Goal: Transaction & Acquisition: Purchase product/service

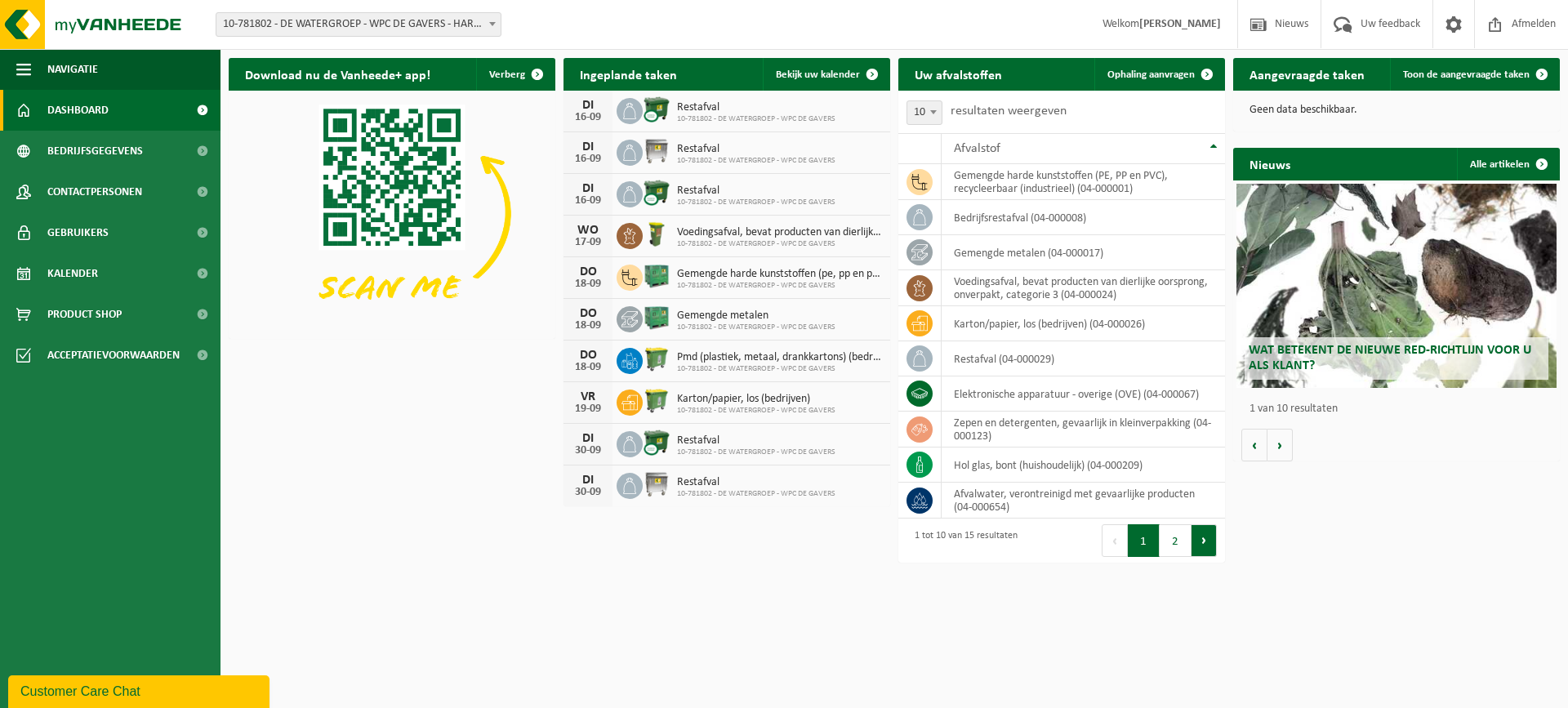
click at [1201, 546] on button "Volgende" at bounding box center [1204, 540] width 26 height 33
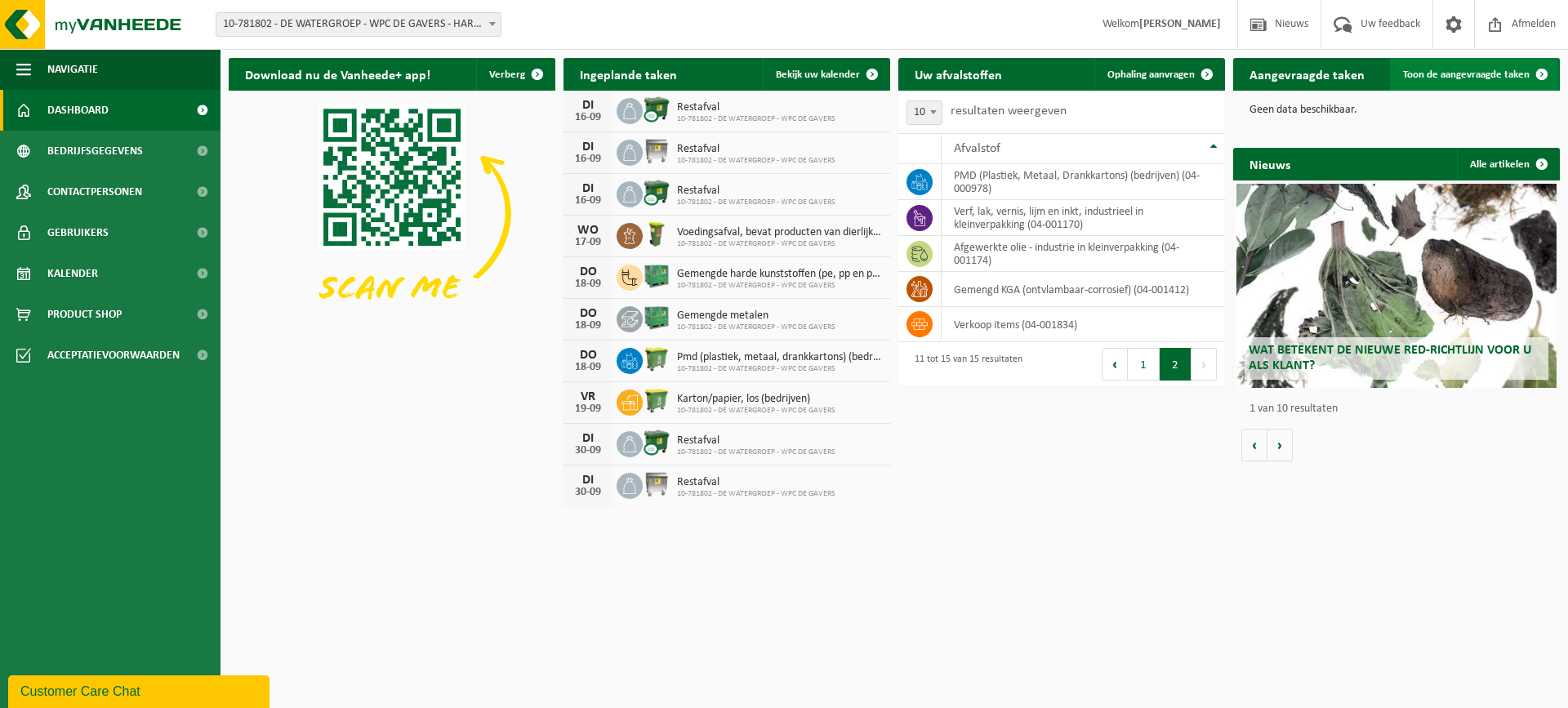
click at [1497, 74] on span "Toon de aangevraagde taken" at bounding box center [1466, 74] width 126 height 11
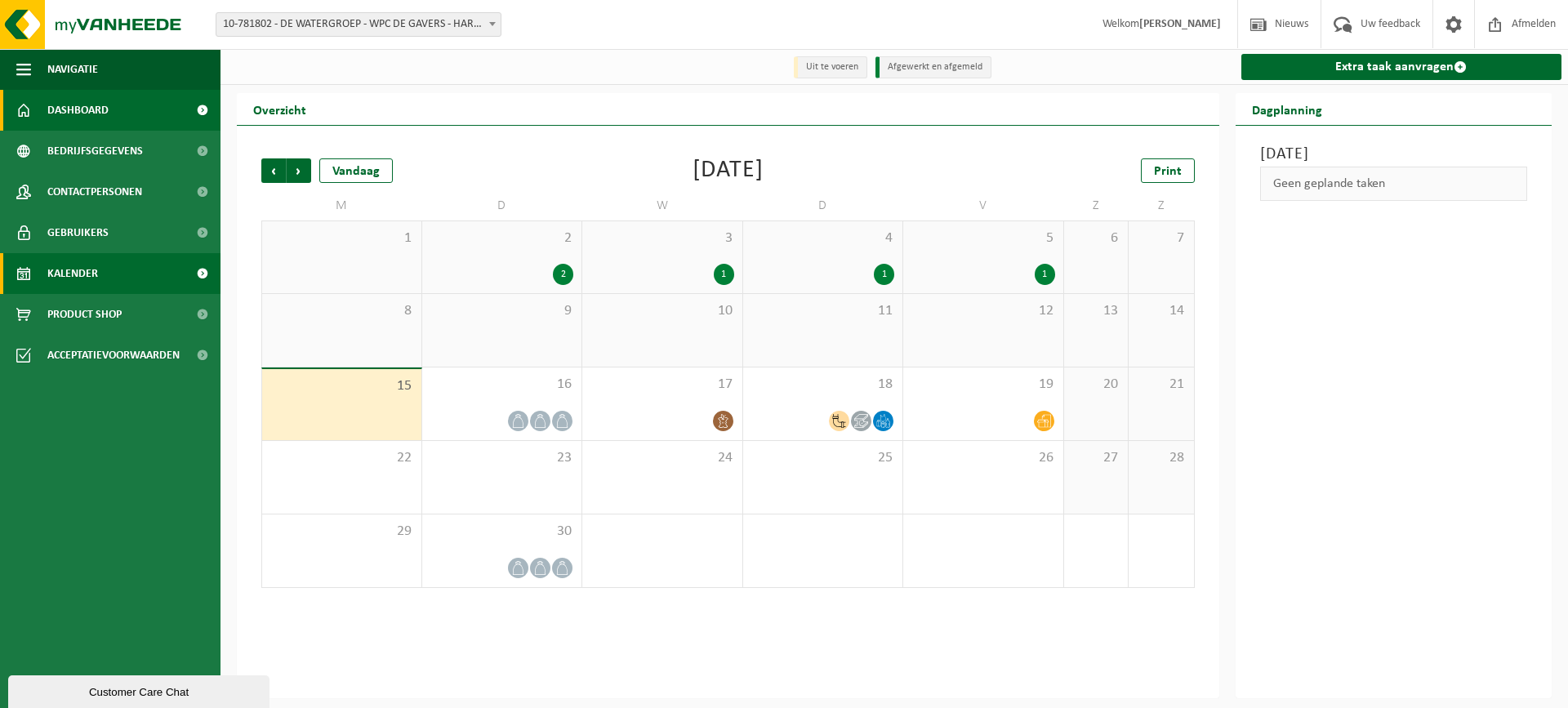
click at [113, 106] on link "Dashboard" at bounding box center [110, 110] width 220 height 40
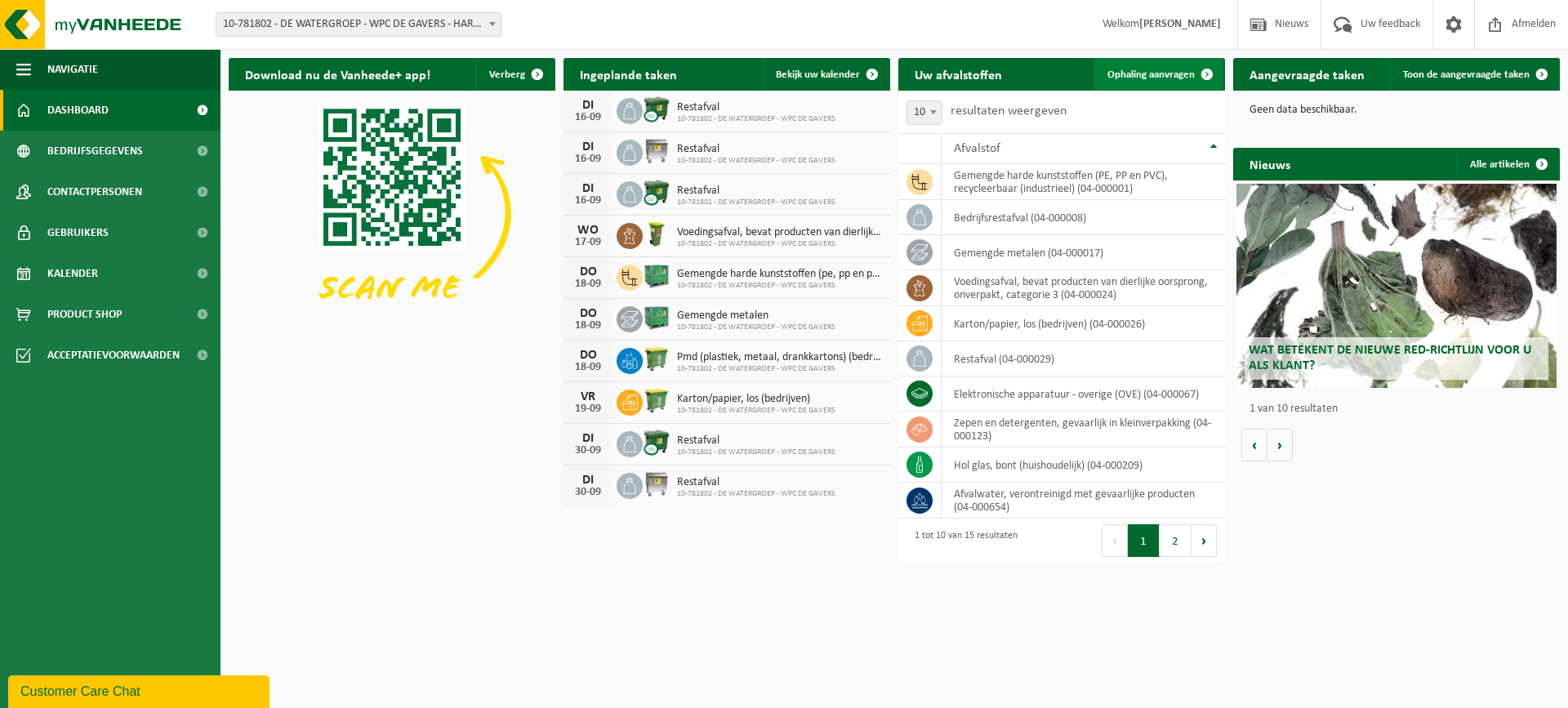
click at [1206, 73] on span at bounding box center [1206, 74] width 33 height 33
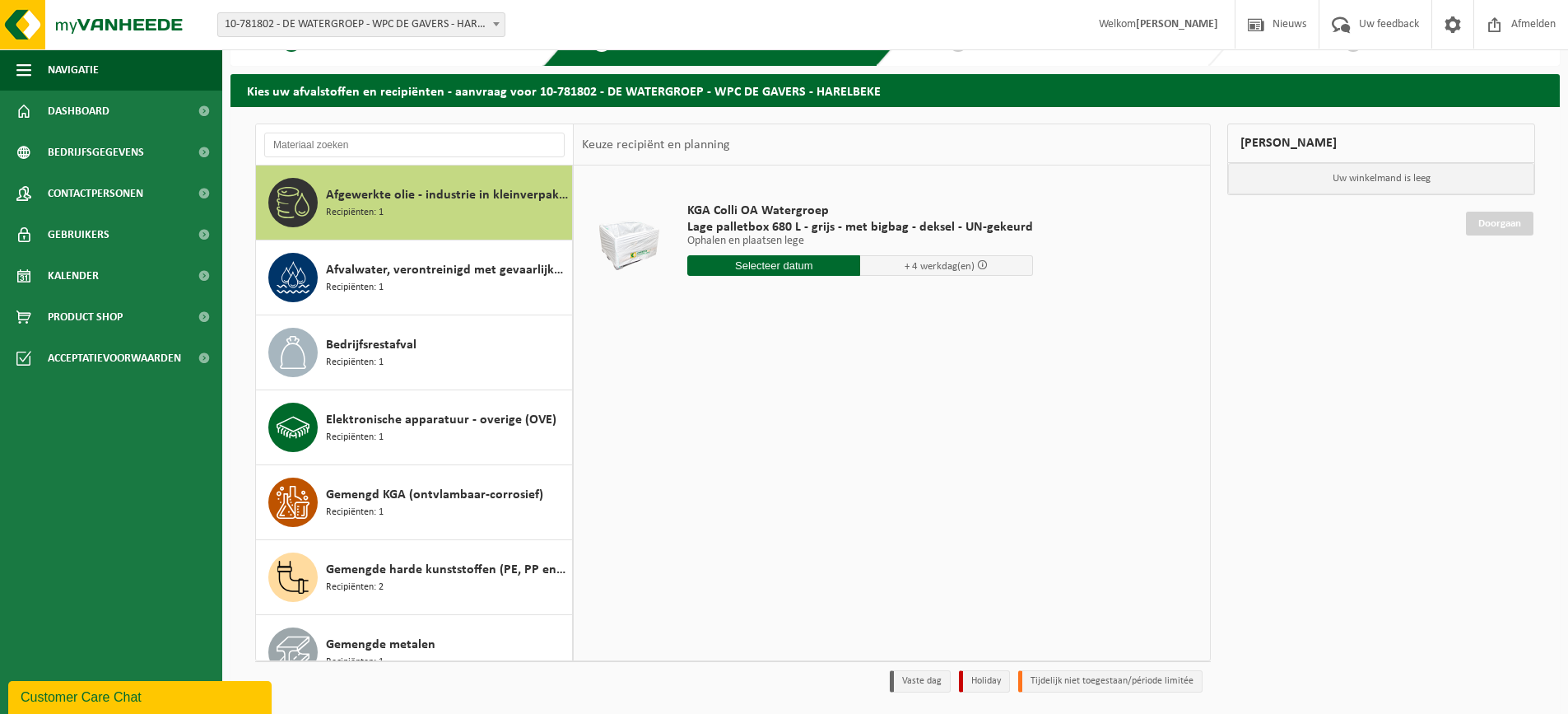
scroll to position [8, 0]
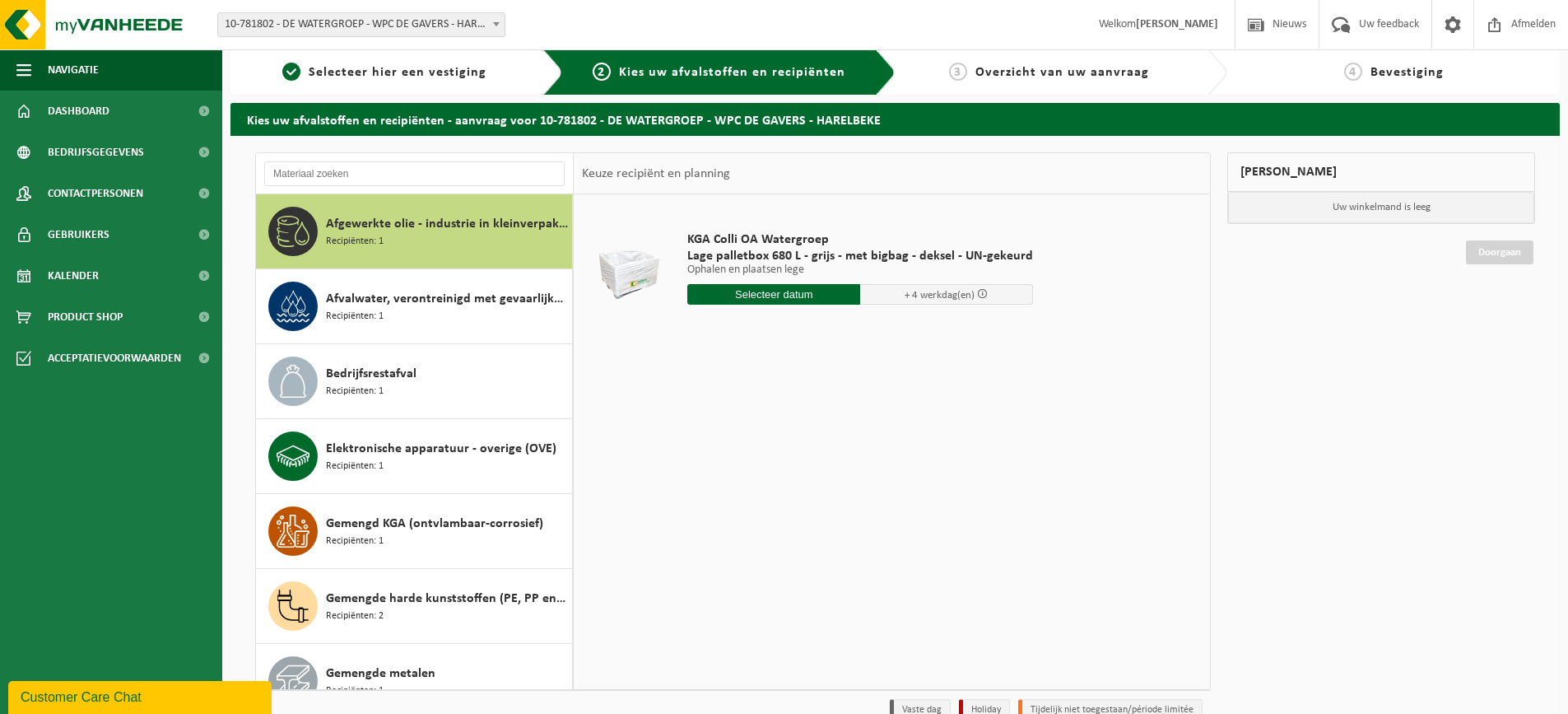
click at [398, 226] on span "Afgewerkte olie - industrie in kleinverpakking" at bounding box center [446, 224] width 242 height 20
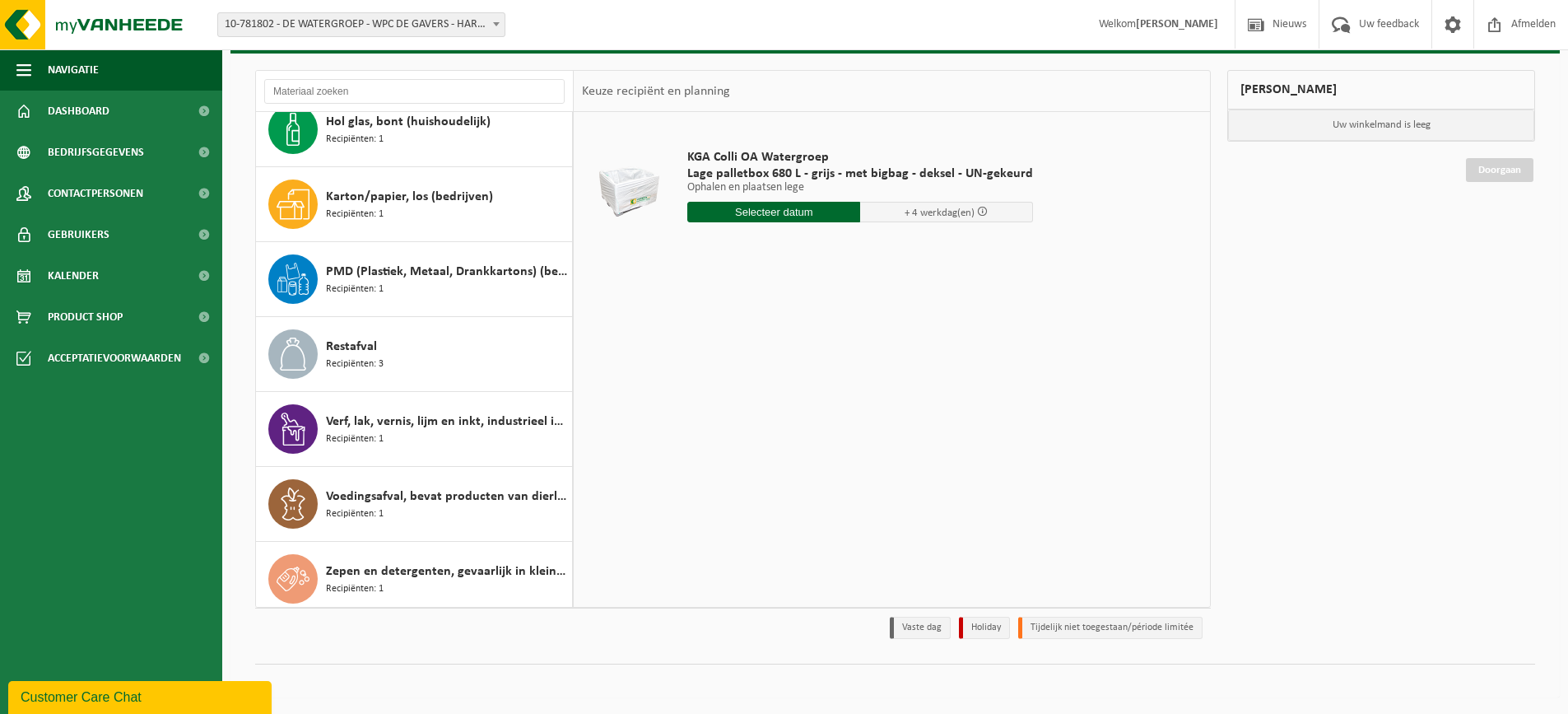
scroll to position [554, 0]
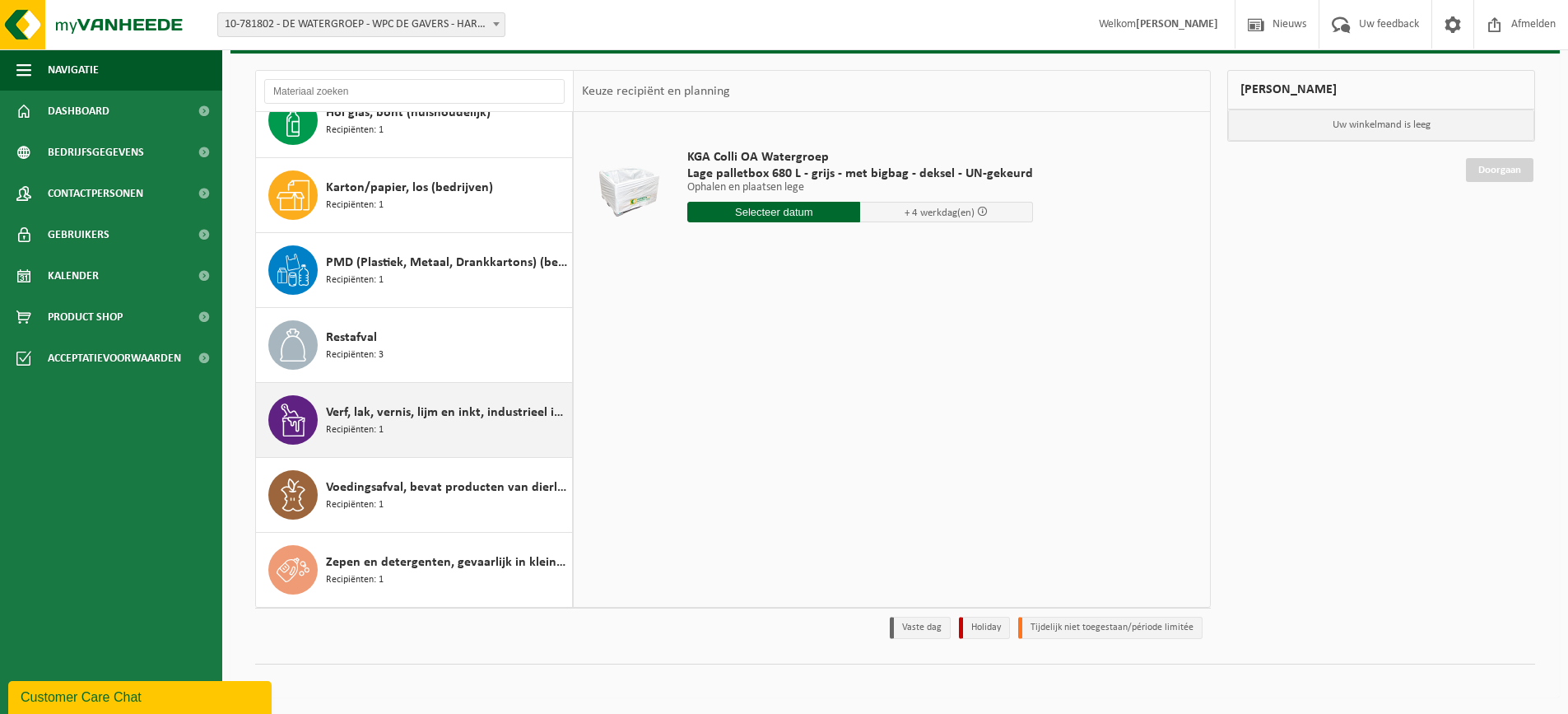
click at [420, 422] on div "Verf, lak, vernis, lijm en inkt, industrieel in kleinverpakking Recipiënten: 1" at bounding box center [446, 420] width 242 height 50
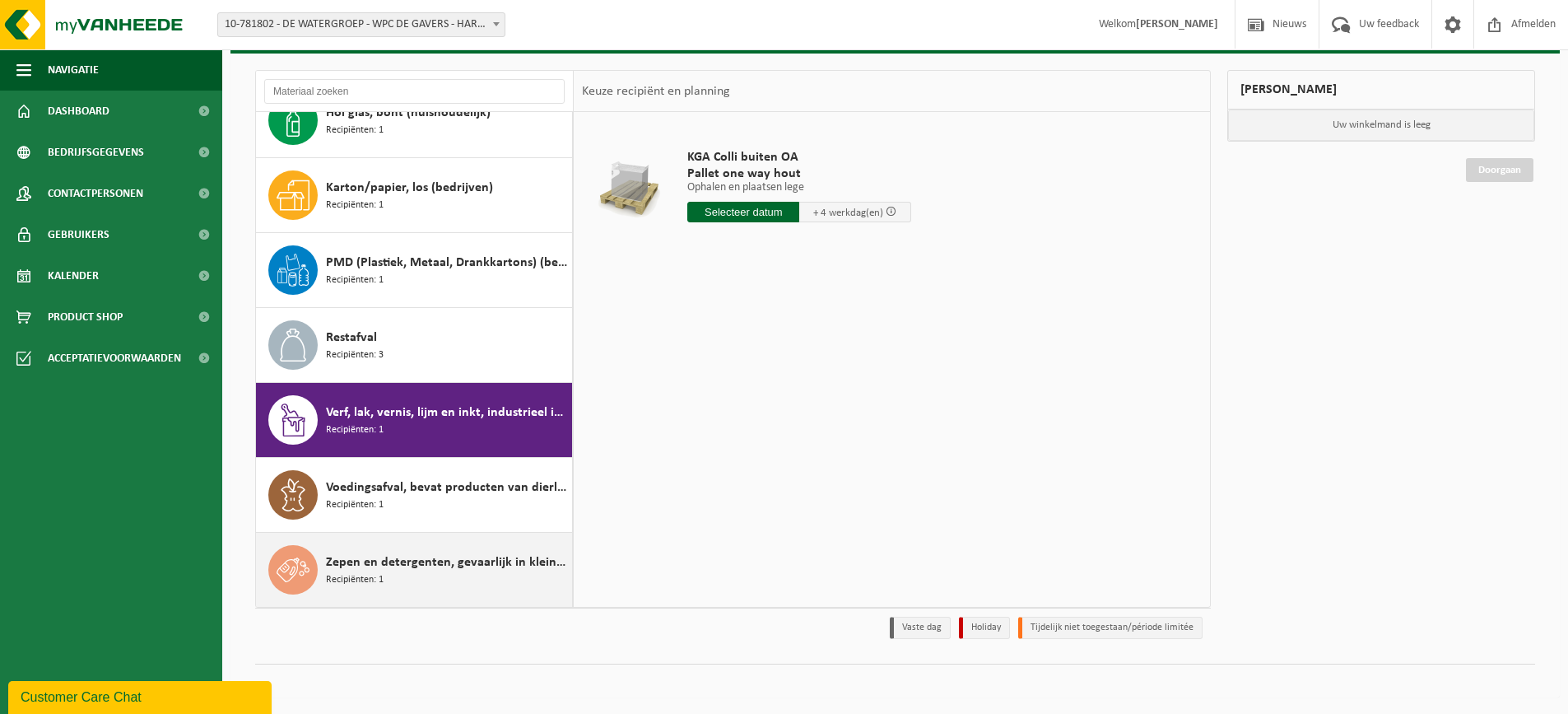
click at [482, 573] on div "Zepen en detergenten, gevaarlijk in kleinverpakking Recipiënten: 1" at bounding box center [446, 570] width 242 height 50
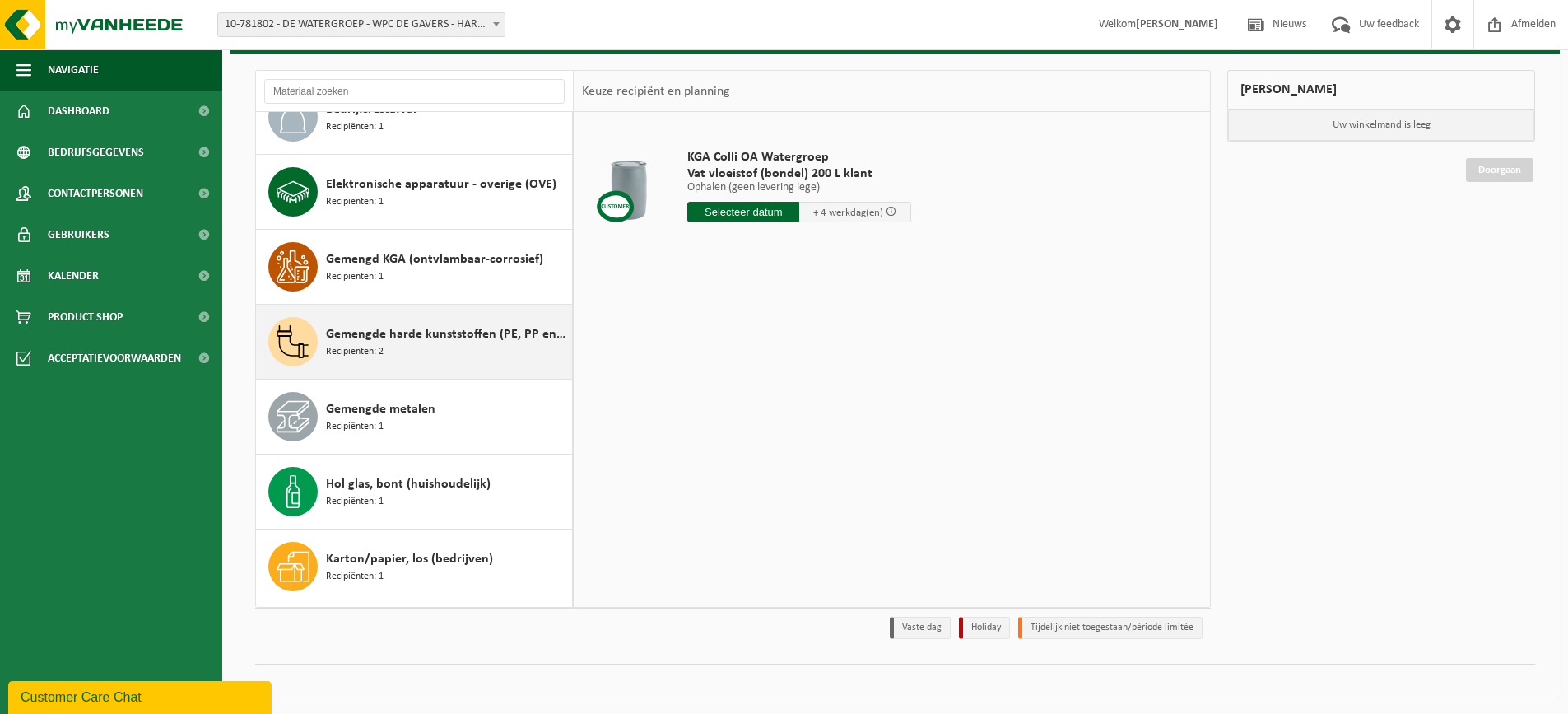
scroll to position [141, 0]
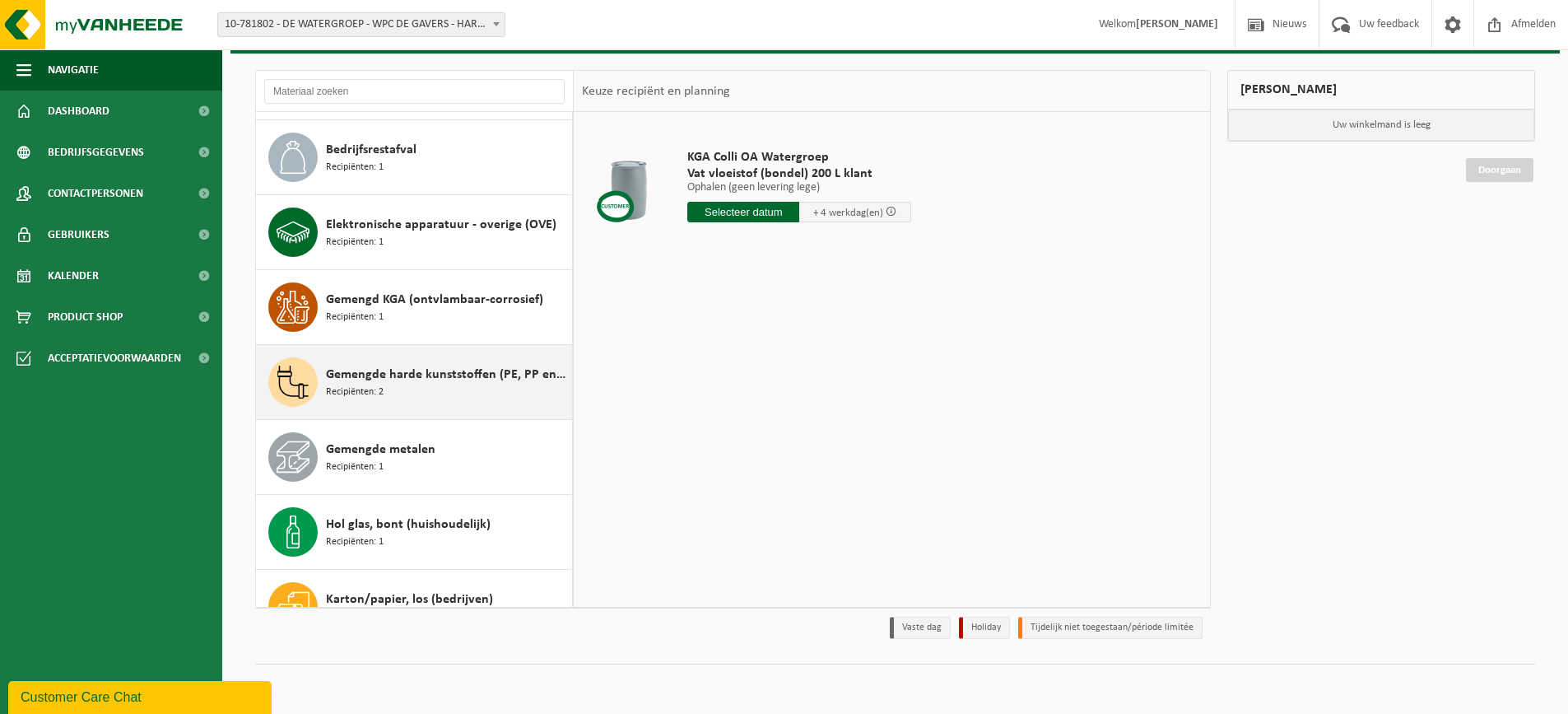
click at [455, 298] on span "Gemengd KGA (ontvlambaar-corrosief)" at bounding box center [434, 300] width 217 height 20
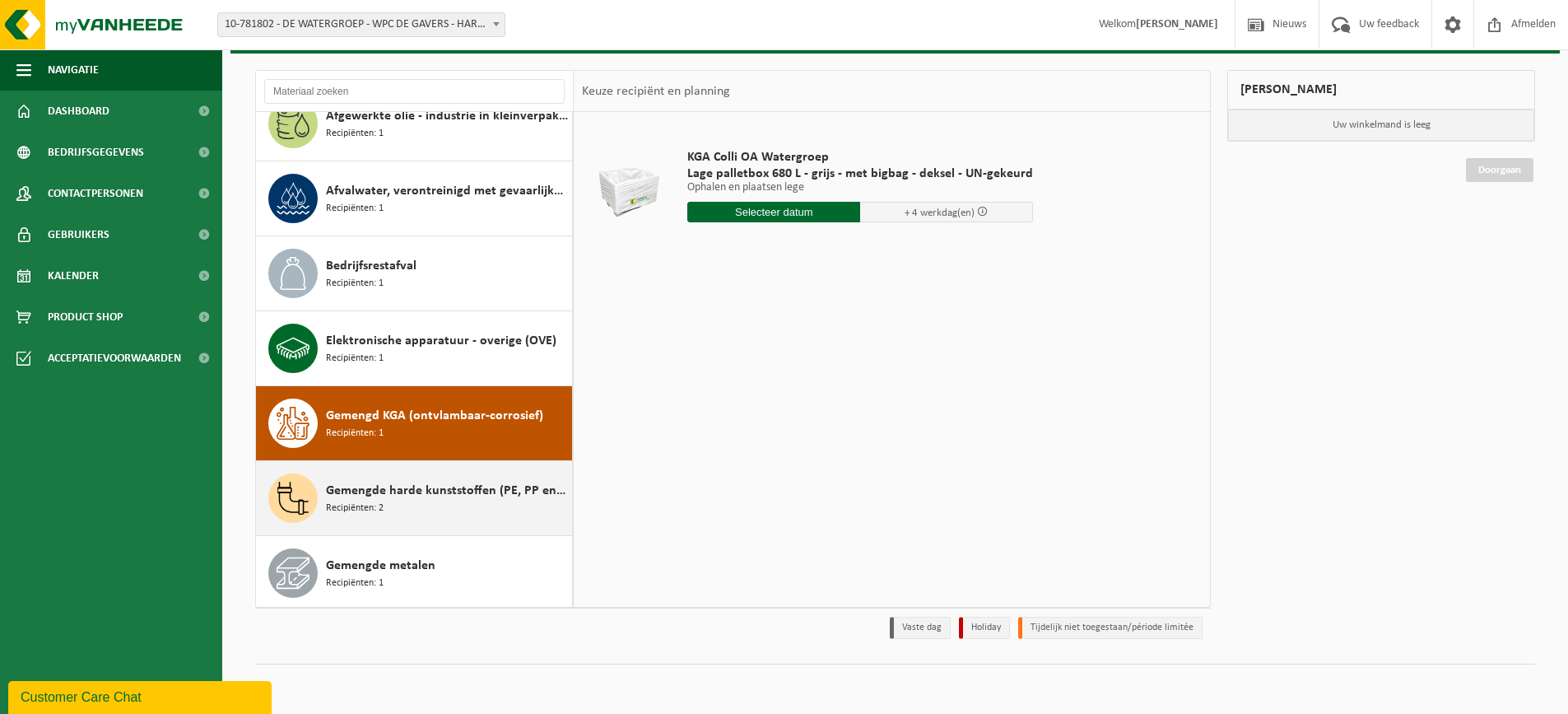
scroll to position [0, 0]
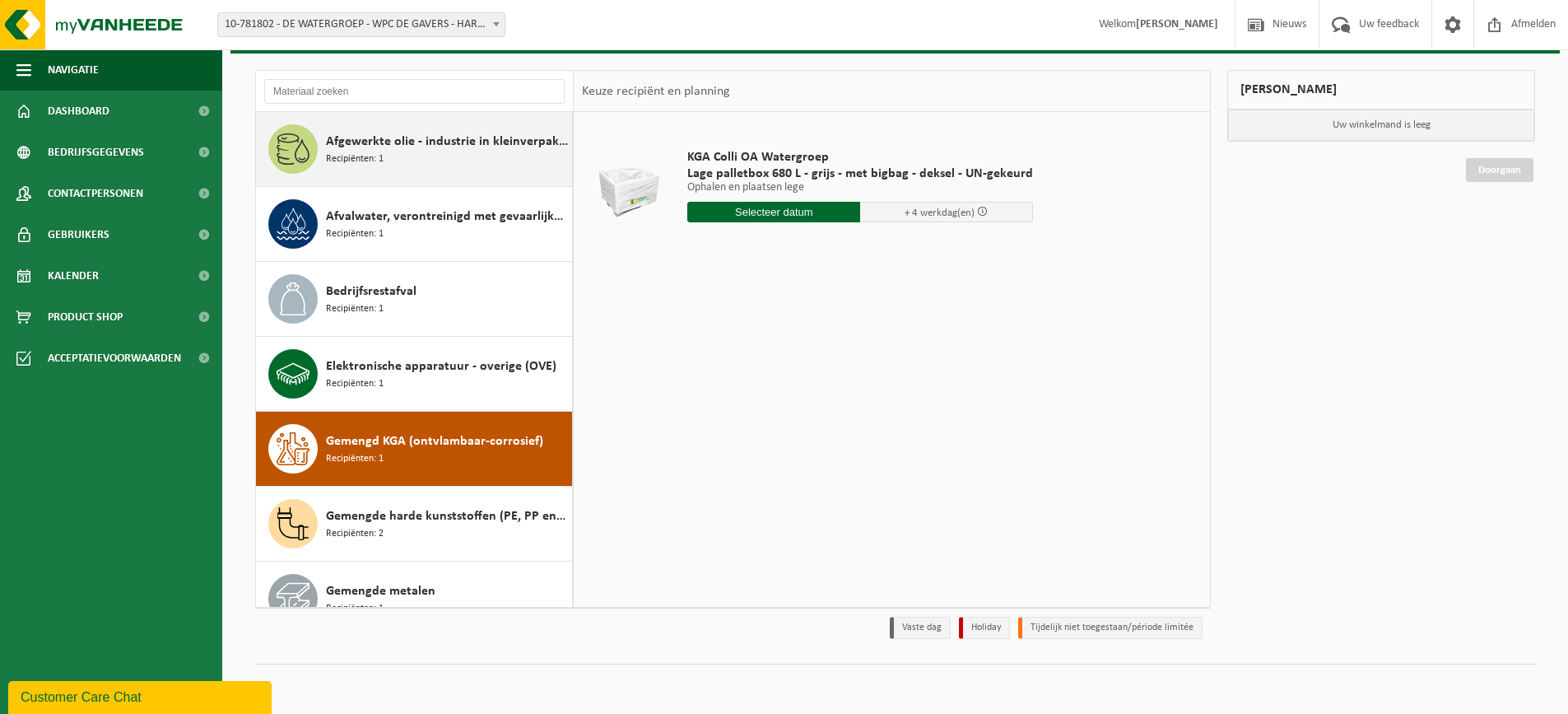
click at [366, 149] on span "Afgewerkte olie - industrie in kleinverpakking" at bounding box center [446, 141] width 242 height 20
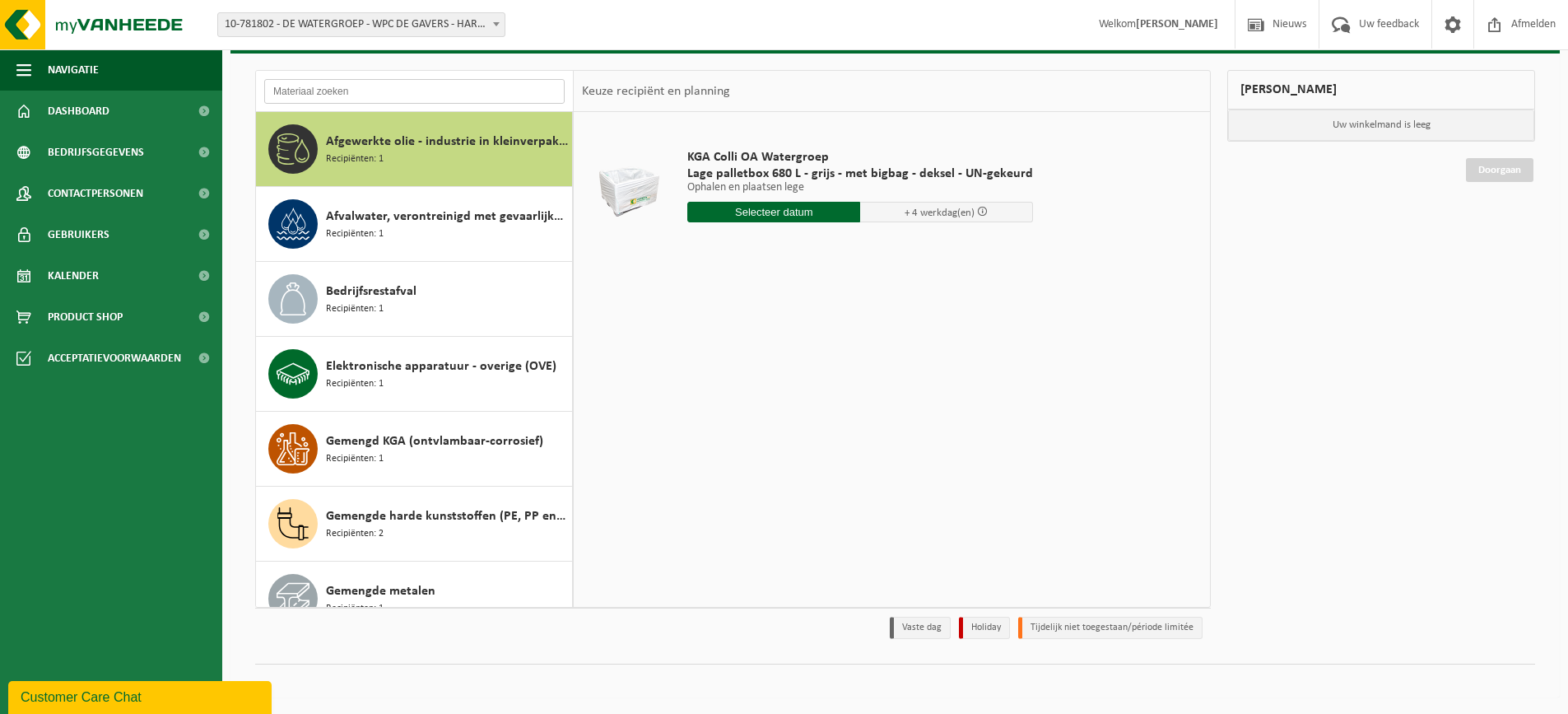
click at [364, 89] on input "text" at bounding box center [414, 91] width 301 height 25
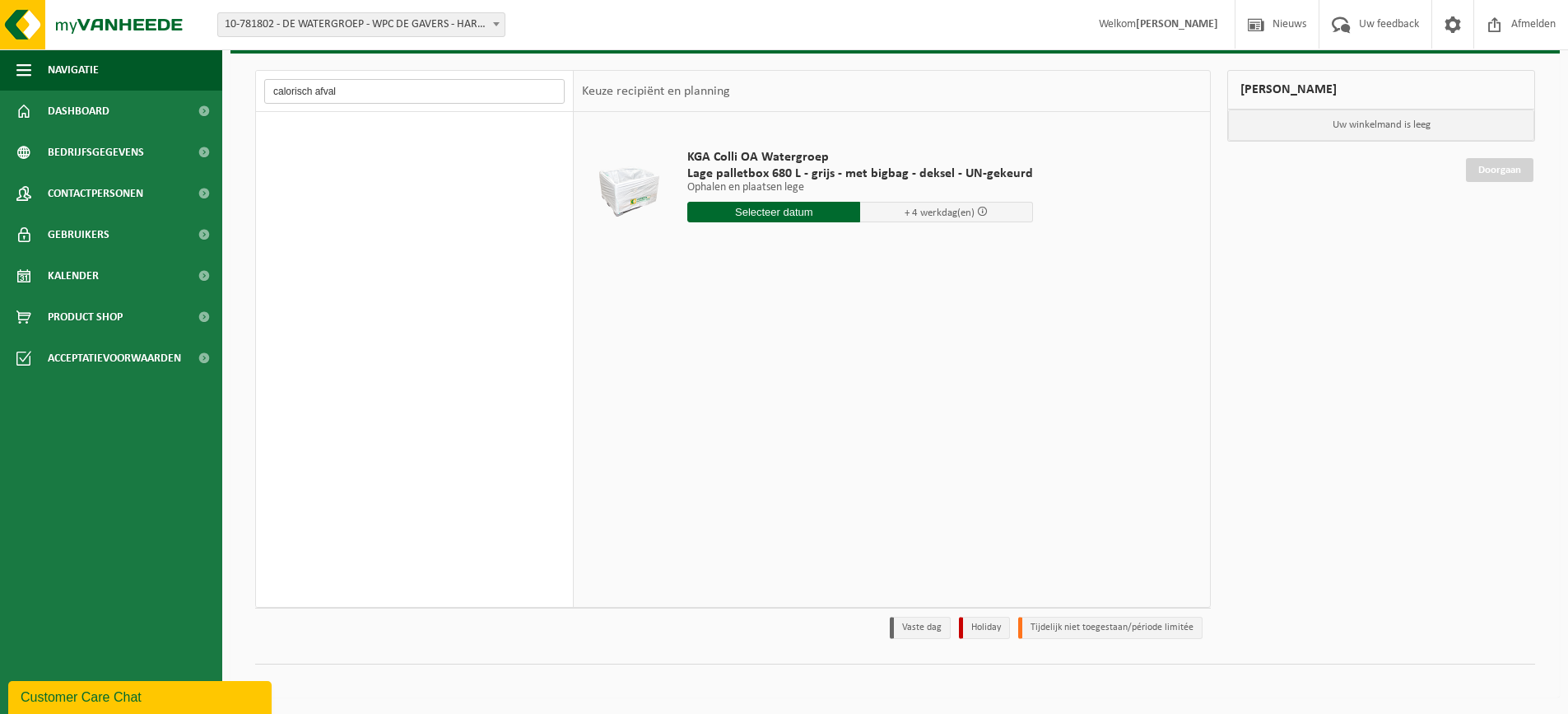
type input "calorisch afval"
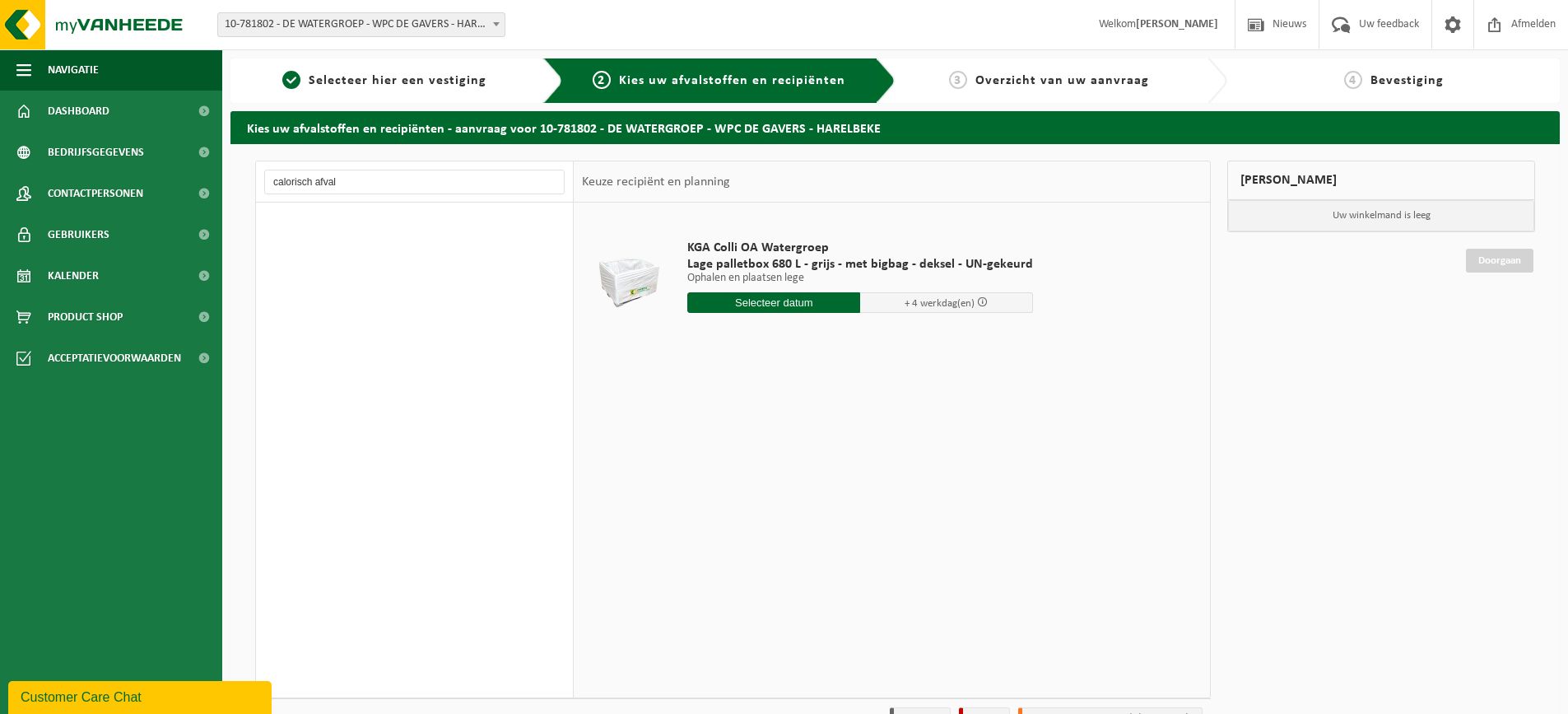
click at [690, 83] on span "Kies uw afvalstoffen en recipiënten" at bounding box center [732, 80] width 226 height 13
click at [331, 83] on span "Selecteer hier een vestiging" at bounding box center [397, 80] width 178 height 13
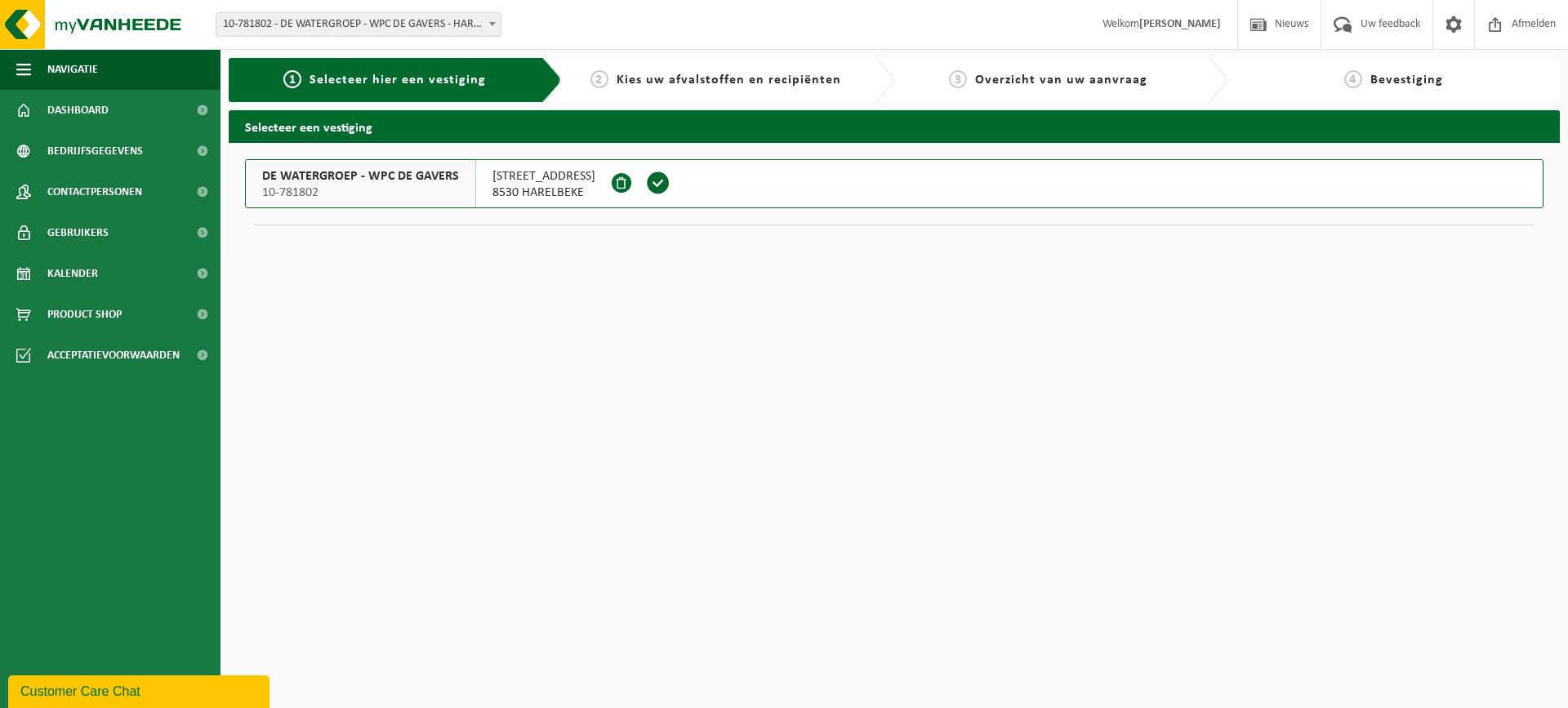
click at [554, 188] on span "8530 HARELBEKE" at bounding box center [544, 193] width 103 height 17
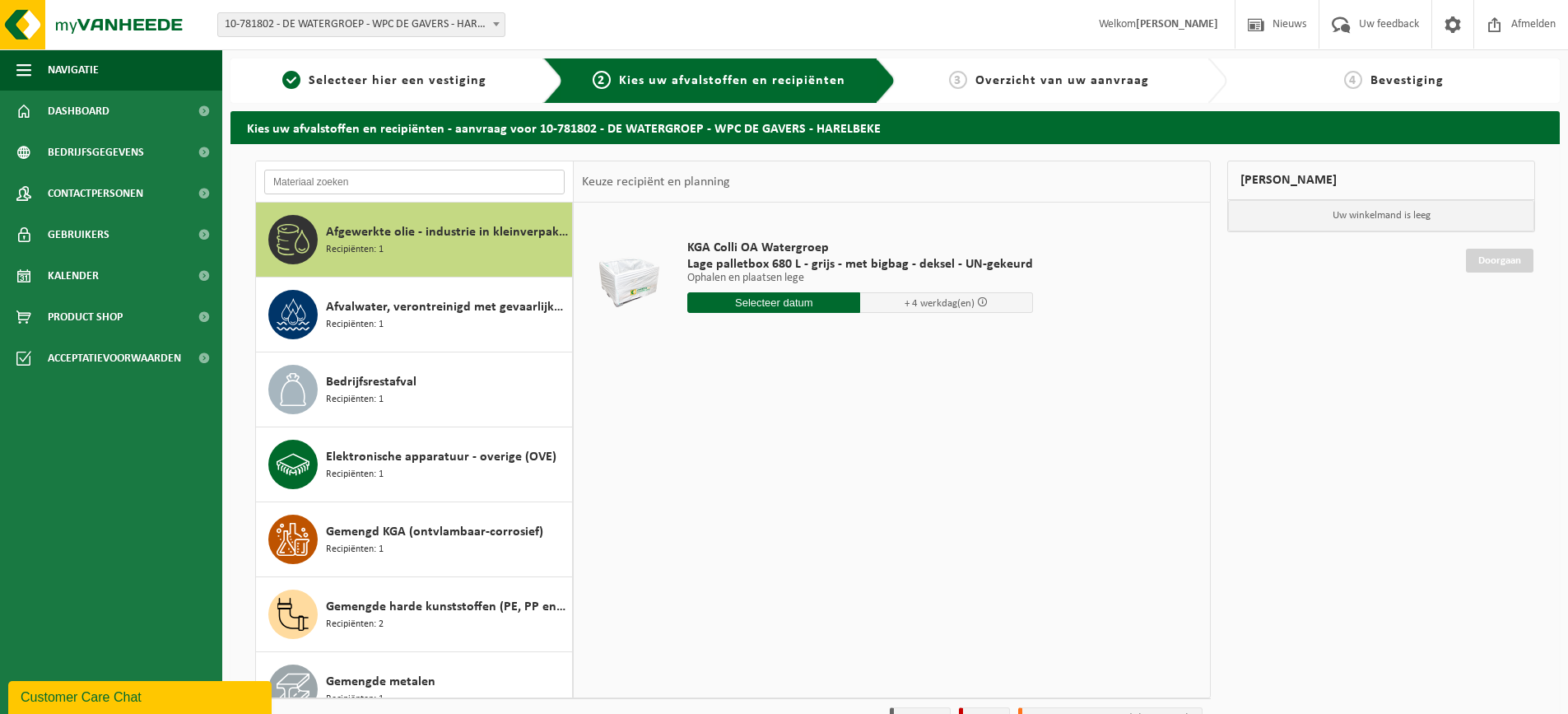
click at [392, 184] on input "text" at bounding box center [414, 181] width 301 height 25
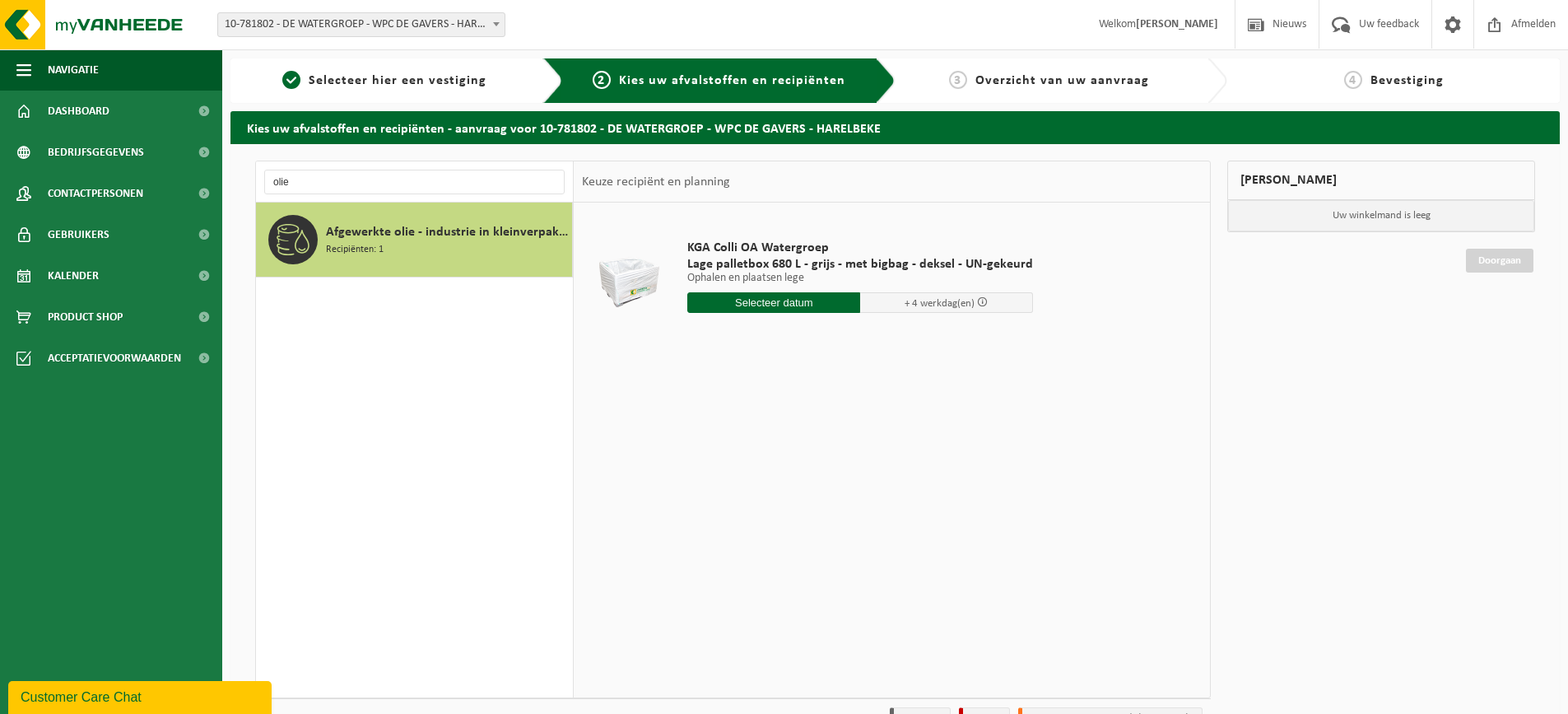
click at [345, 235] on span "Afgewerkte olie - industrie in kleinverpakking" at bounding box center [446, 232] width 242 height 20
click at [271, 180] on input "olie" at bounding box center [414, 181] width 301 height 25
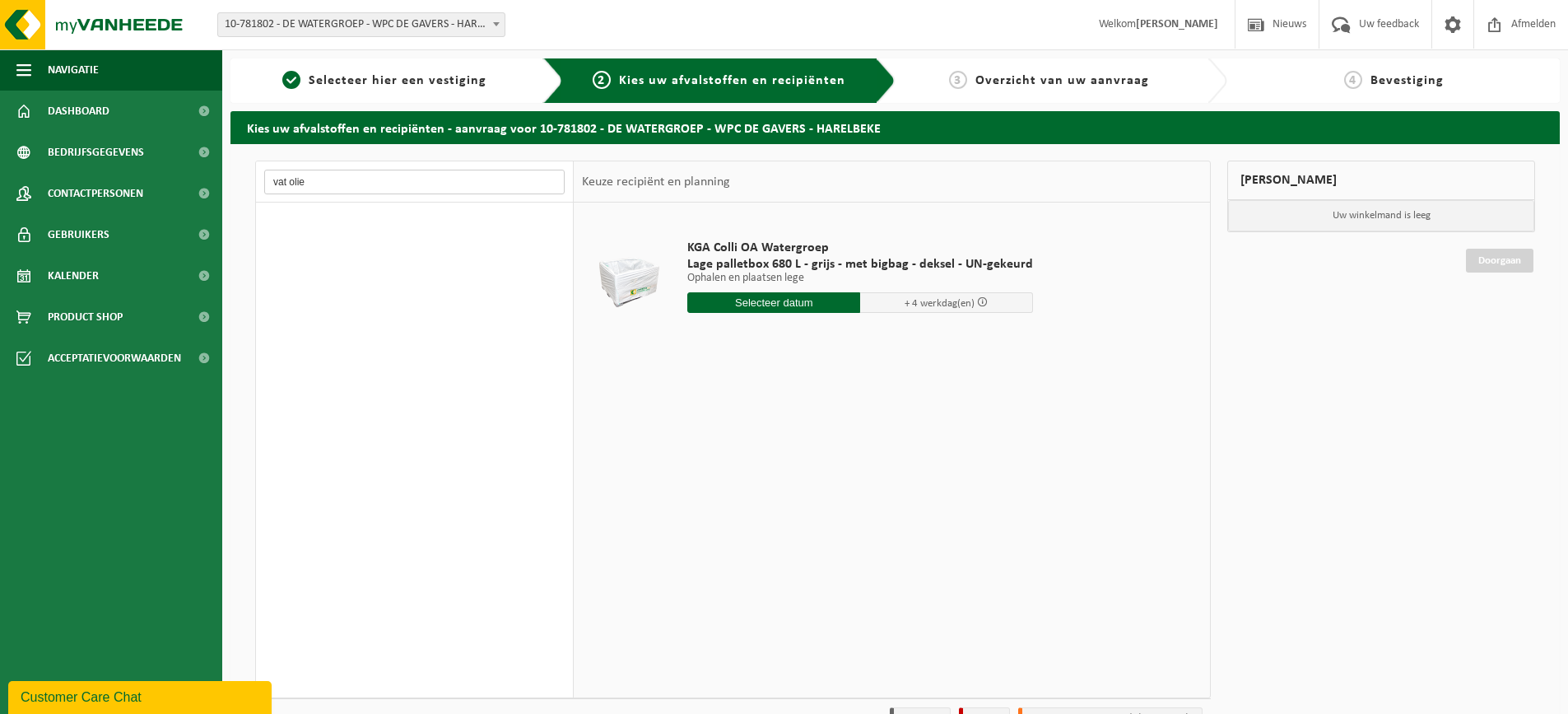
type input "vat olie"
click at [331, 80] on span "Selecteer hier een vestiging" at bounding box center [397, 80] width 178 height 13
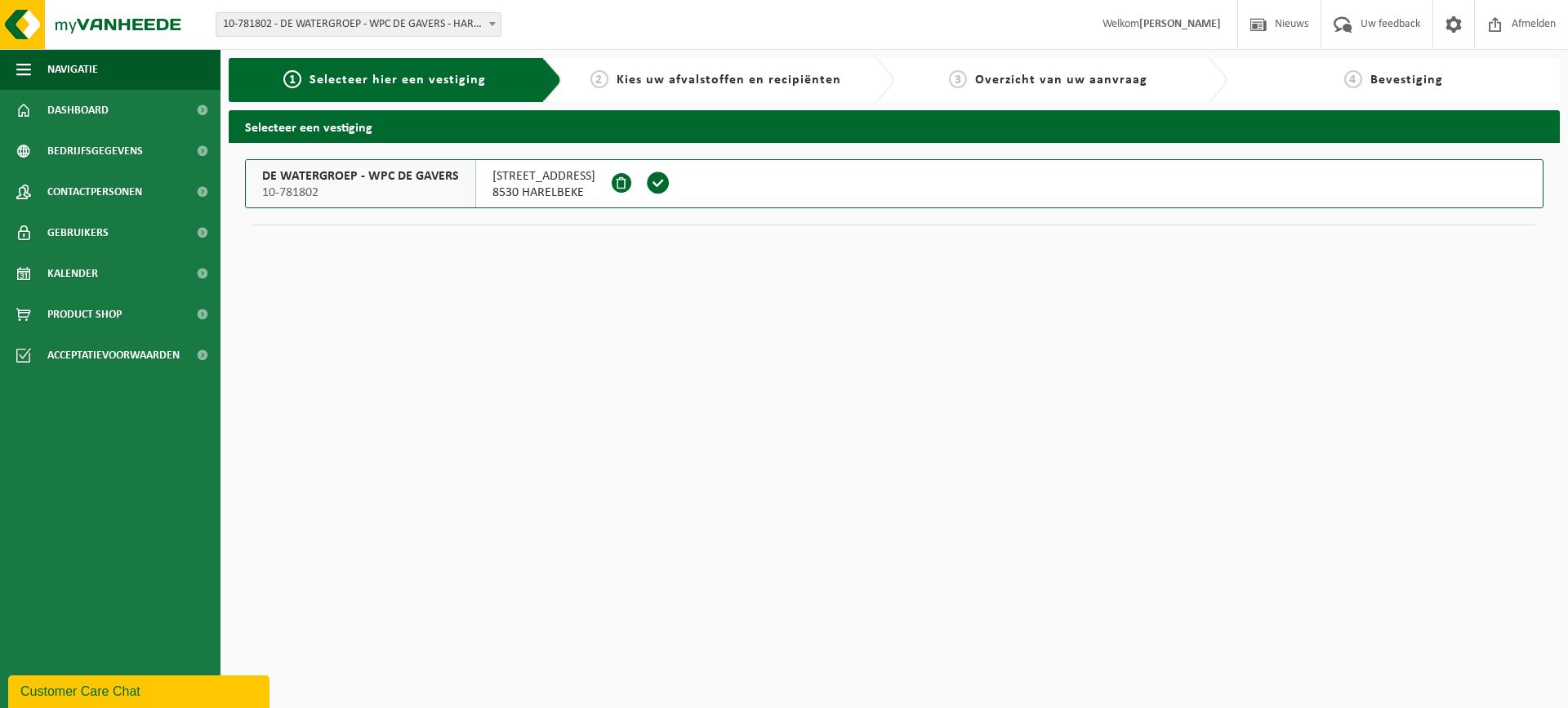
click at [692, 83] on span "Kies uw afvalstoffen en recipiënten" at bounding box center [728, 79] width 224 height 13
click at [619, 77] on span "Kies uw afvalstoffen en recipiënten" at bounding box center [728, 79] width 224 height 13
click at [605, 78] on span "2" at bounding box center [600, 79] width 18 height 18
click at [709, 78] on span "Kies uw afvalstoffen en recipiënten" at bounding box center [728, 79] width 224 height 13
click at [656, 186] on span at bounding box center [658, 183] width 25 height 25
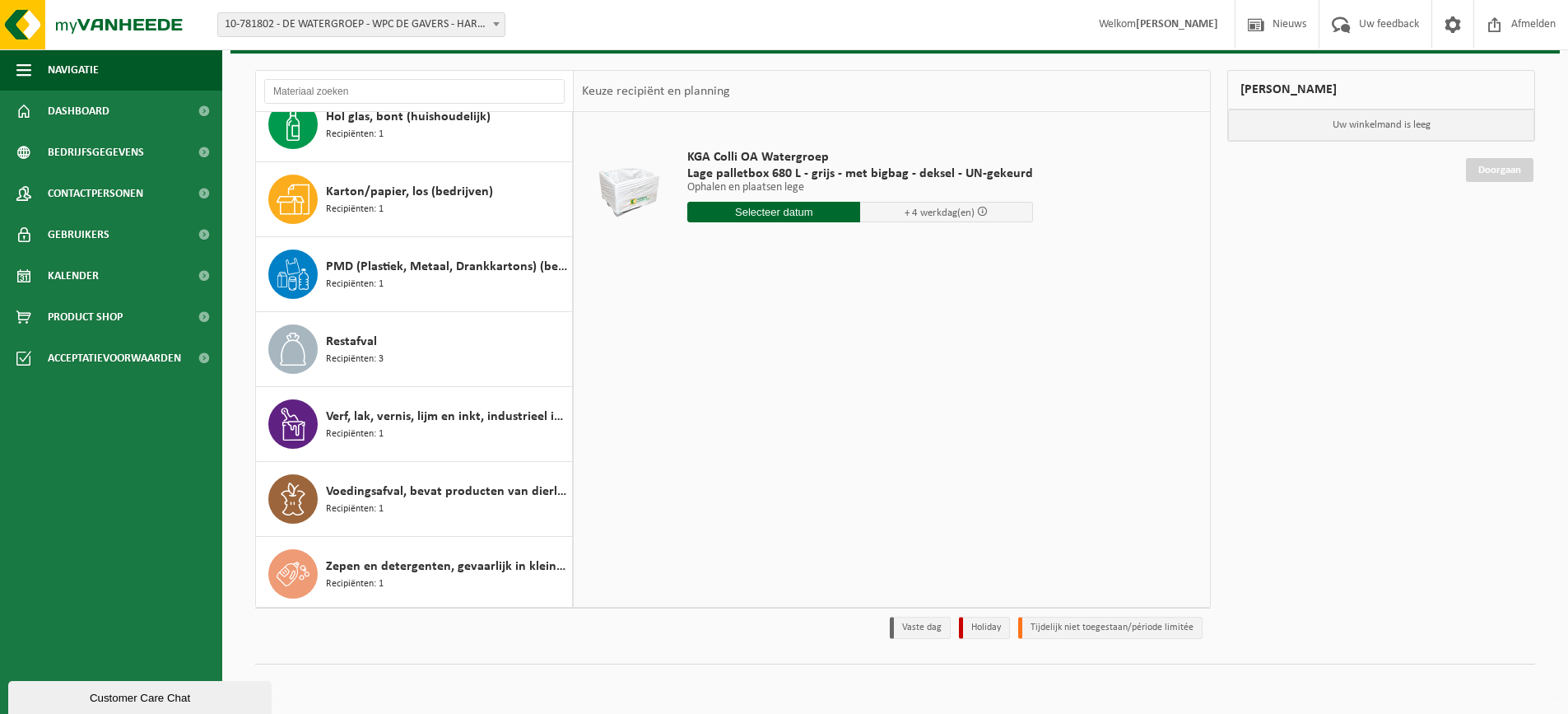
scroll to position [554, 0]
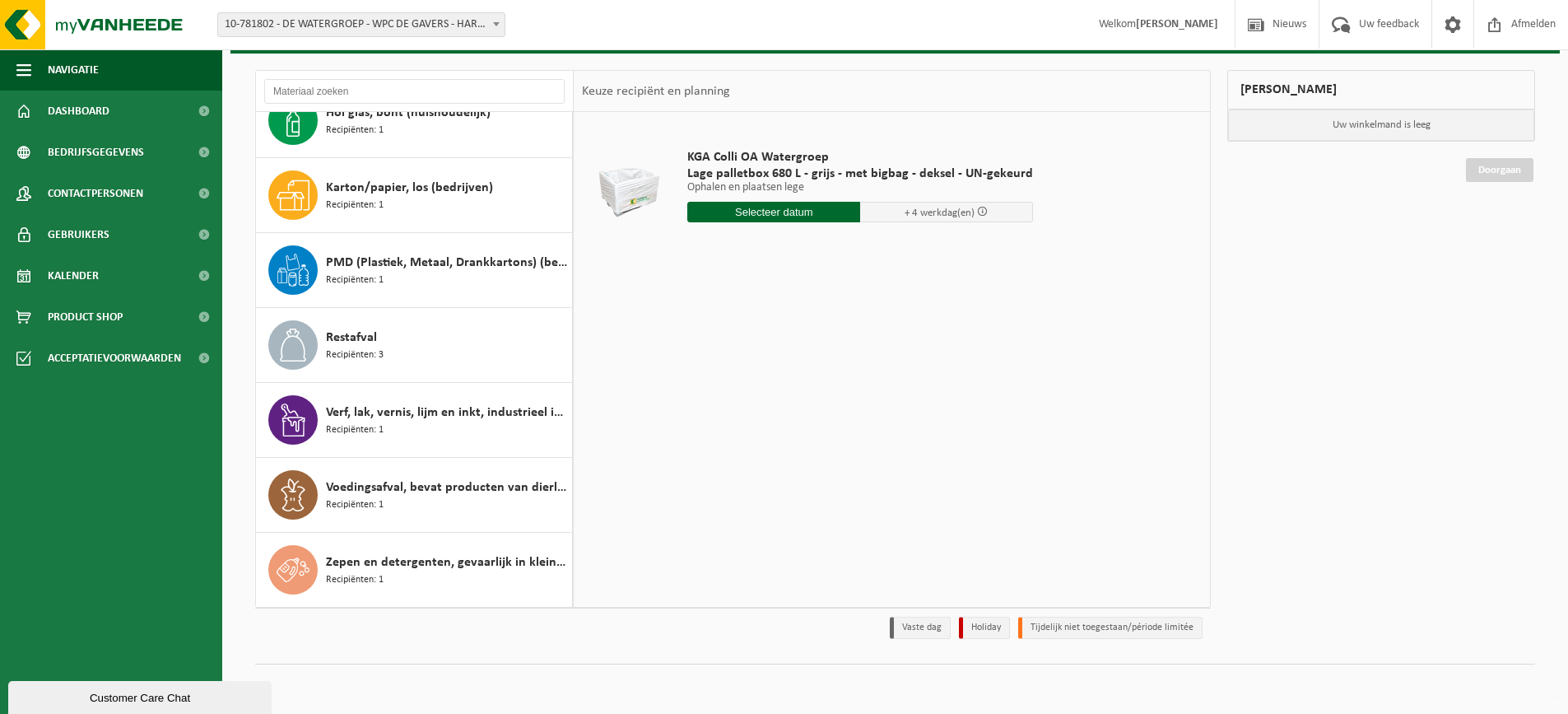
click at [98, 693] on div "Customer Care Chat" at bounding box center [140, 697] width 239 height 12
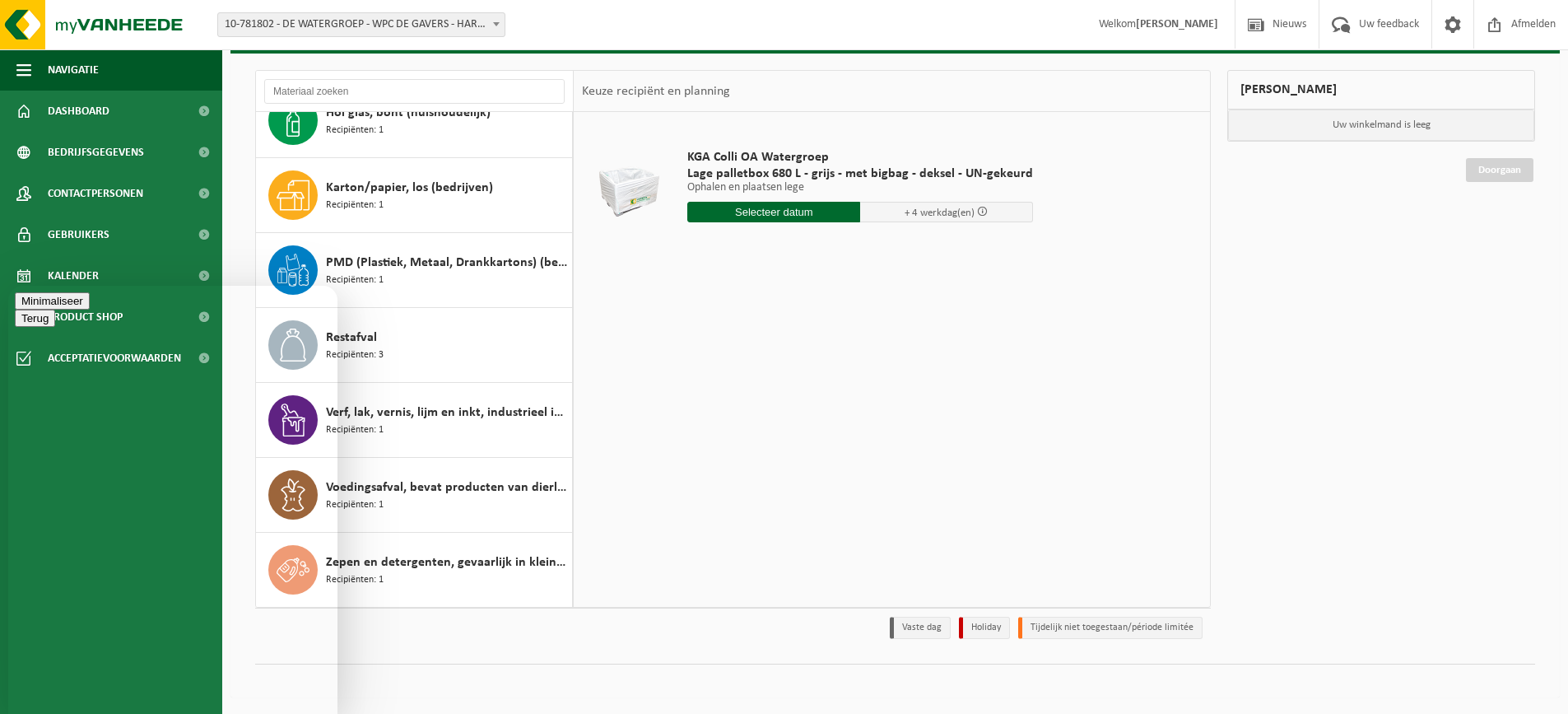
type textarea "olie vat laten afhaken"
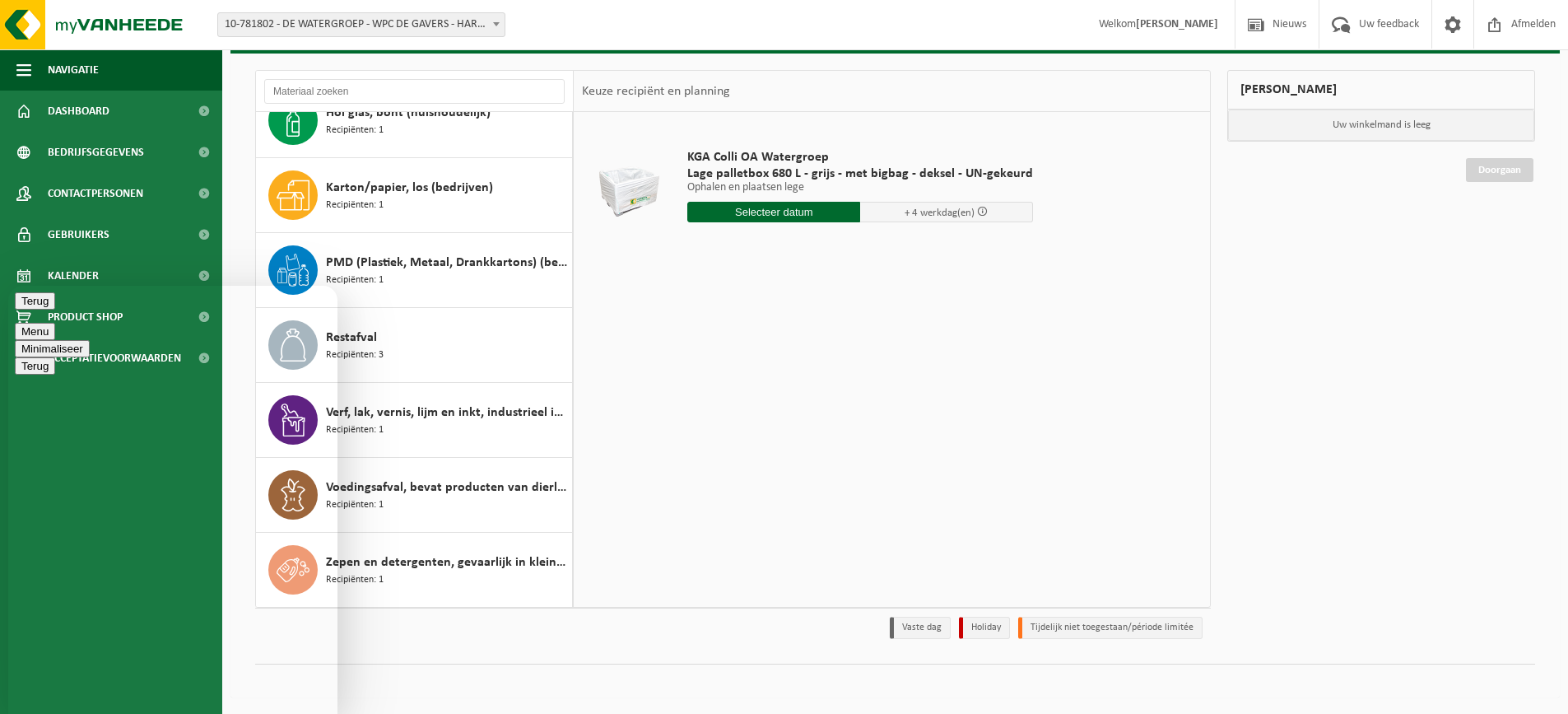
type textarea "afhalen"
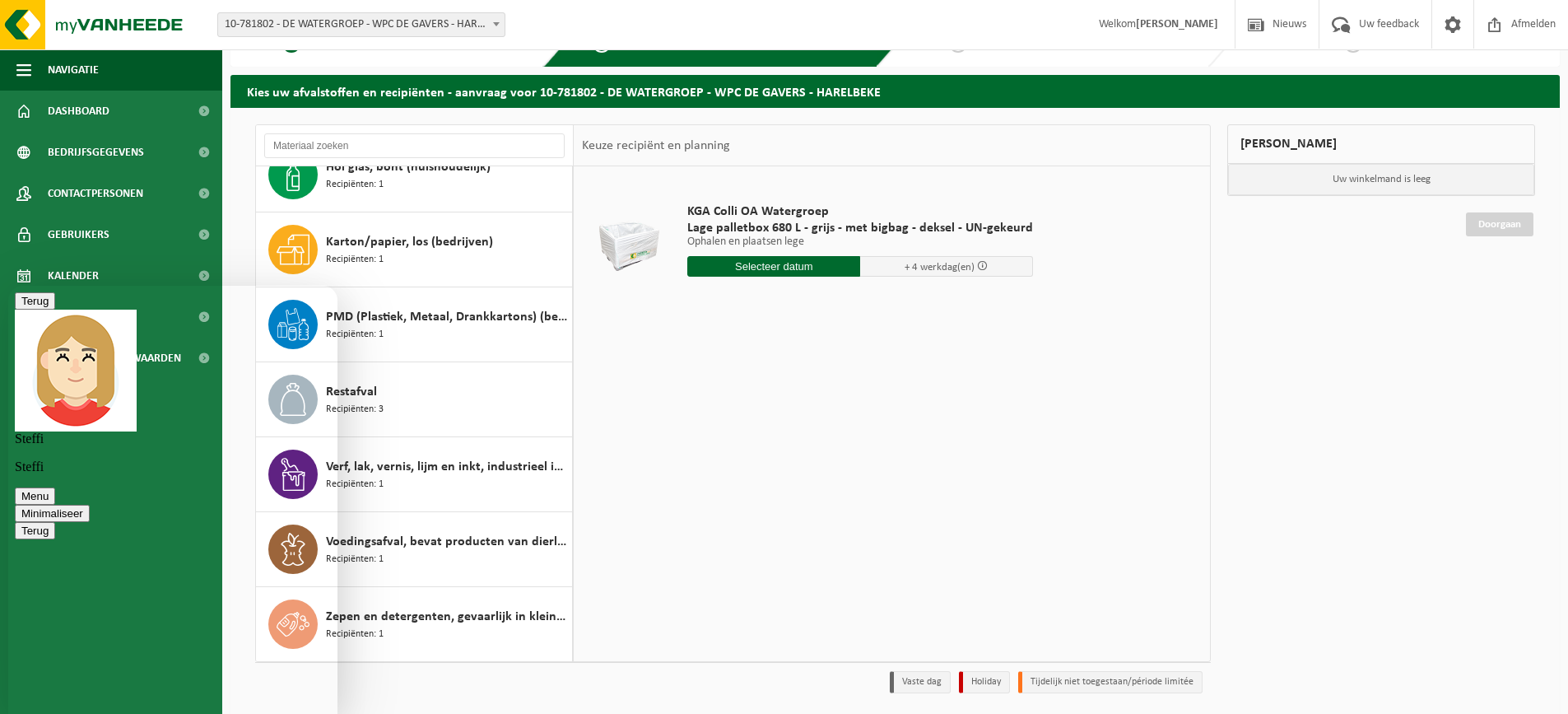
scroll to position [0, 0]
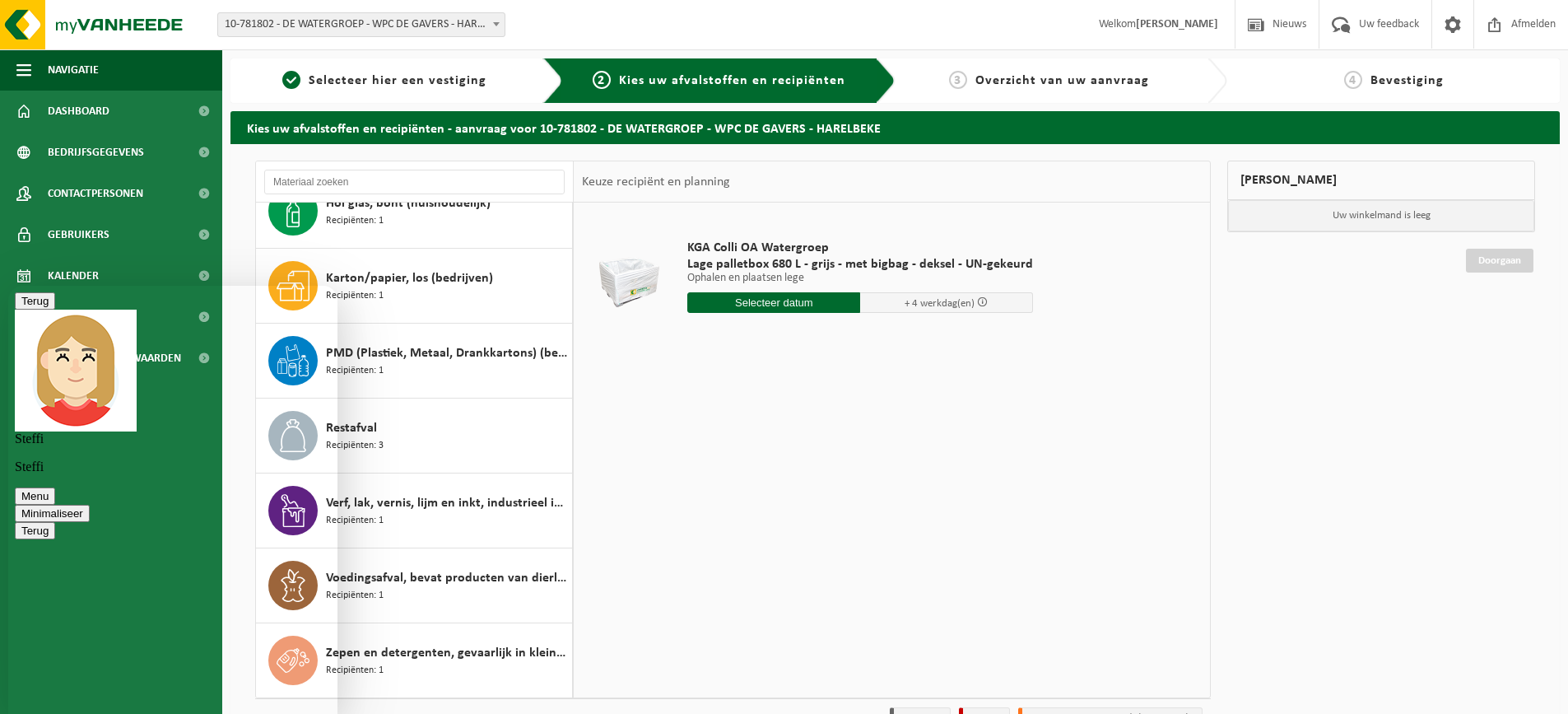
type textarea "hallo"
type textarea "wordt er nieuw leeg vat achtergelaten?"
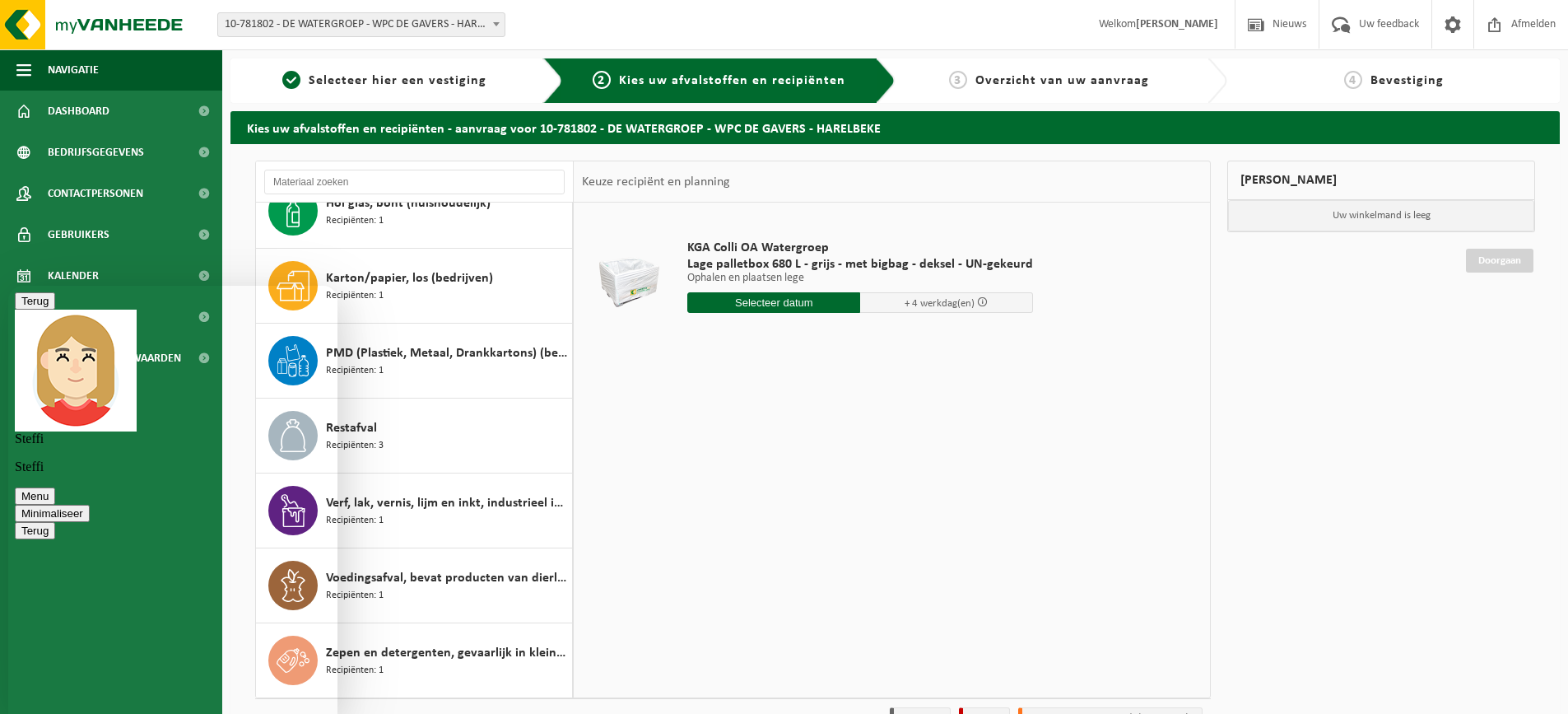
type textarea "Oke dank u"
click at [90, 505] on button "Minimaliseer" at bounding box center [52, 513] width 75 height 17
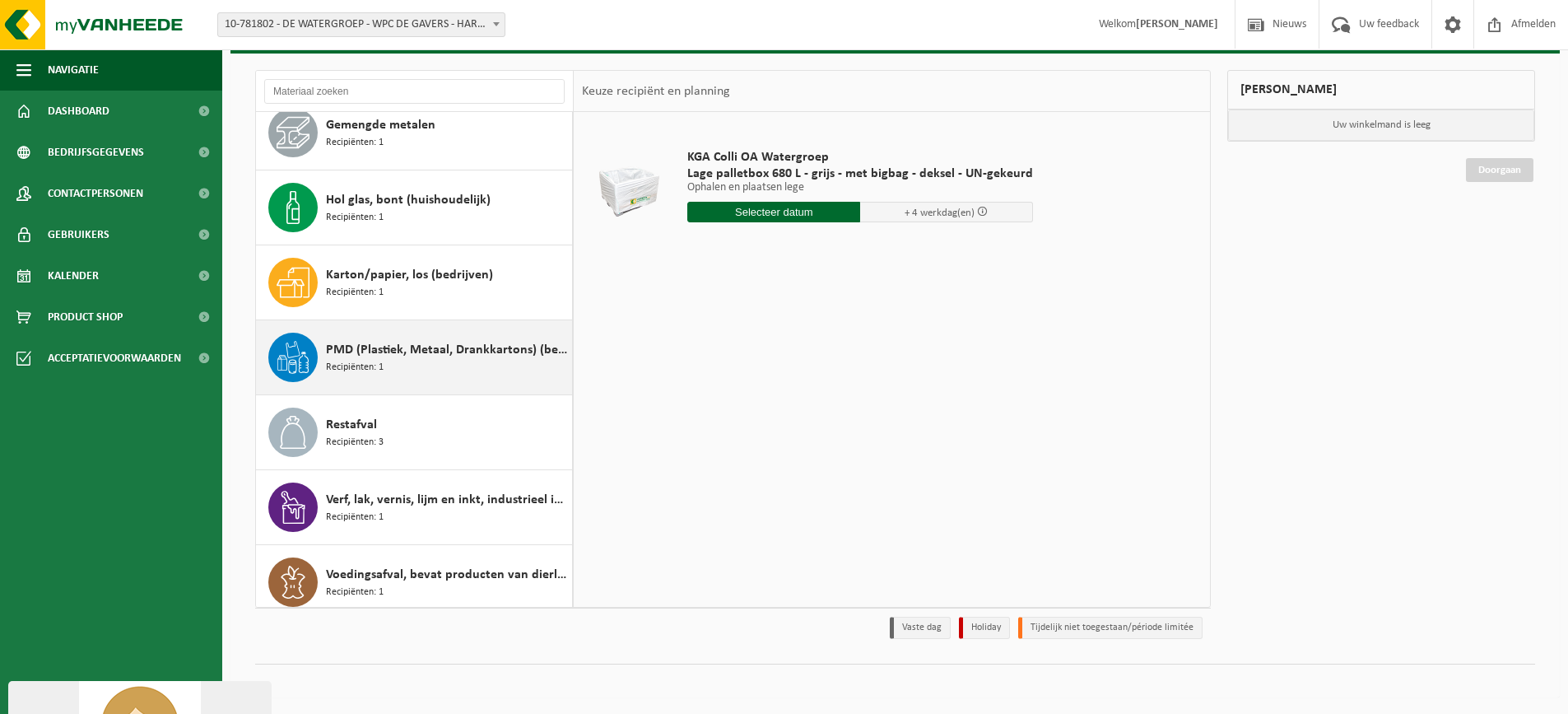
scroll to position [554, 0]
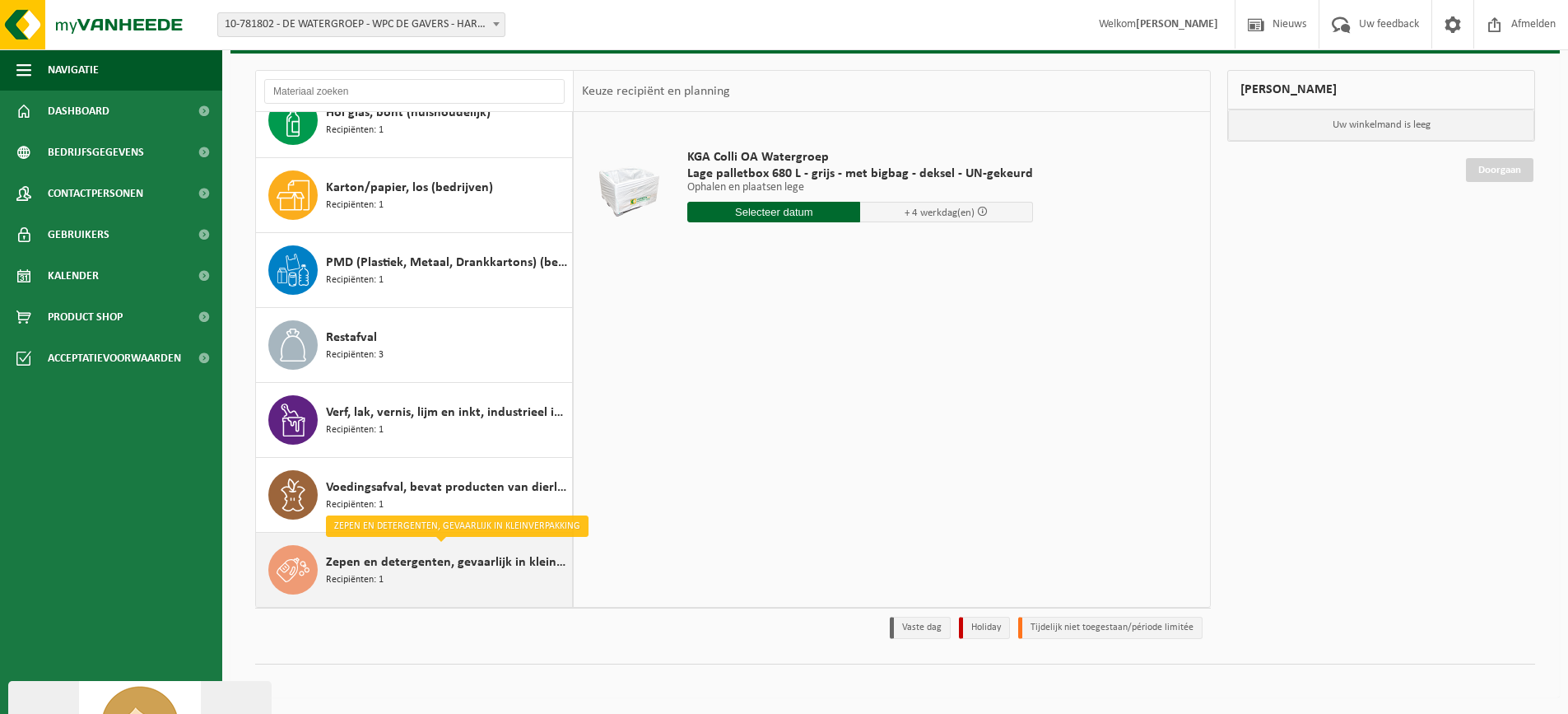
click at [417, 567] on span "Zepen en detergenten, gevaarlijk in kleinverpakking" at bounding box center [446, 563] width 242 height 20
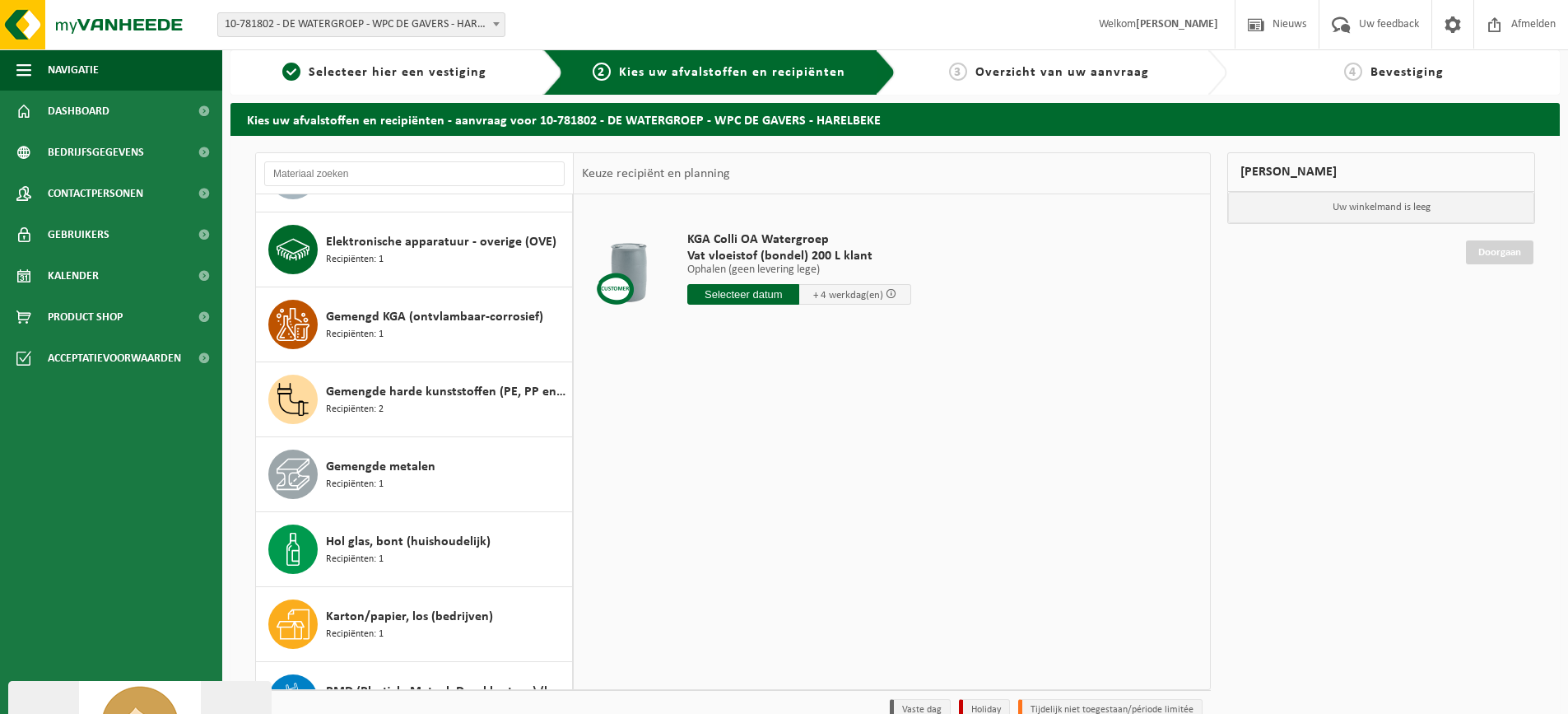
scroll to position [247, 0]
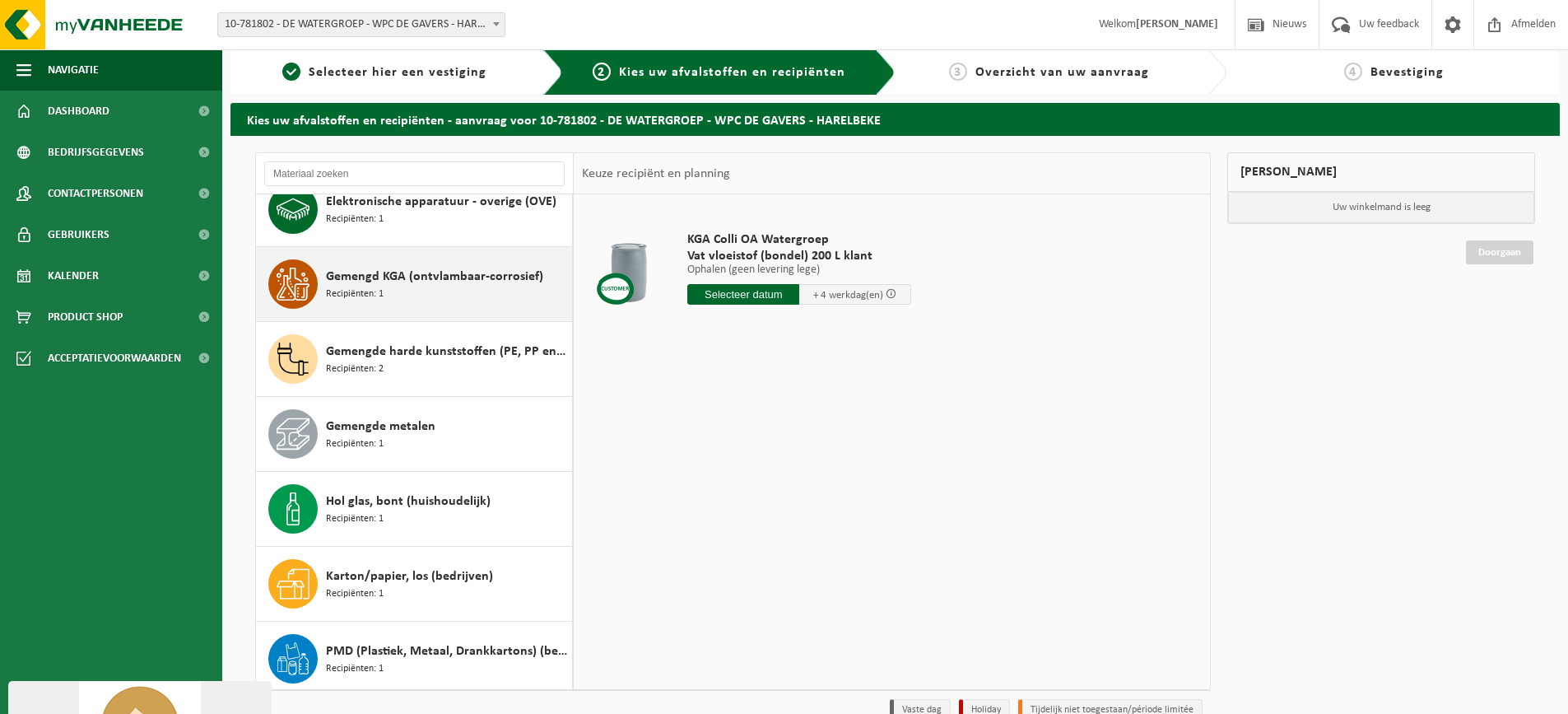
click at [427, 279] on span "Gemengd KGA (ontvlambaar-corrosief)" at bounding box center [434, 277] width 217 height 20
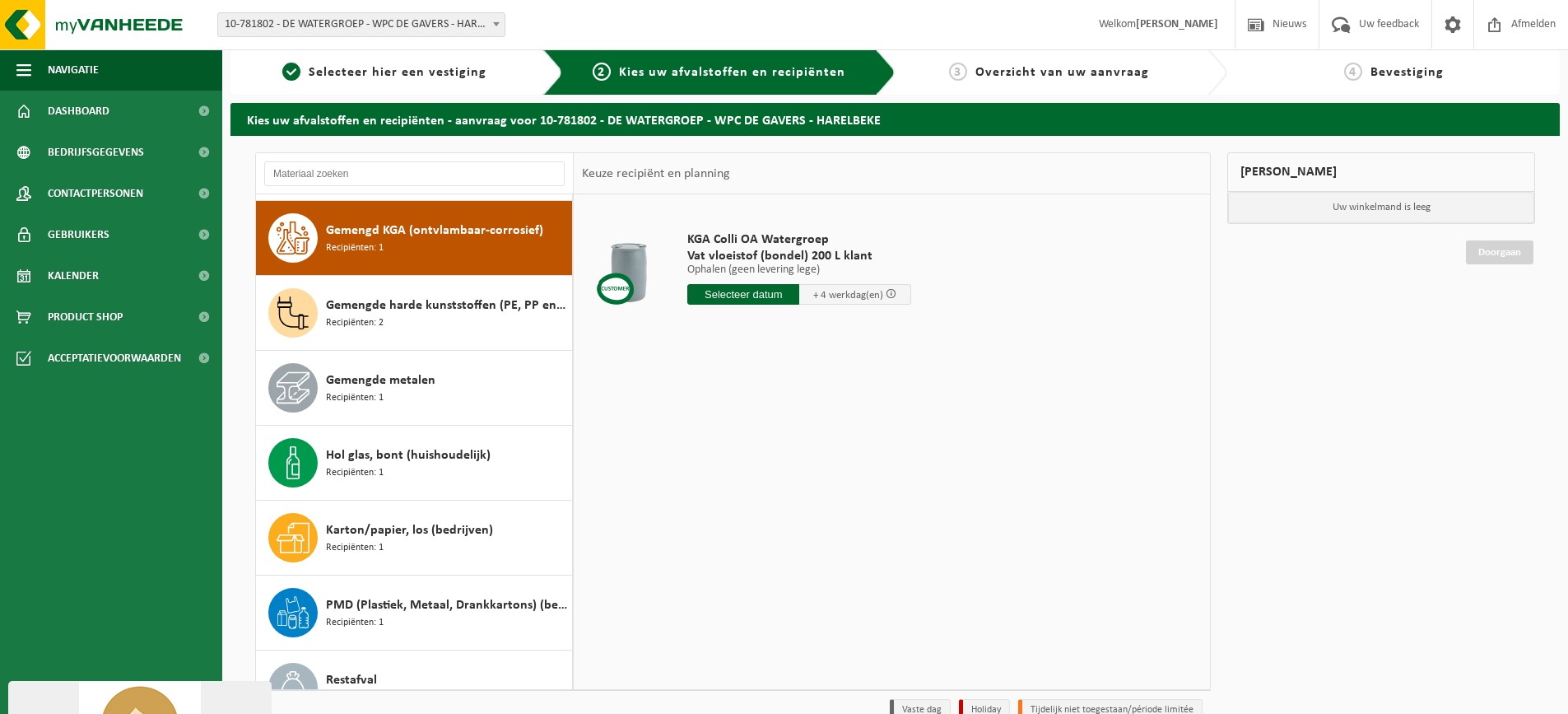
scroll to position [300, 0]
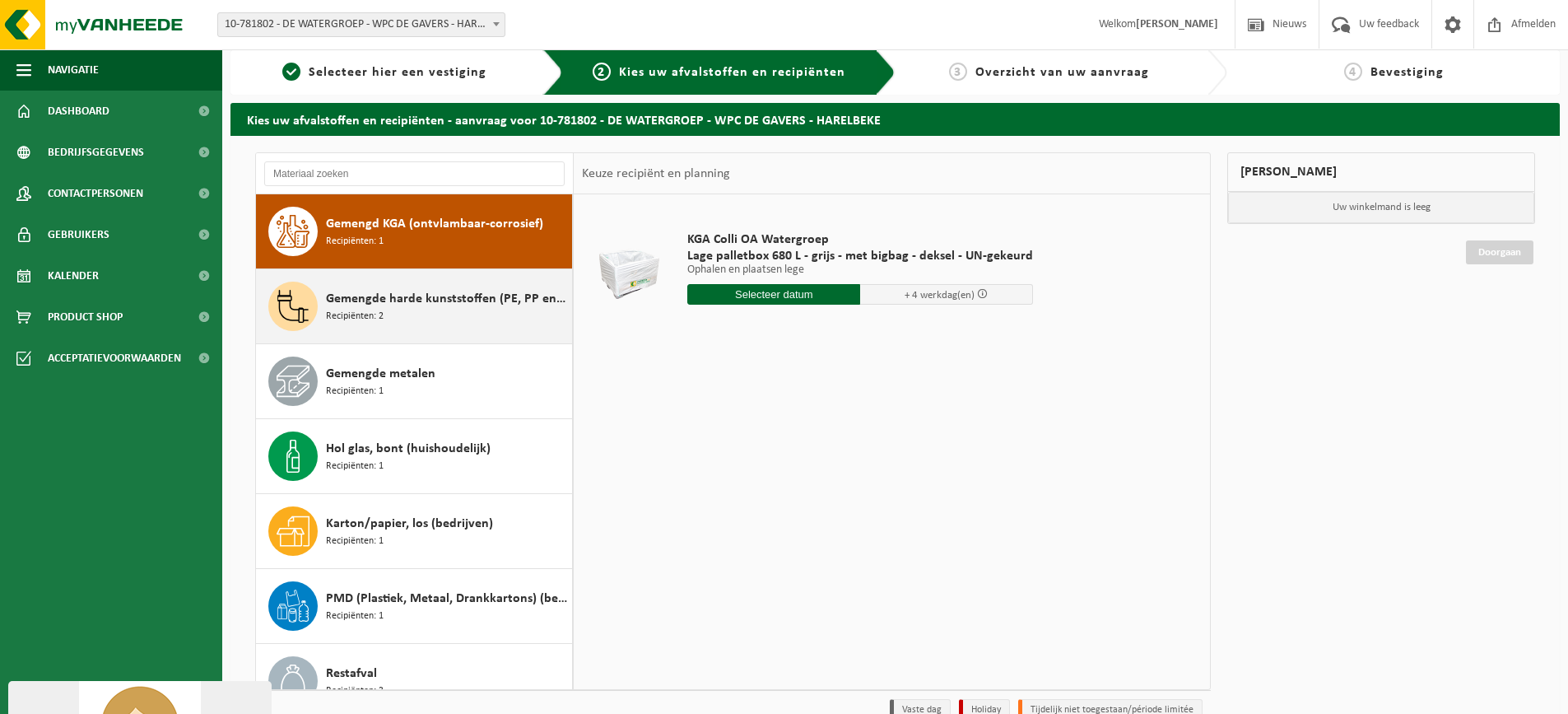
click at [417, 314] on div "Gemengde harde kunststoffen (PE, PP en PVC), recycleerbaar (industrieel) Recipi…" at bounding box center [446, 307] width 242 height 50
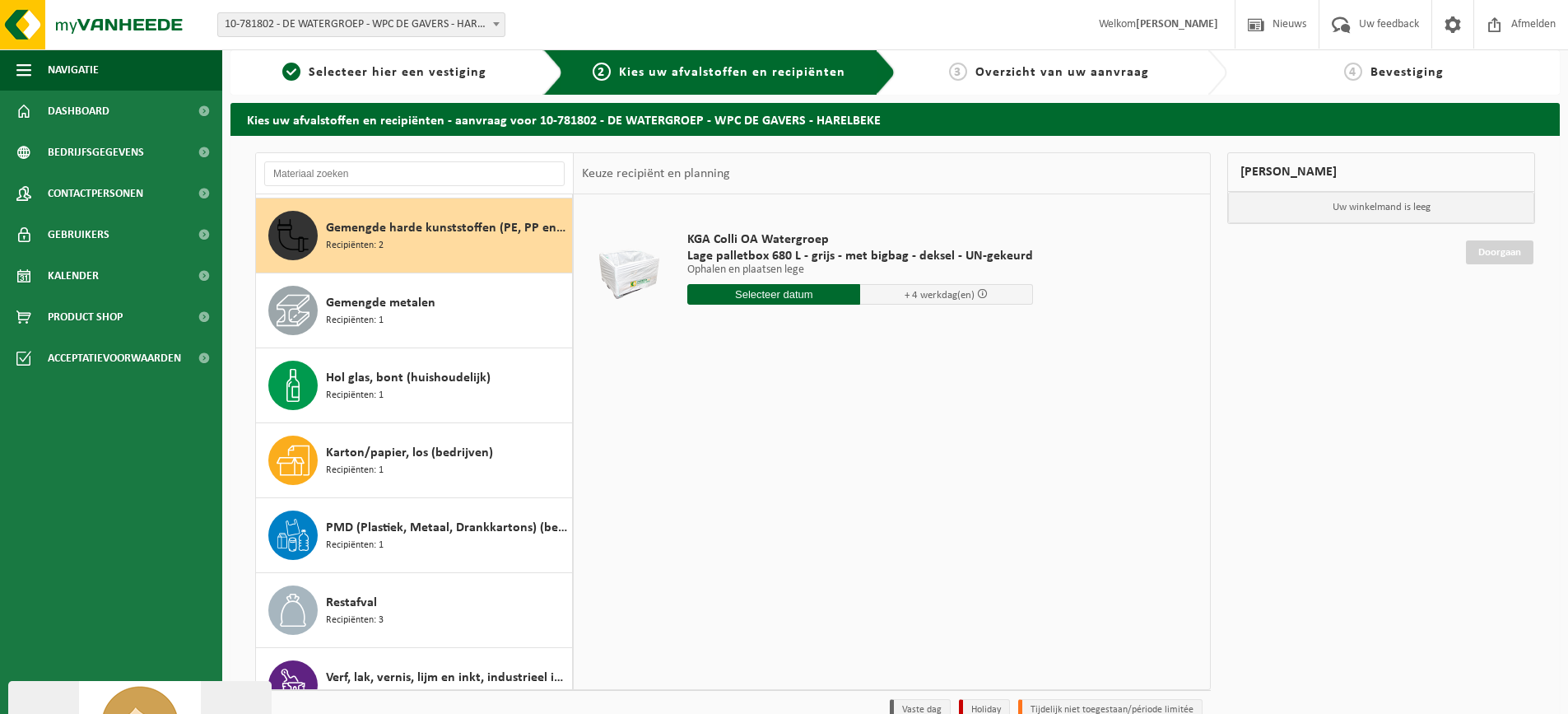
scroll to position [374, 0]
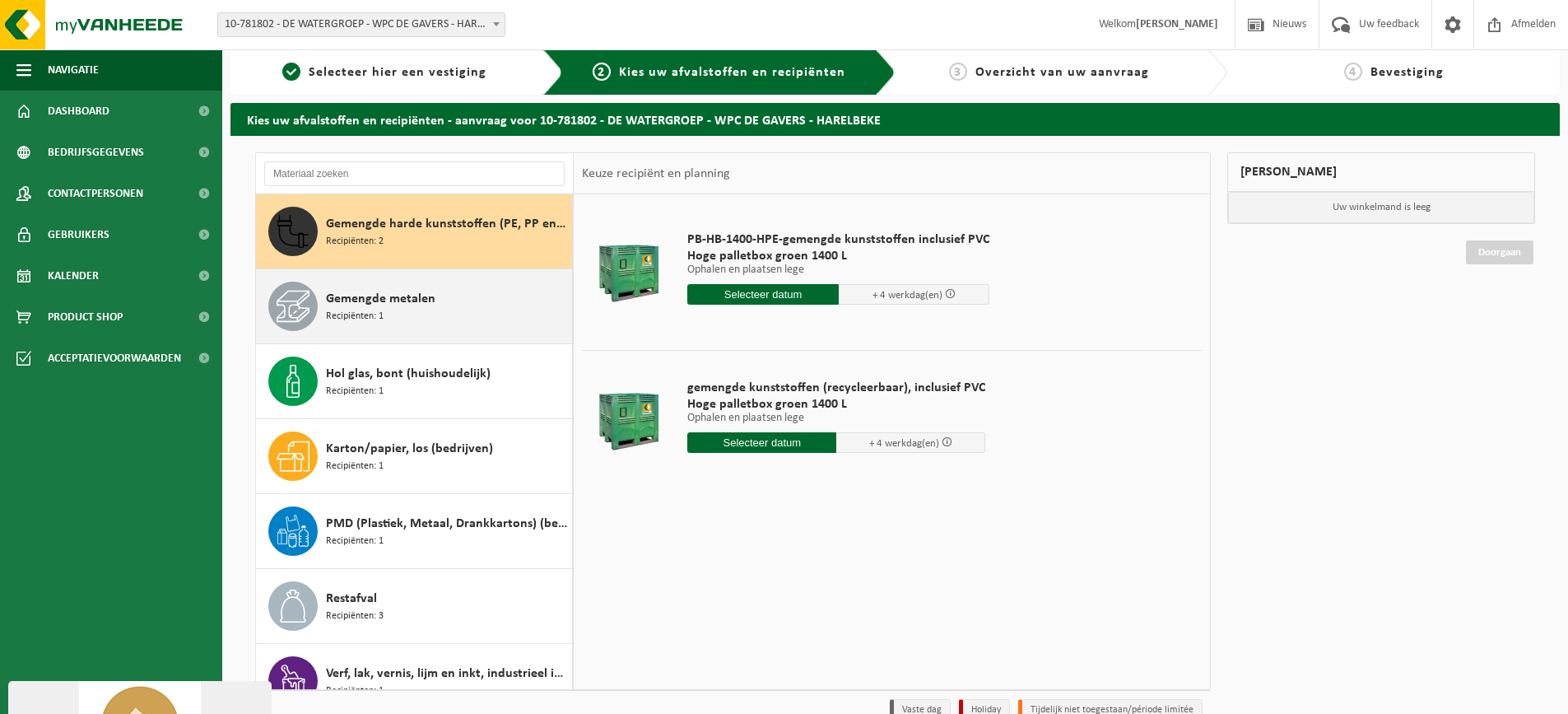
click at [420, 336] on div "Gemengde metalen Recipiënten: 1" at bounding box center [414, 306] width 317 height 74
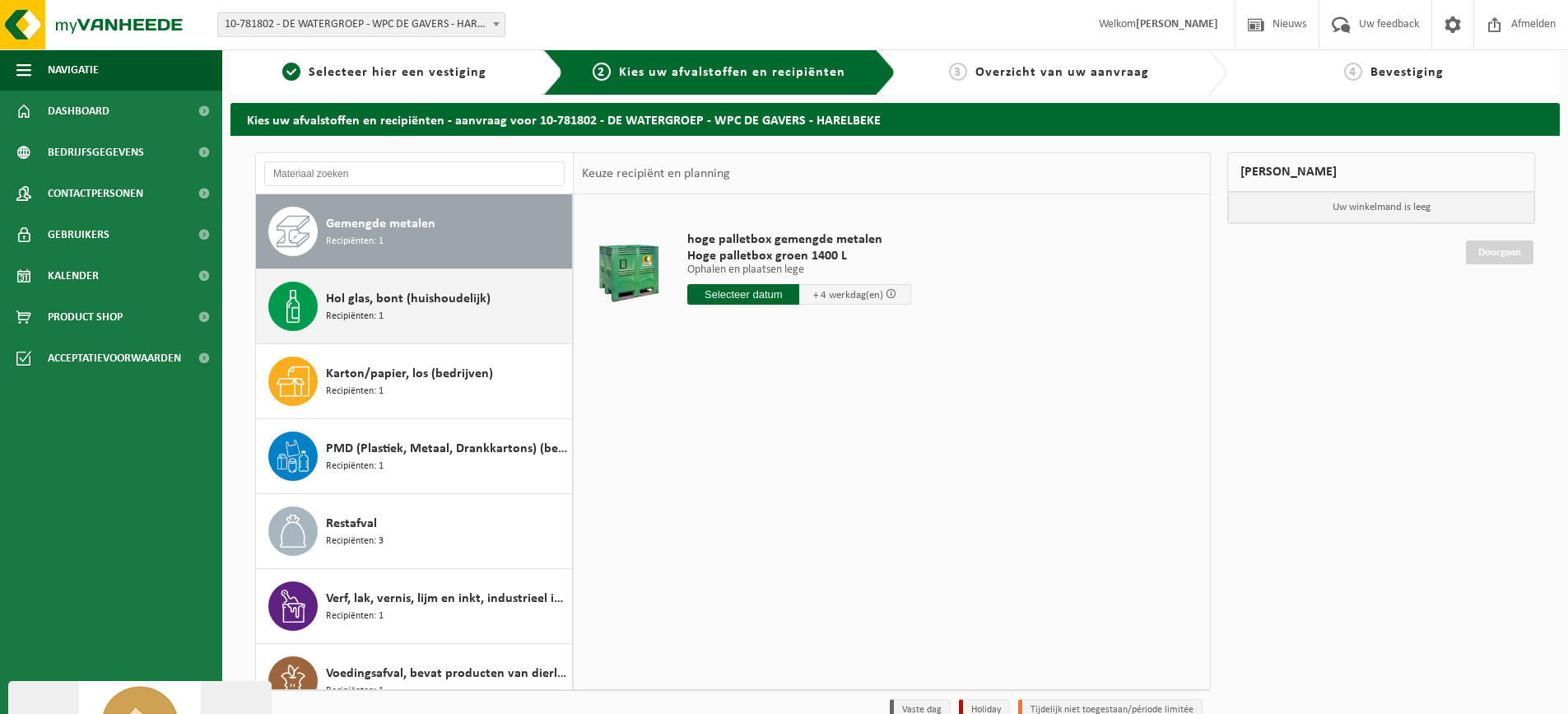
click at [416, 317] on div "Hol glas, bont (huishoudelijk) Recipiënten: 1" at bounding box center [446, 307] width 242 height 50
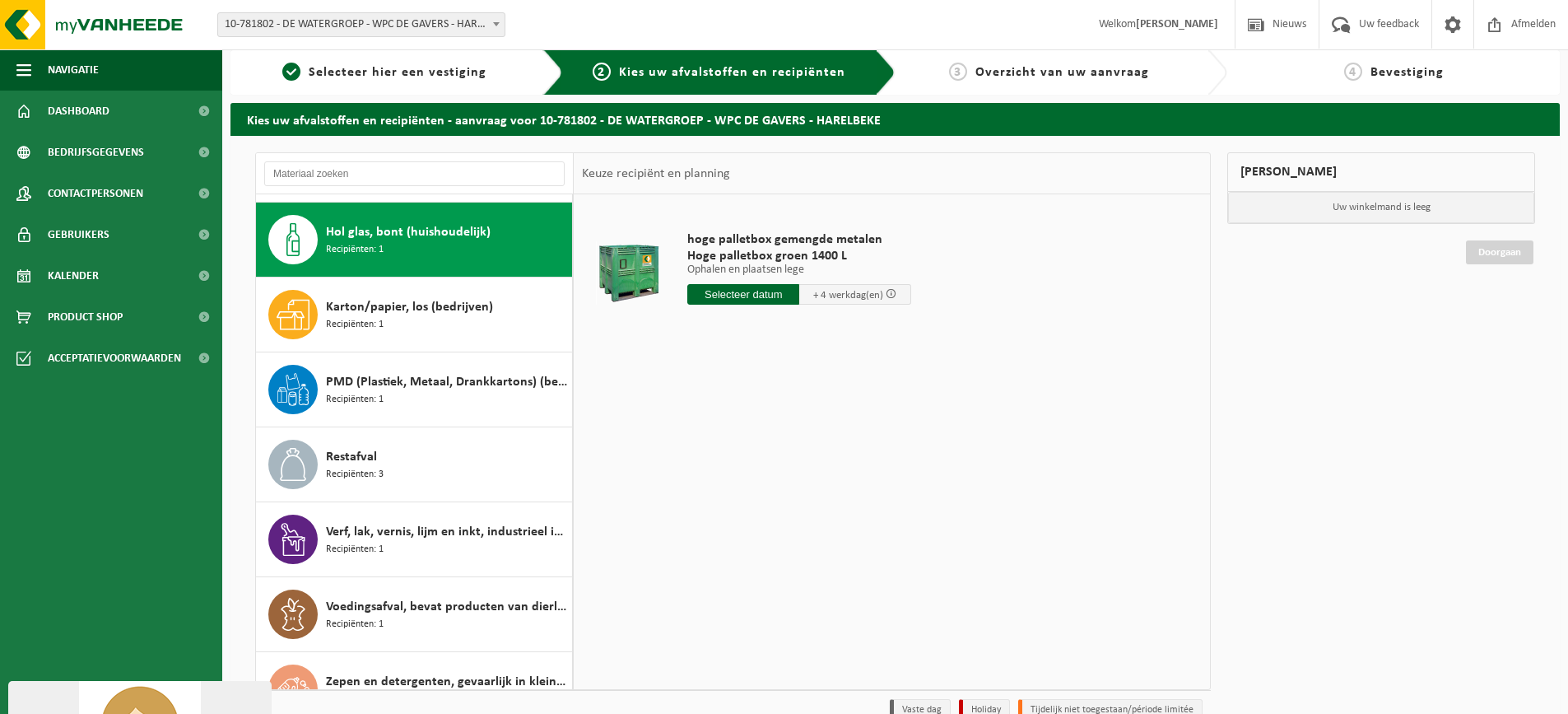
scroll to position [525, 0]
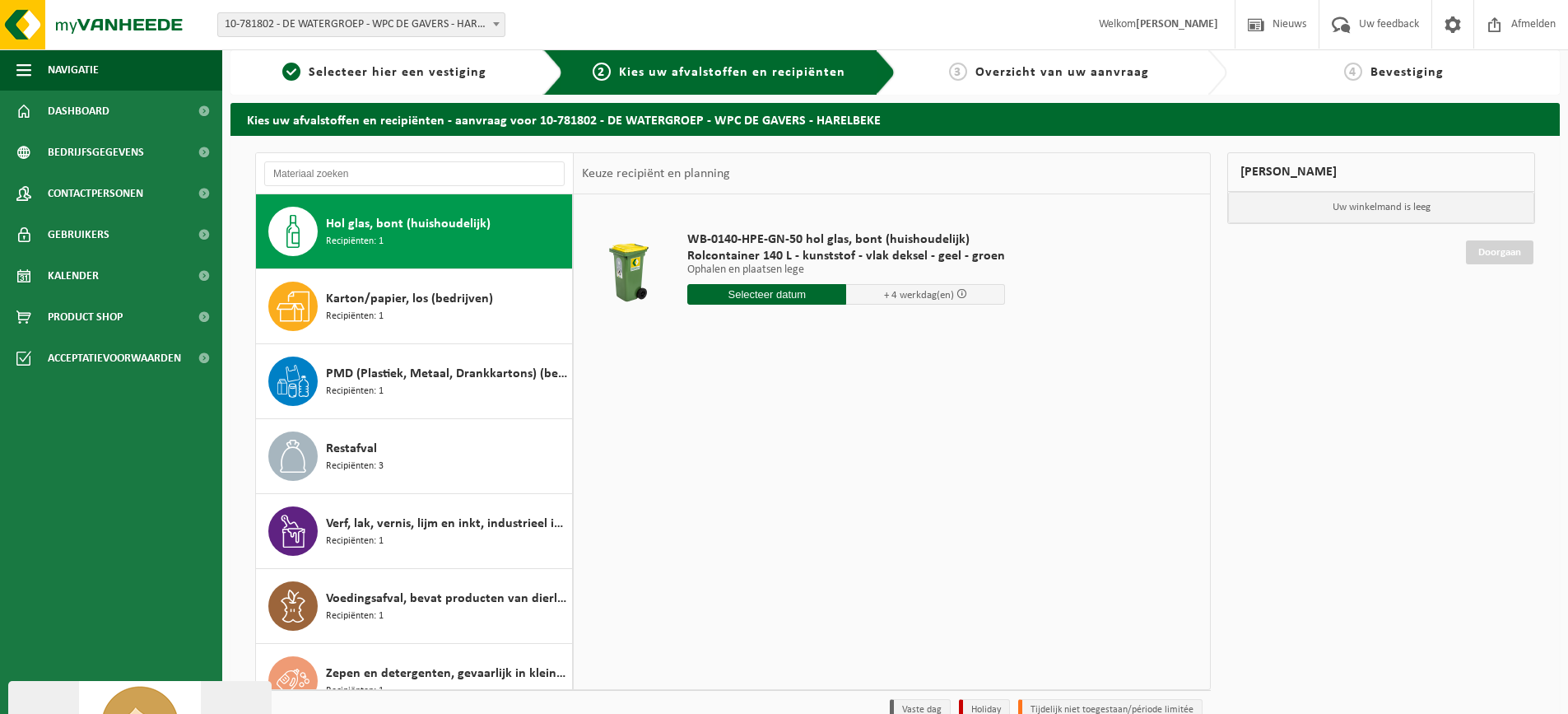
click at [416, 317] on div "Karton/papier, los (bedrijven) Recipiënten: 1" at bounding box center [446, 307] width 242 height 50
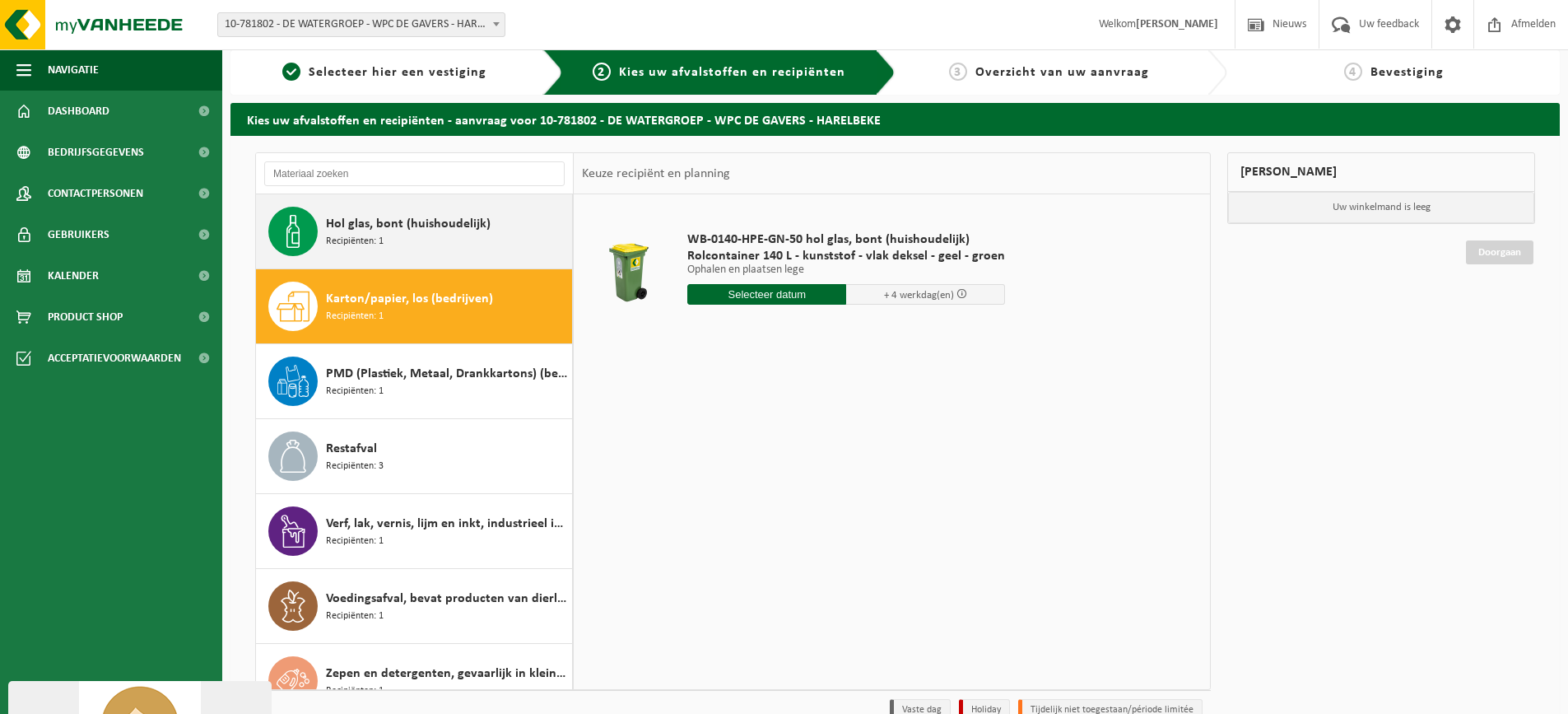
scroll to position [554, 0]
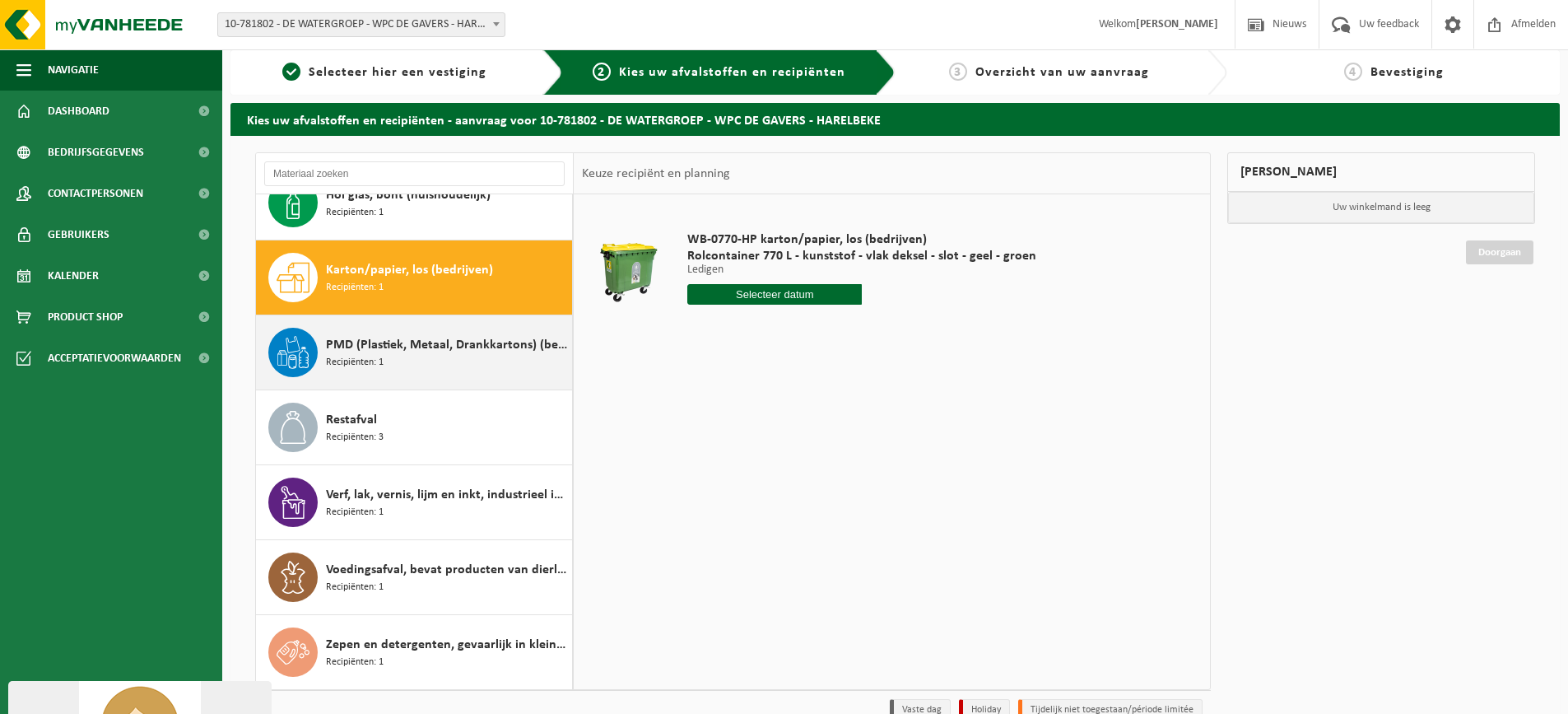
click at [422, 340] on span "PMD (Plastiek, Metaal, Drankkartons) (bedrijven)" at bounding box center [446, 345] width 242 height 20
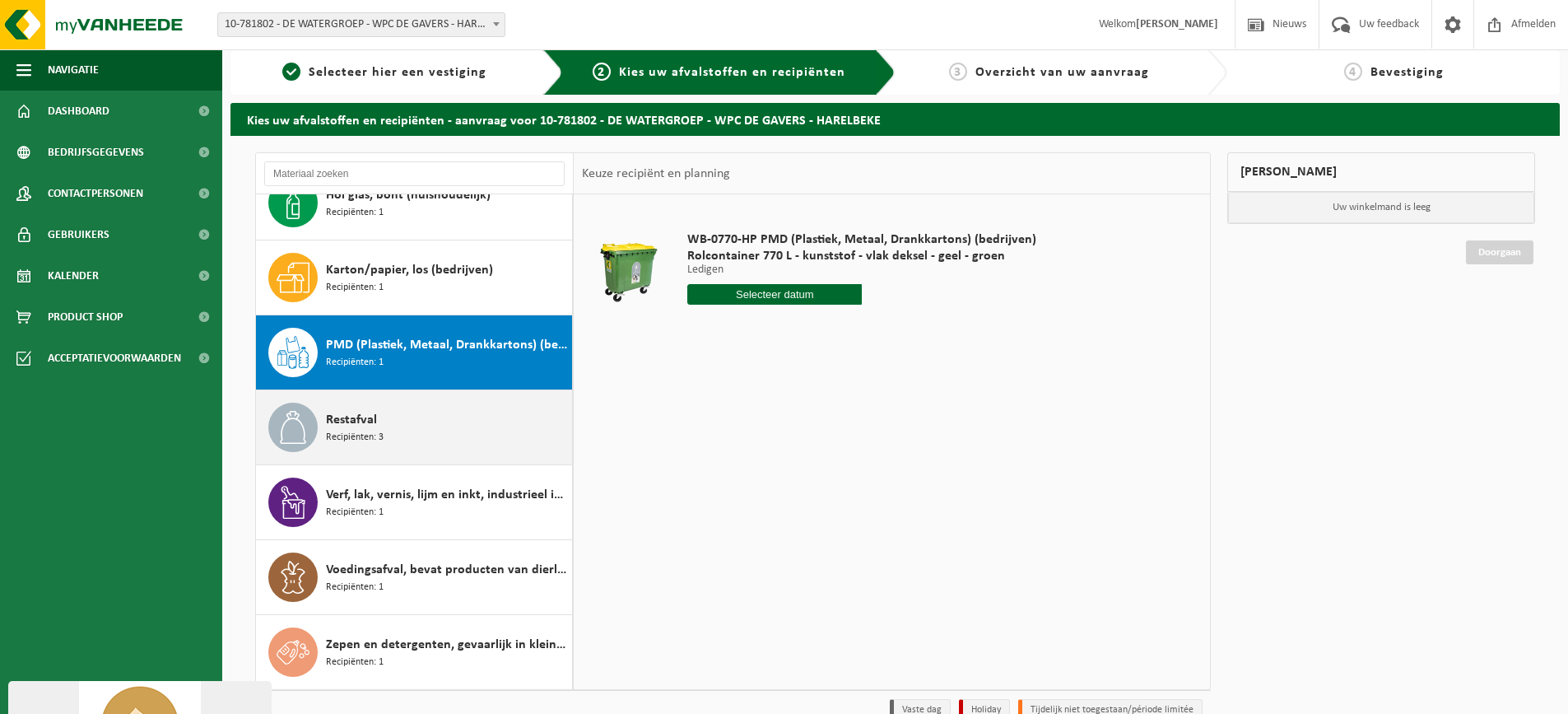
click at [425, 423] on div "Restafval Recipiënten: 3" at bounding box center [446, 427] width 242 height 50
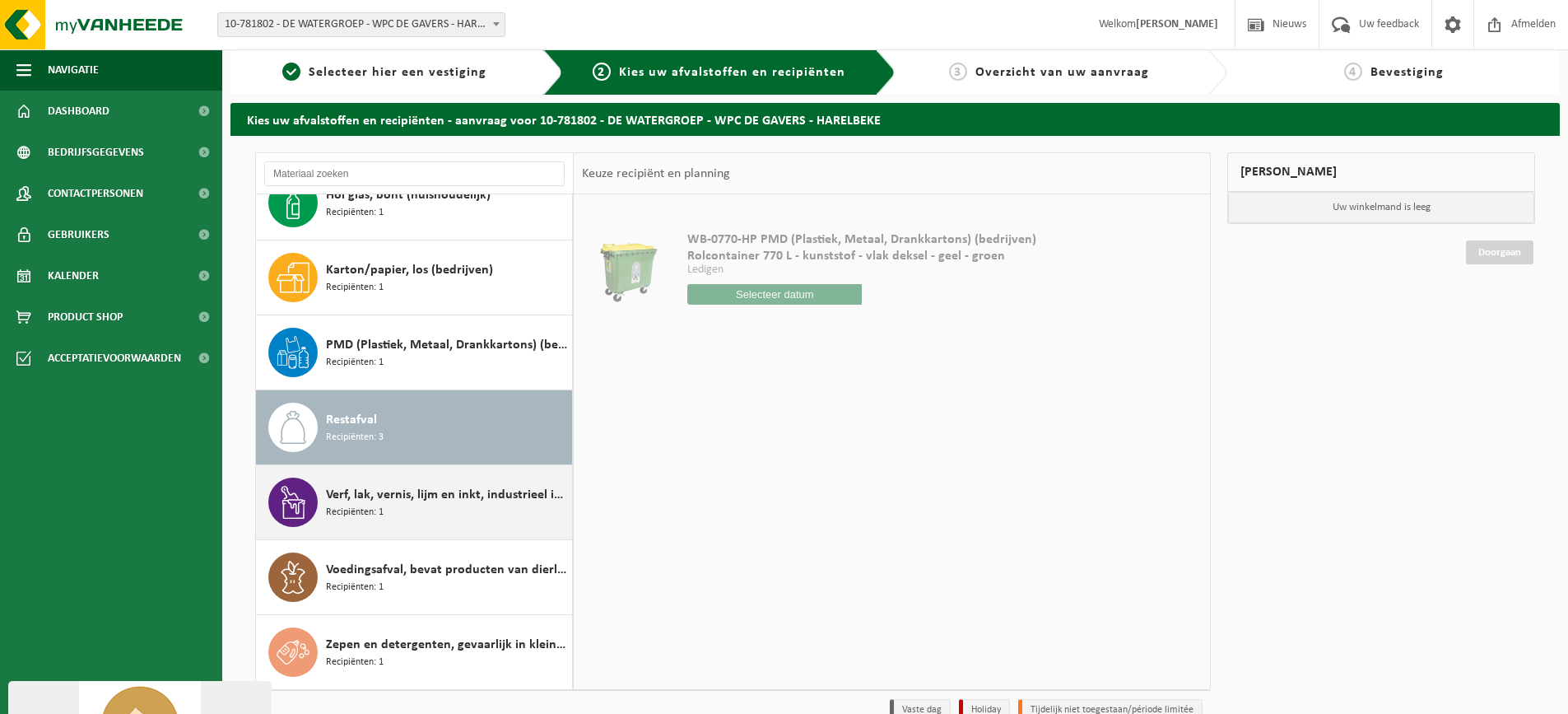
click at [419, 516] on div "Verf, lak, vernis, lijm en inkt, industrieel in kleinverpakking Recipiënten: 1" at bounding box center [446, 502] width 242 height 50
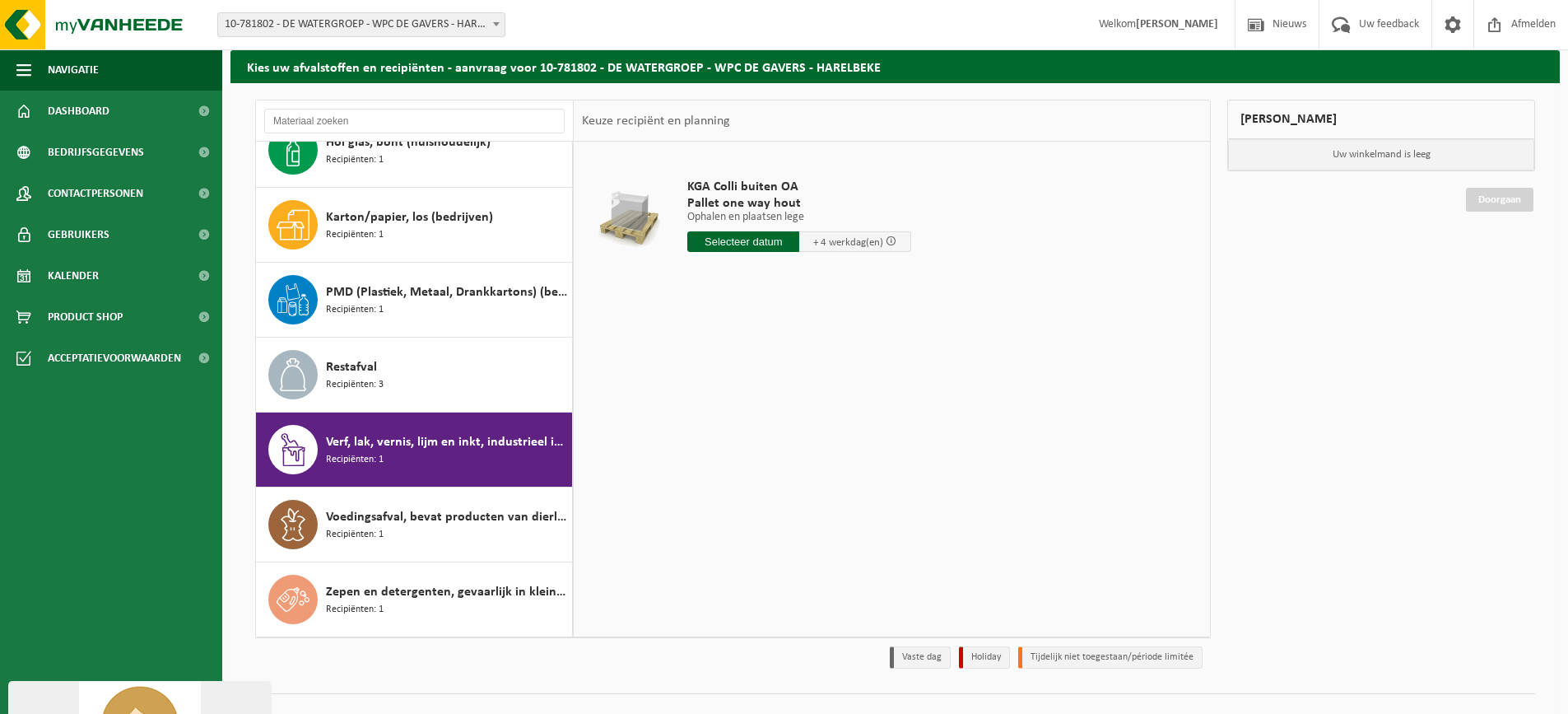
scroll to position [91, 0]
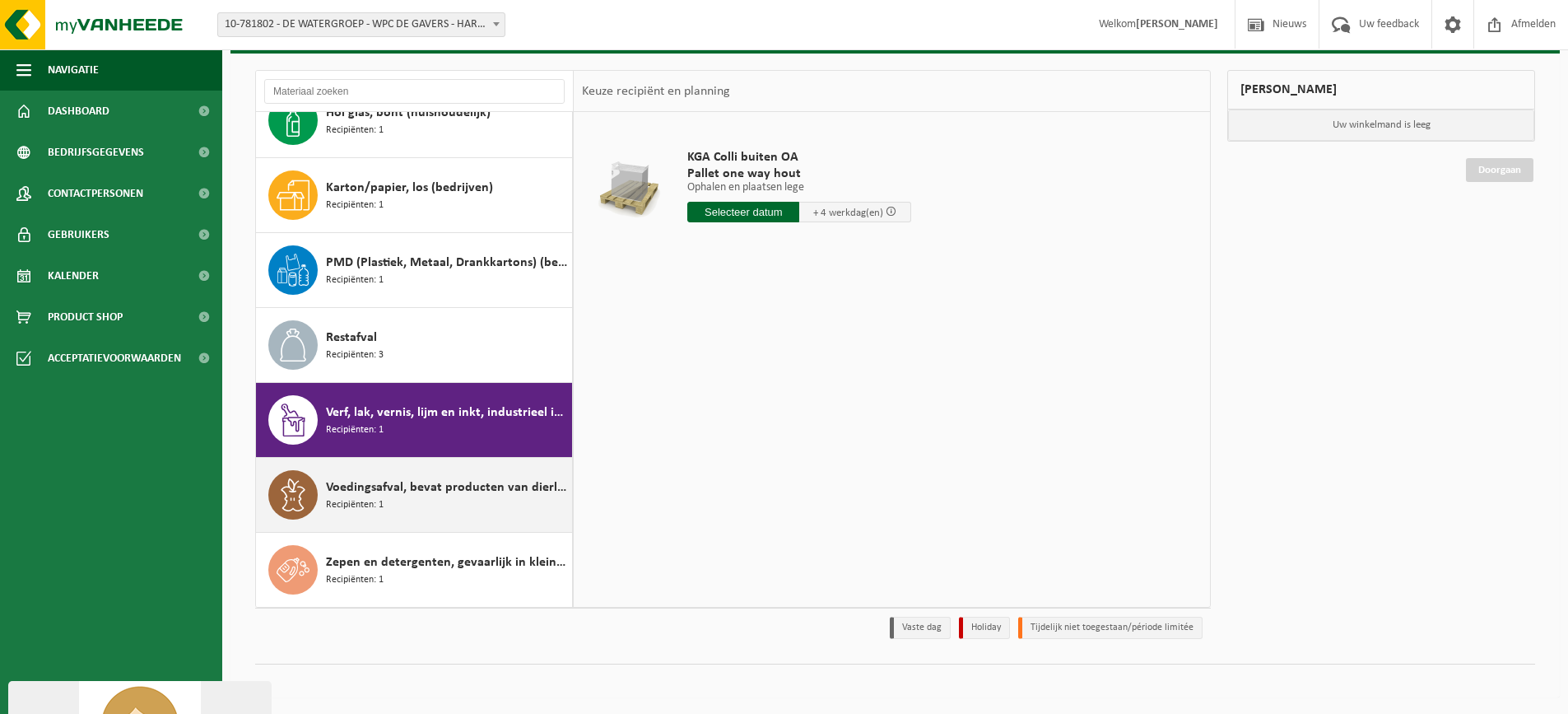
click at [386, 504] on div "Voedingsafval, bevat producten van dierlijke oorsprong, onverpakt, categorie 3 …" at bounding box center [446, 495] width 242 height 50
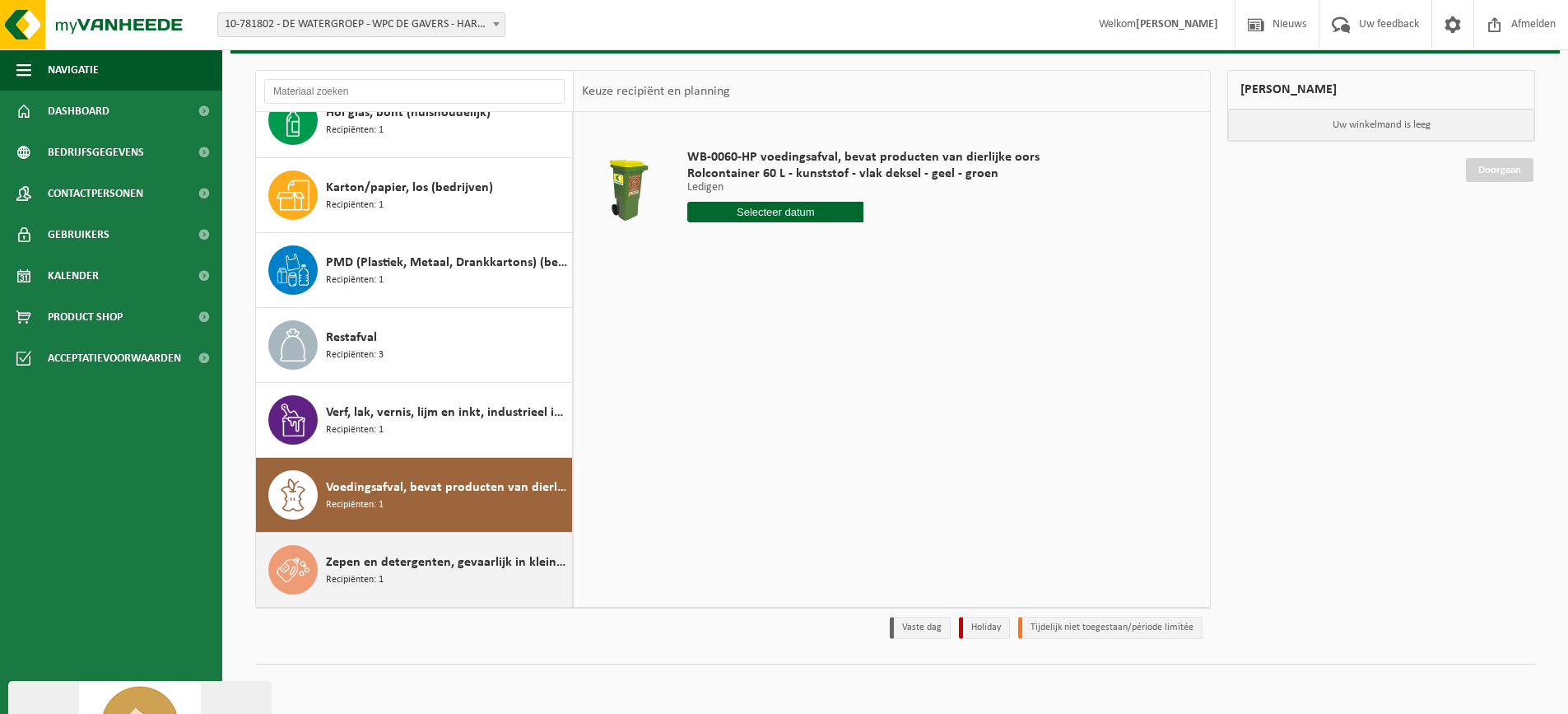
click at [417, 580] on div "Zepen en detergenten, gevaarlijk in kleinverpakking Recipiënten: 1" at bounding box center [446, 570] width 242 height 50
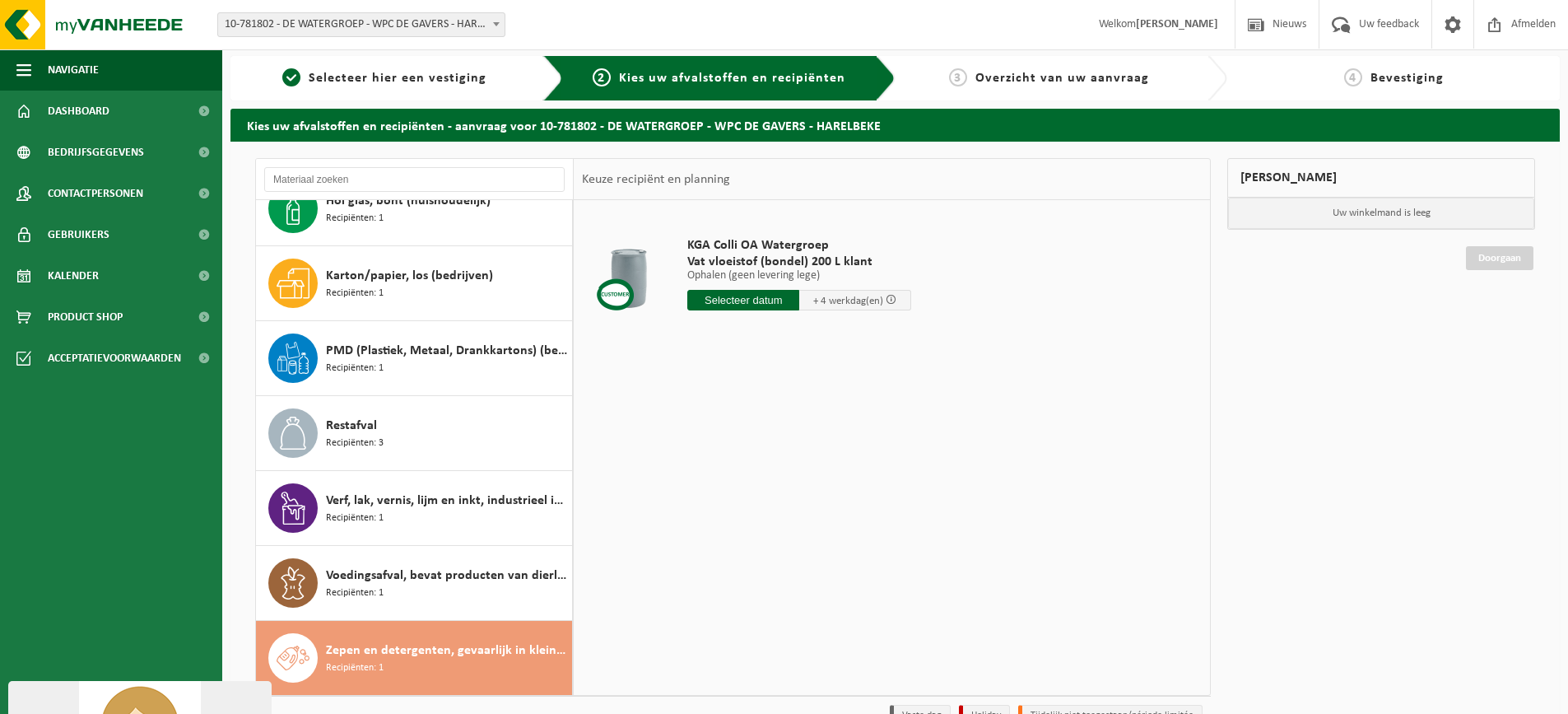
scroll to position [0, 0]
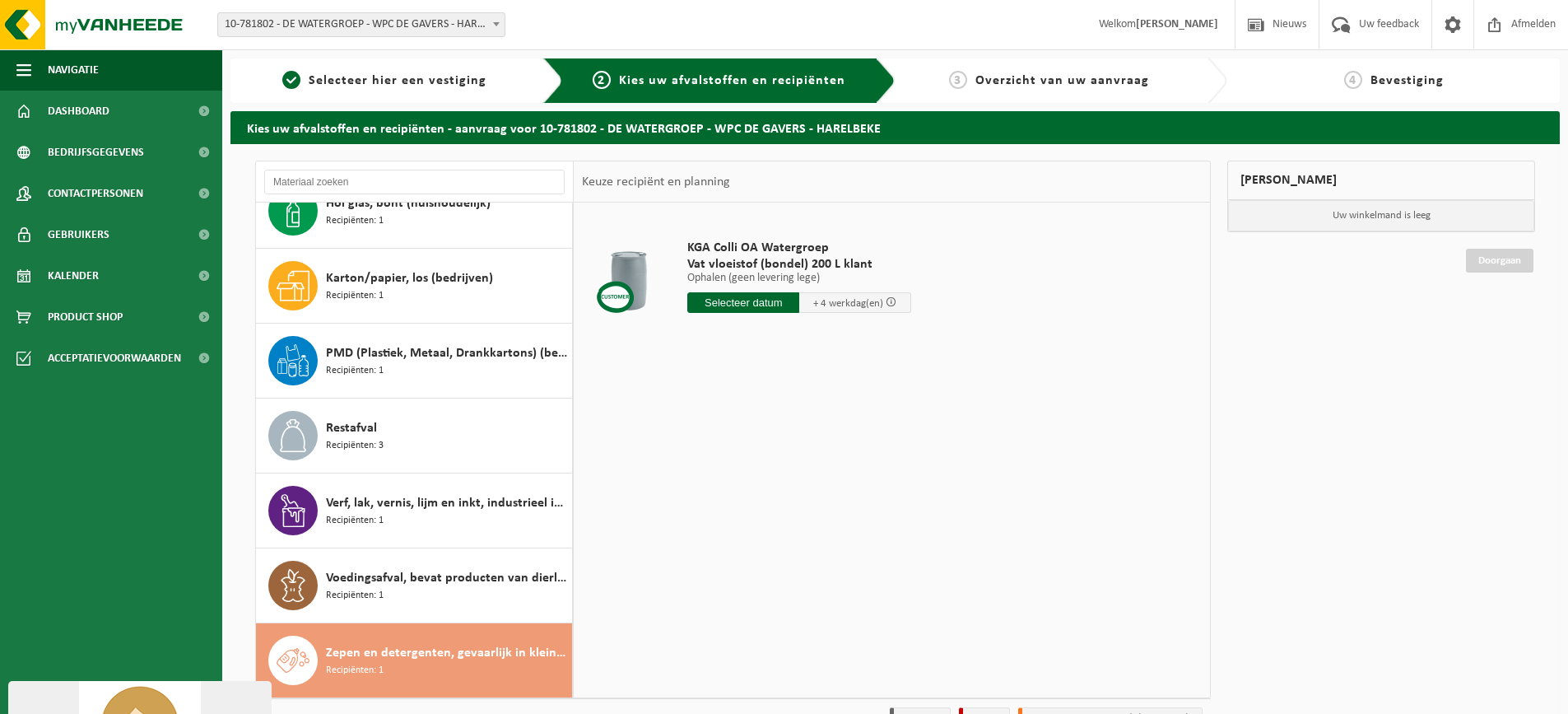
click at [755, 302] on input "text" at bounding box center [743, 302] width 112 height 21
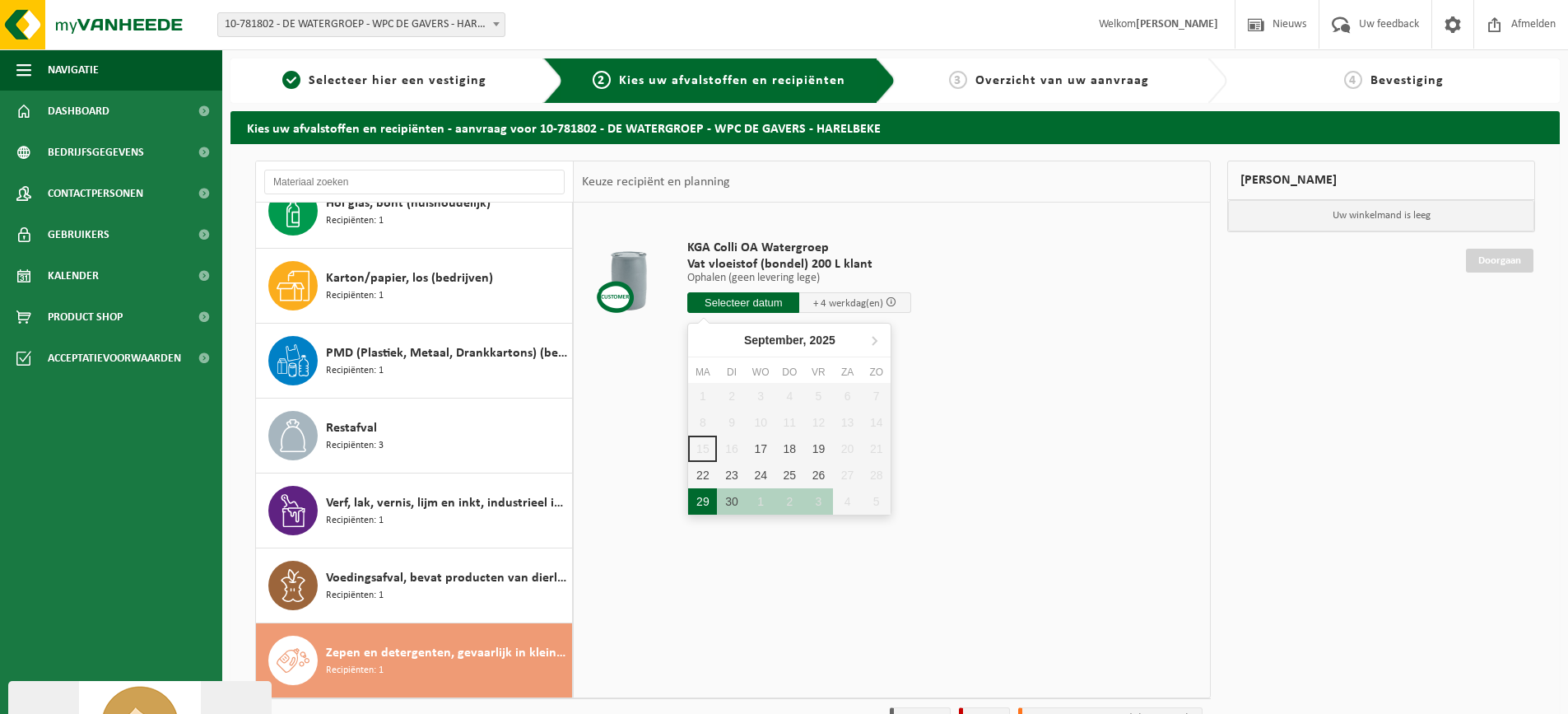
click at [699, 501] on div "29" at bounding box center [702, 501] width 29 height 26
type input "Van 2025-09-29"
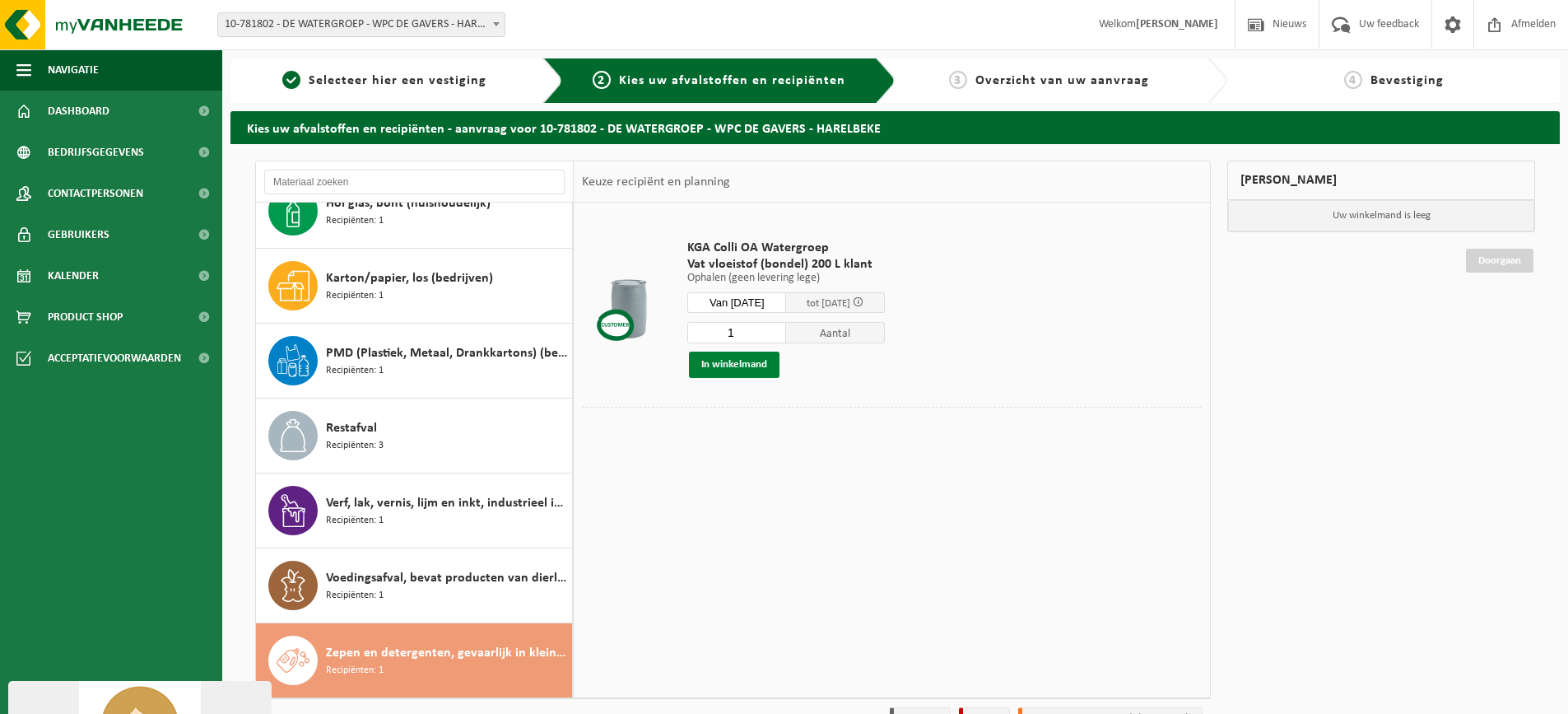
click at [733, 364] on button "In winkelmand" at bounding box center [734, 364] width 91 height 26
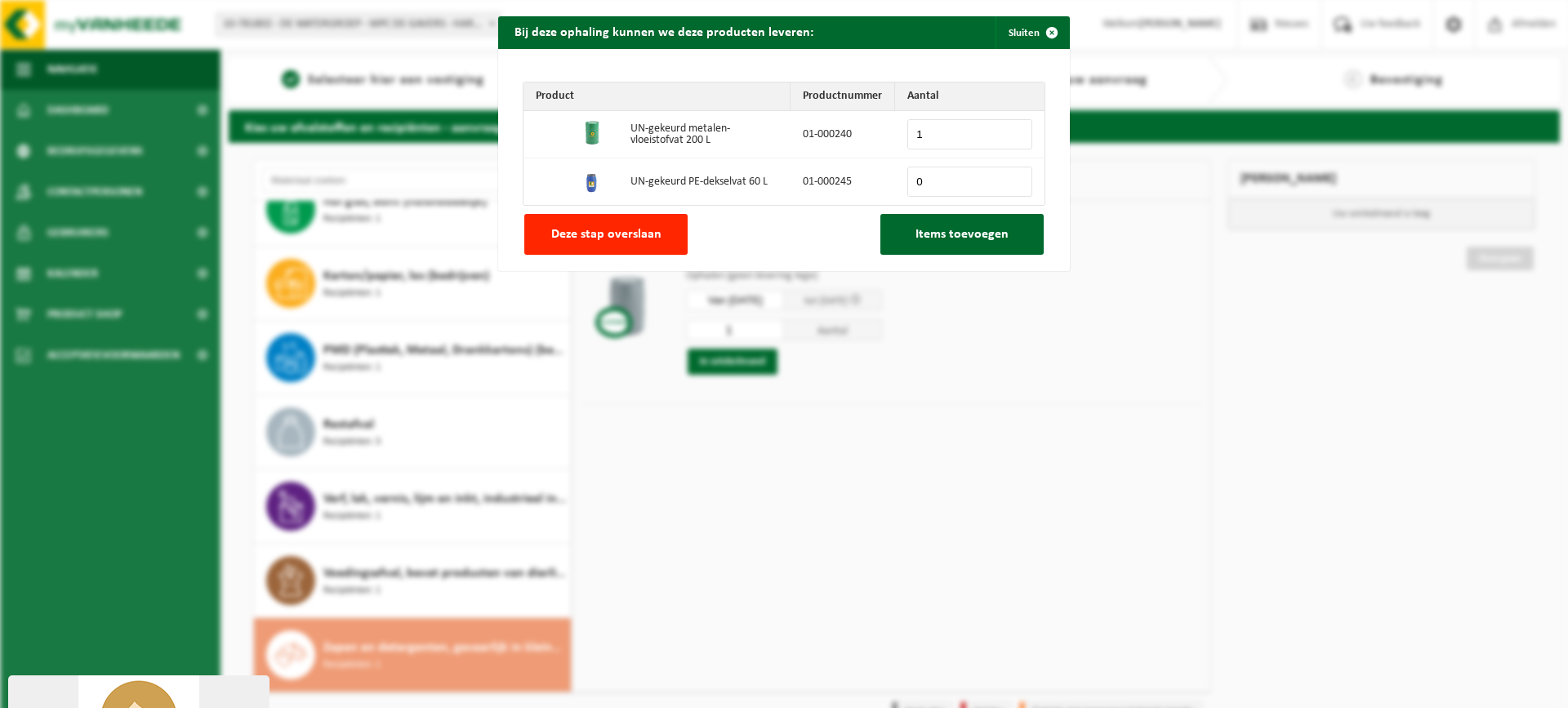
type input "1"
click at [1011, 130] on input "1" at bounding box center [969, 134] width 124 height 31
click at [962, 236] on span "Items toevoegen" at bounding box center [962, 234] width 93 height 13
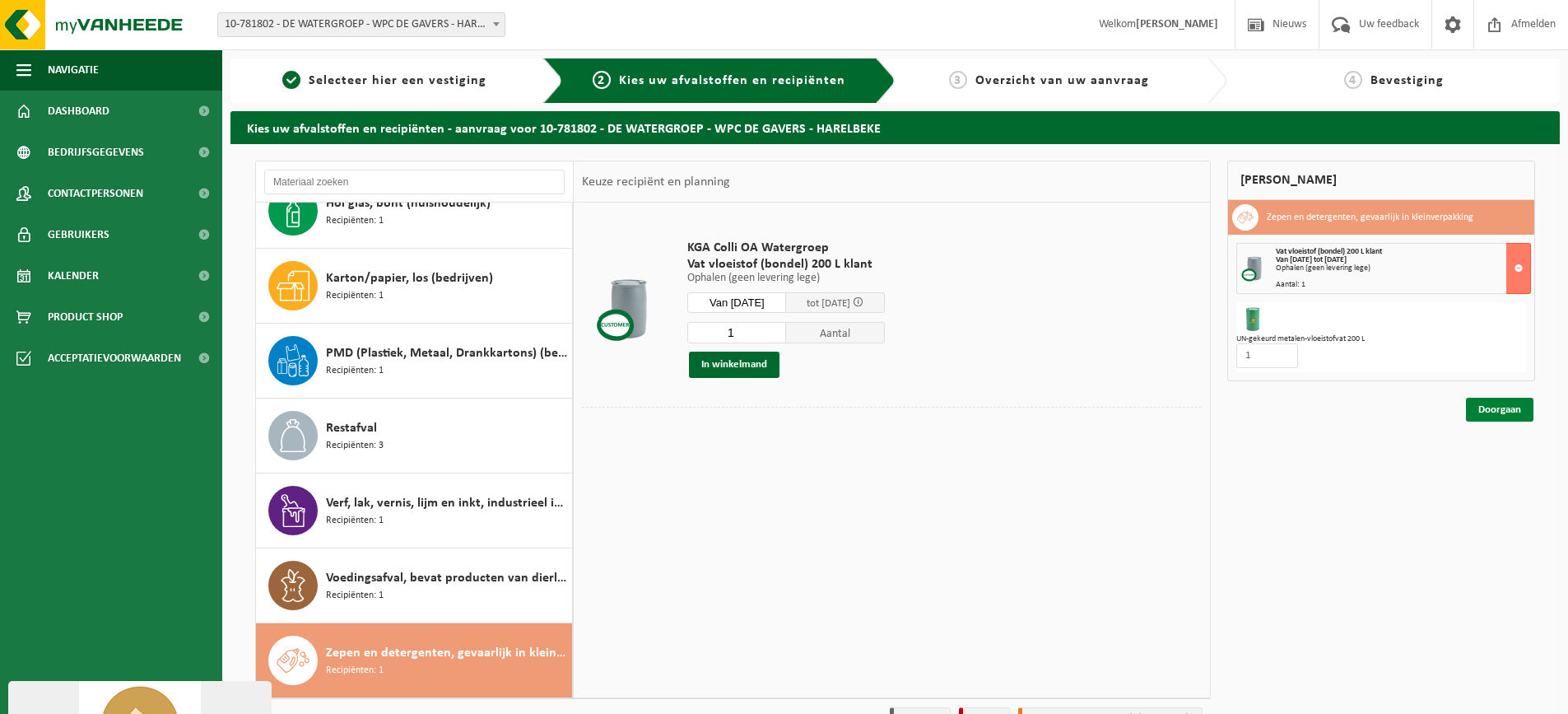
click at [1516, 408] on link "Doorgaan" at bounding box center [1499, 409] width 68 height 24
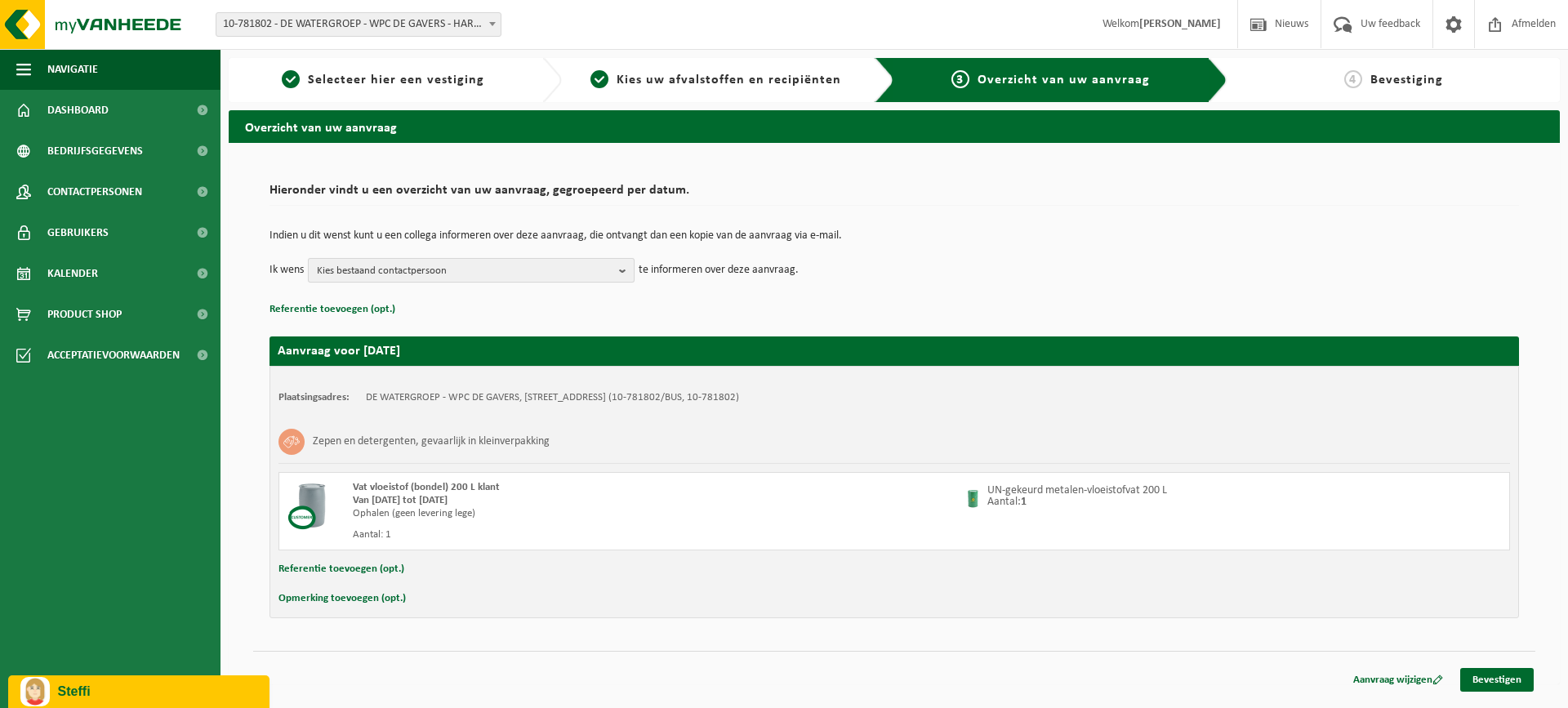
click at [626, 270] on b "button" at bounding box center [626, 270] width 15 height 23
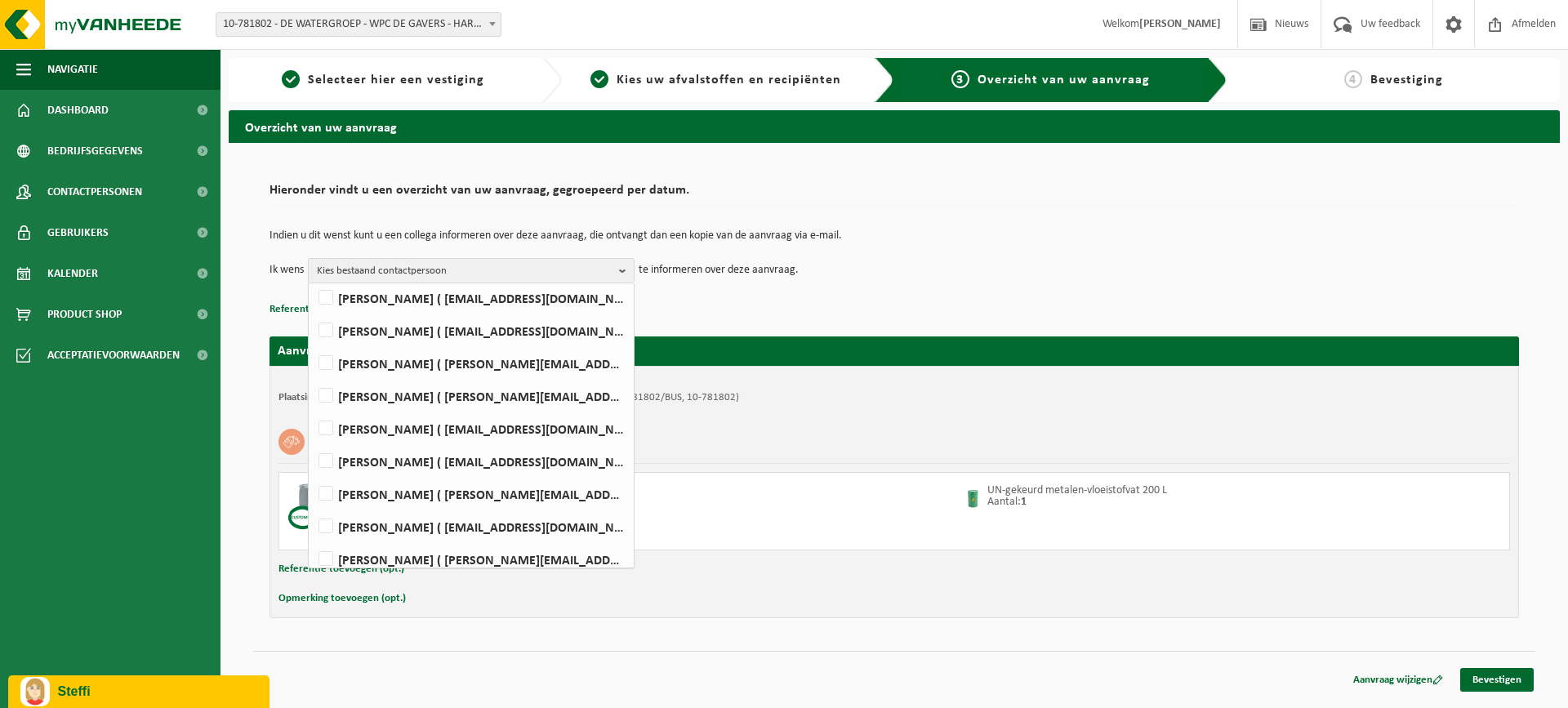
scroll to position [379, 0]
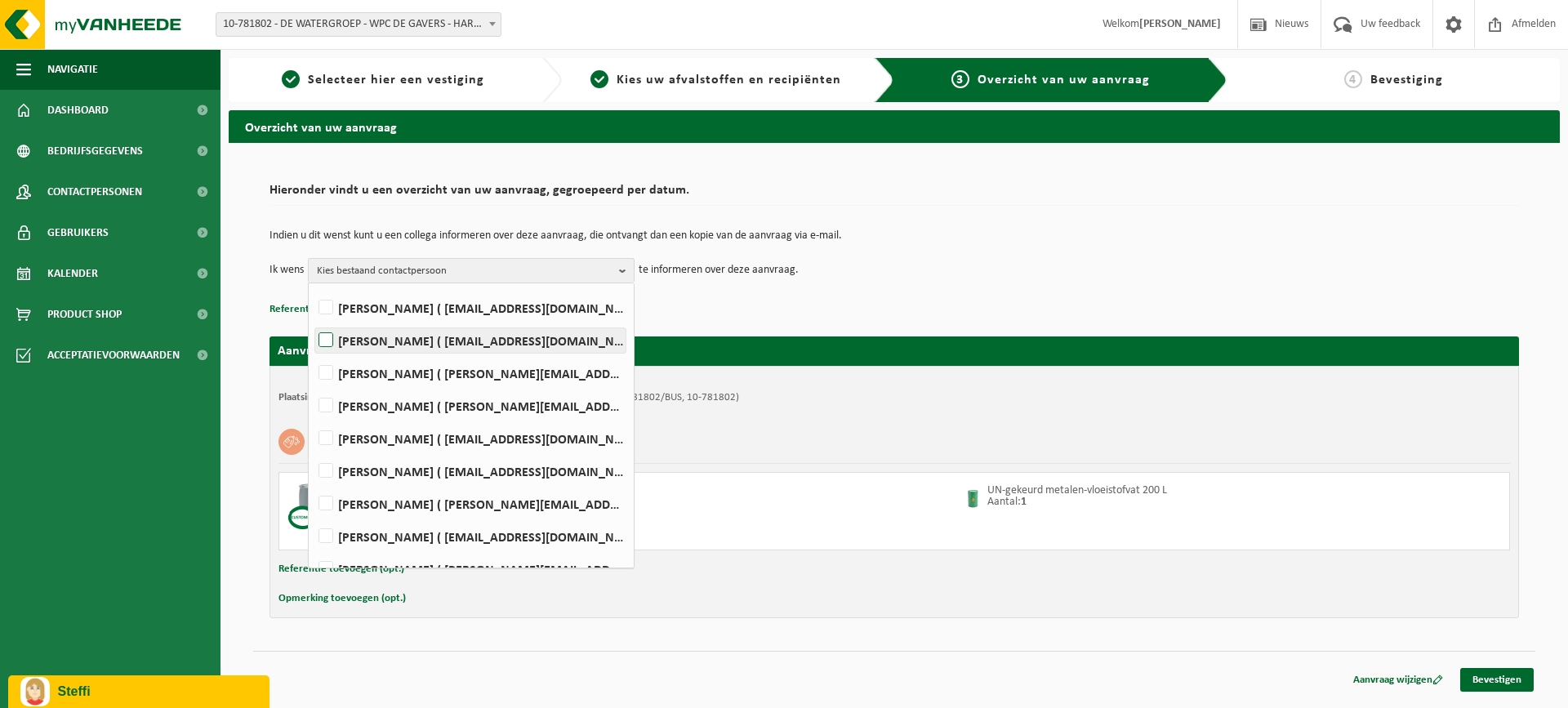
click at [329, 338] on label "IAN MARTIN ( ian.martin@dewatergroep.be )" at bounding box center [470, 340] width 310 height 25
click at [313, 320] on input "IAN MARTIN ( ian.martin@dewatergroep.be )" at bounding box center [312, 319] width 1 height 1
checkbox input "true"
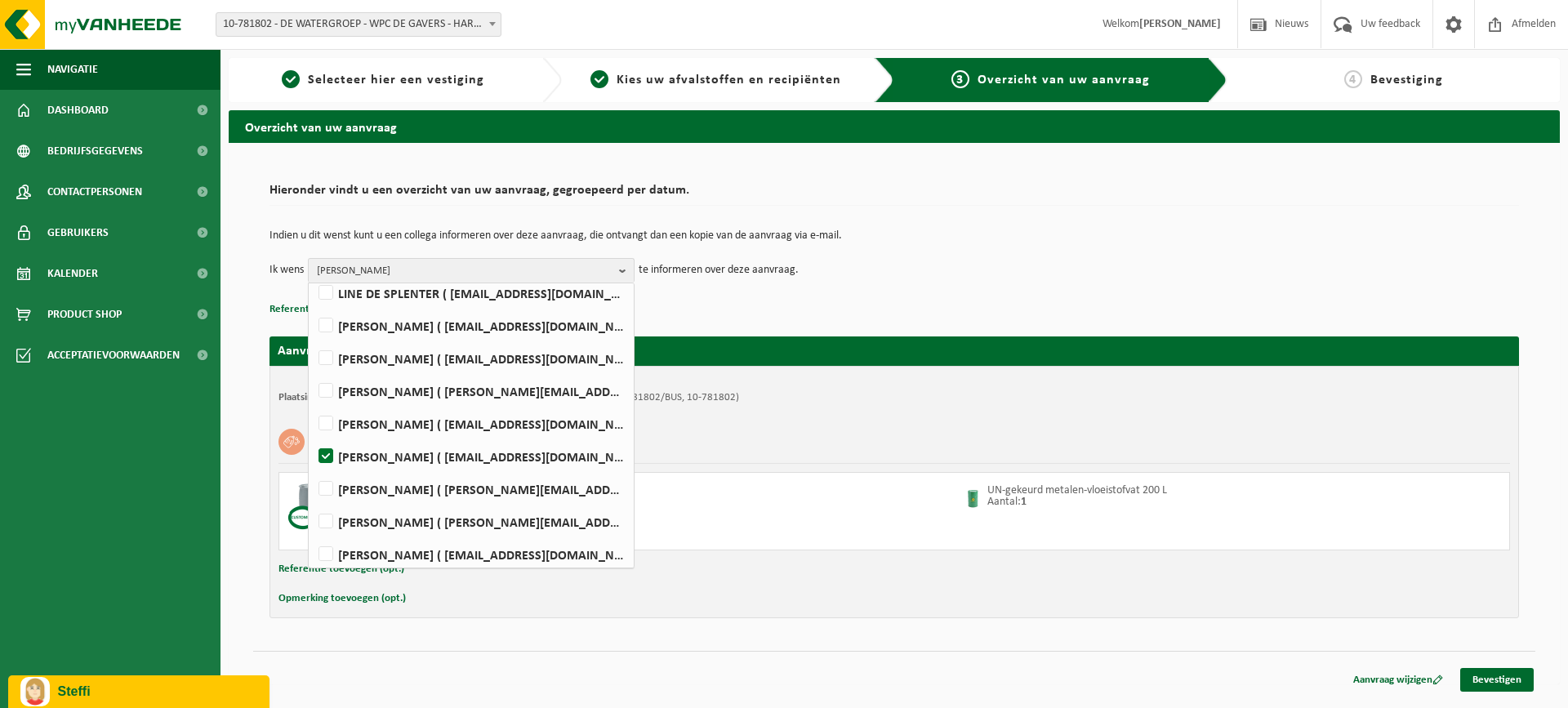
scroll to position [249, 0]
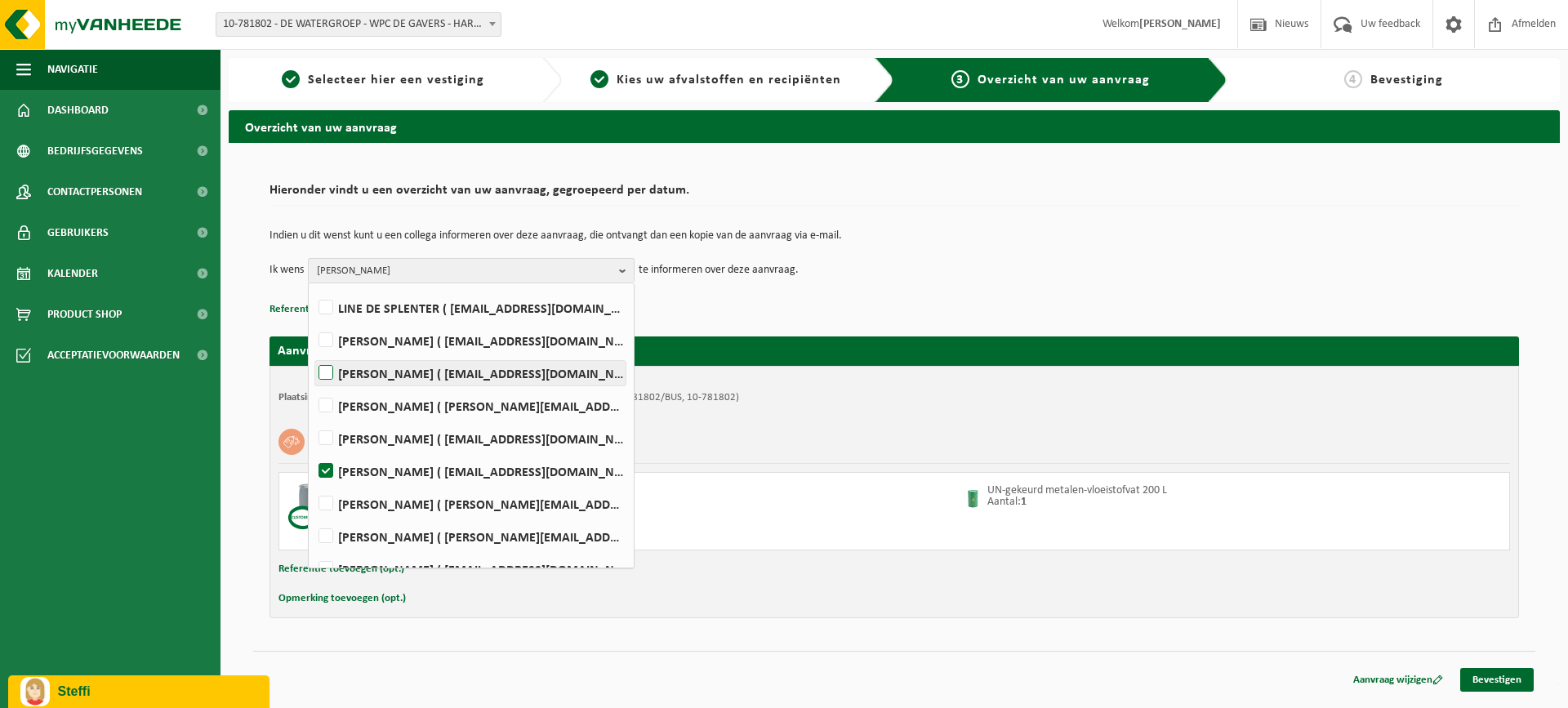
click at [322, 372] on label "Marnix Devloo ( marnix.devloo@dewatergroep.be )" at bounding box center [470, 372] width 310 height 25
click at [313, 353] on input "Marnix Devloo ( marnix.devloo@dewatergroep.be )" at bounding box center [312, 352] width 1 height 1
checkbox input "true"
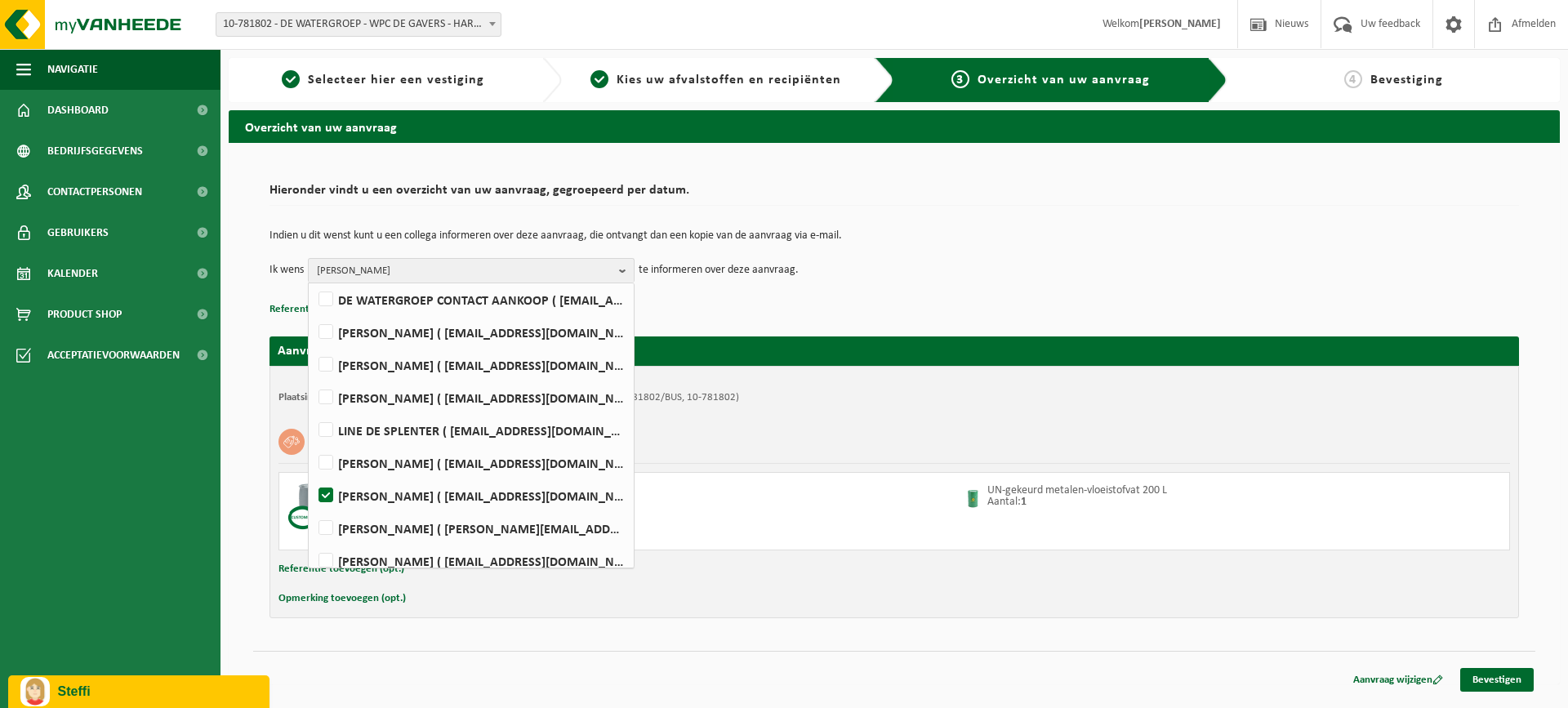
scroll to position [86, 0]
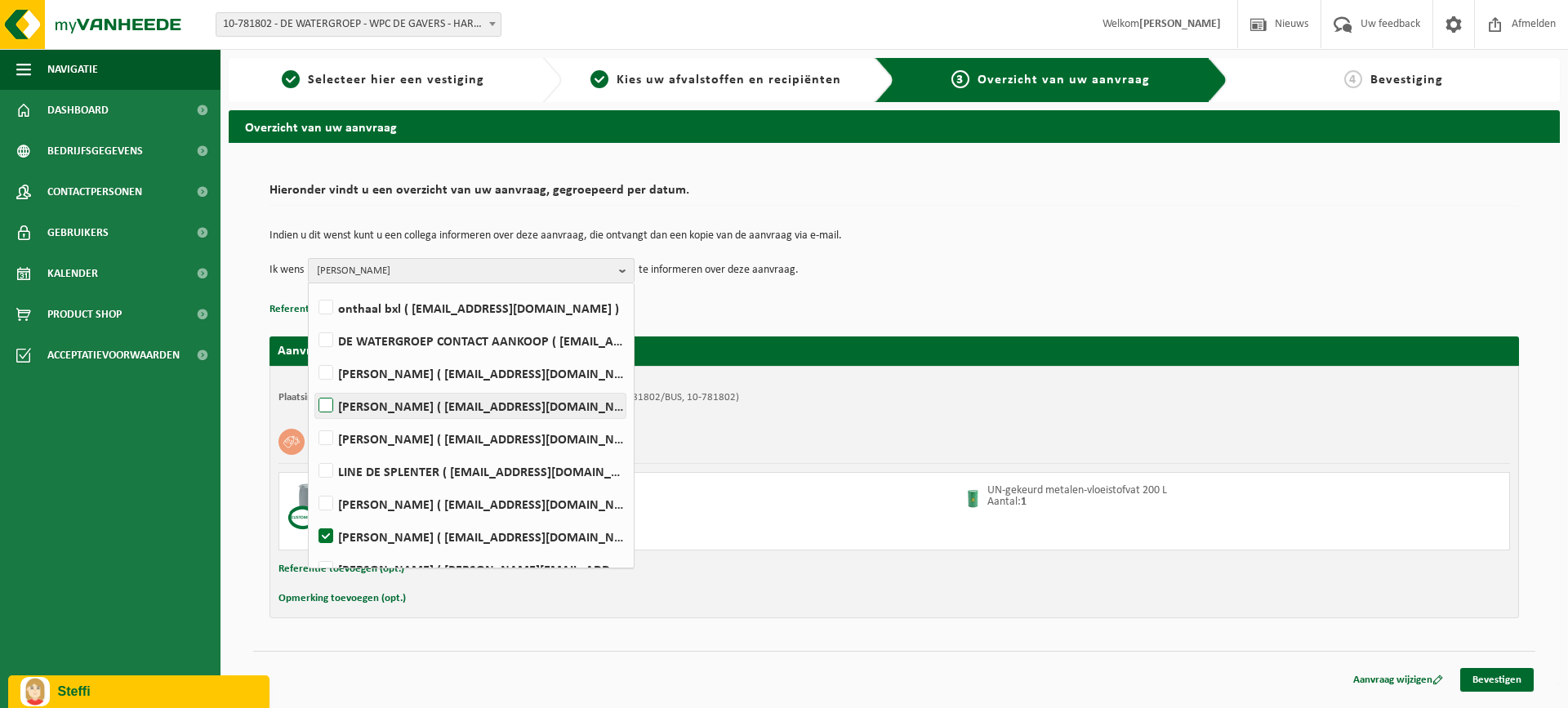
click at [332, 411] on label "DAAN DE ROO ( daan.de.roo@dewatergroep.be )" at bounding box center [470, 405] width 310 height 25
click at [313, 385] on input "DAAN DE ROO ( daan.de.roo@dewatergroep.be )" at bounding box center [312, 384] width 1 height 1
checkbox input "true"
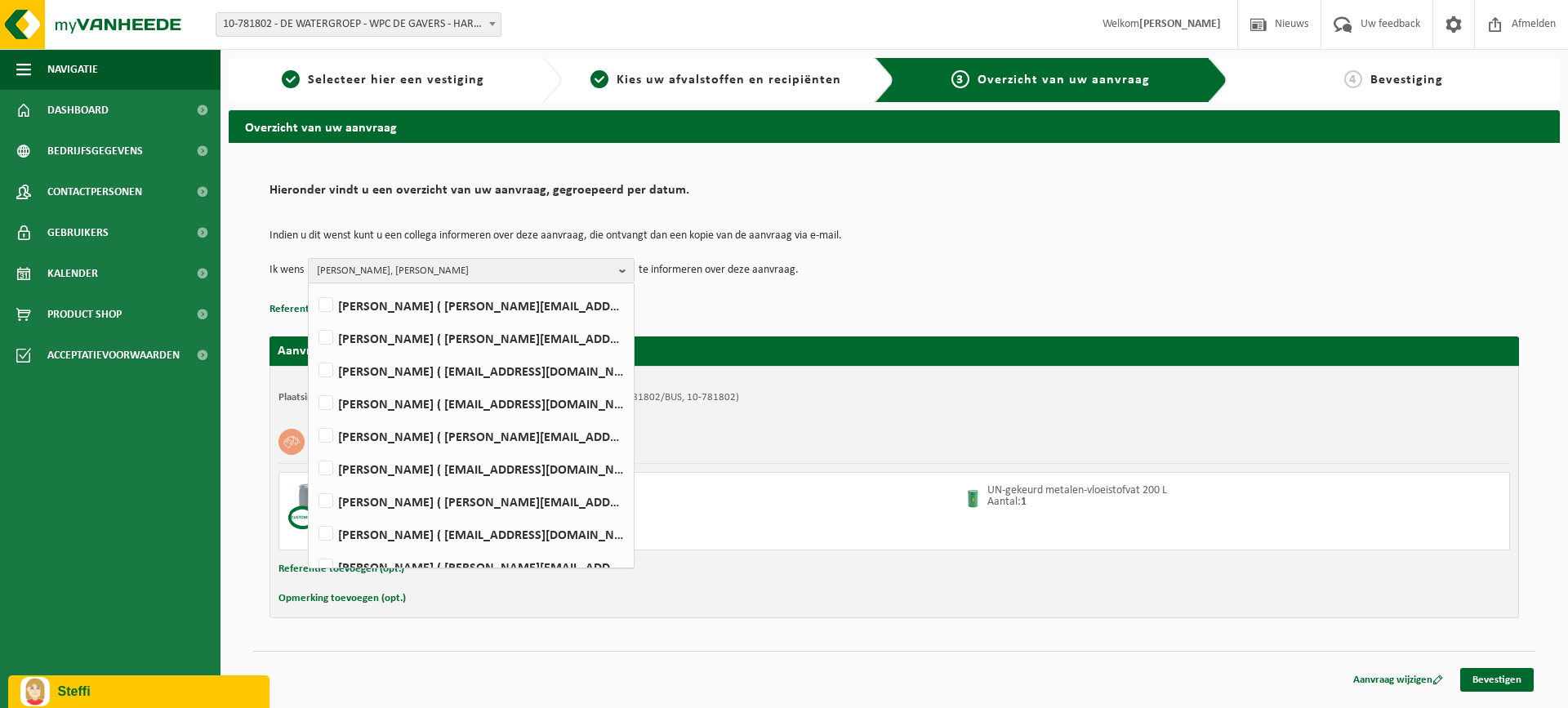
scroll to position [466, 0]
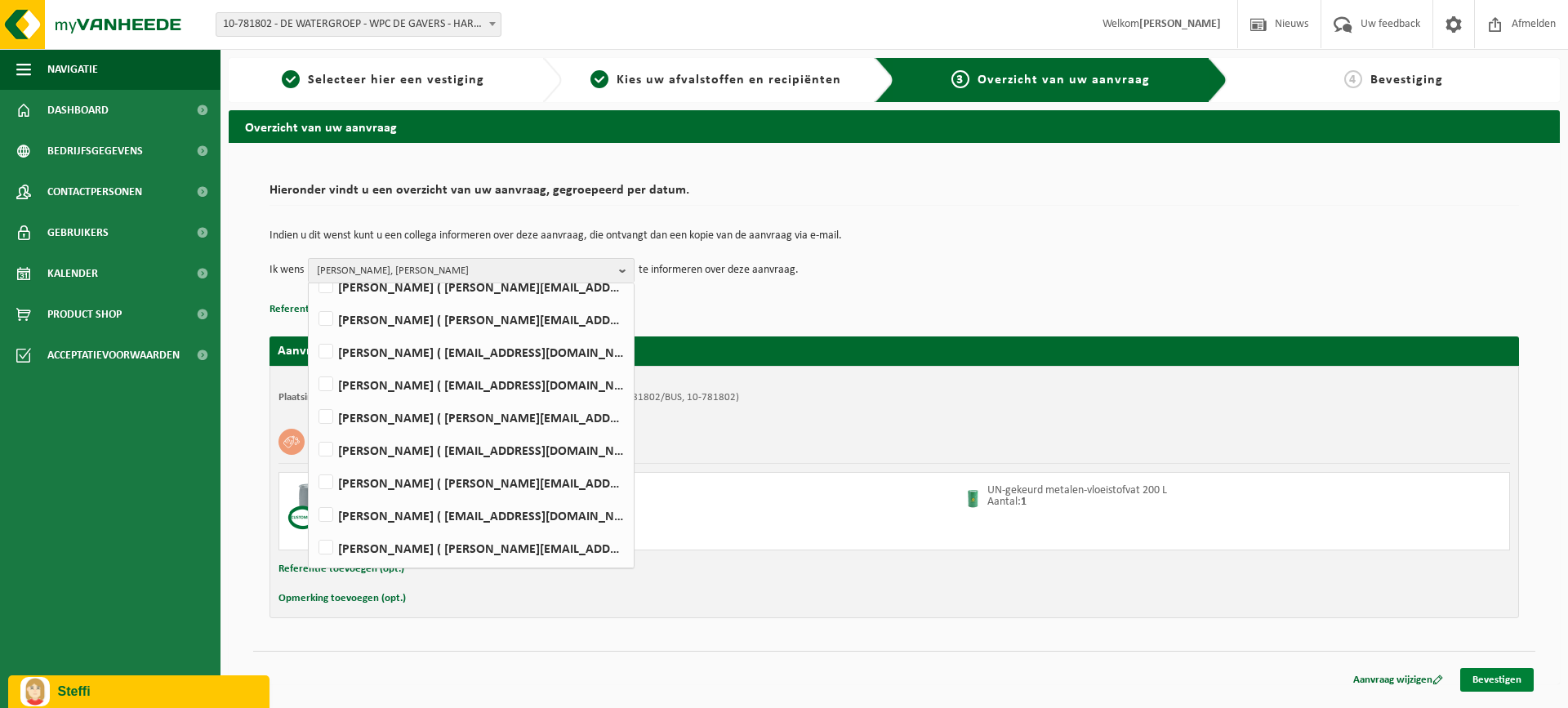
click at [1514, 679] on link "Bevestigen" at bounding box center [1497, 679] width 73 height 24
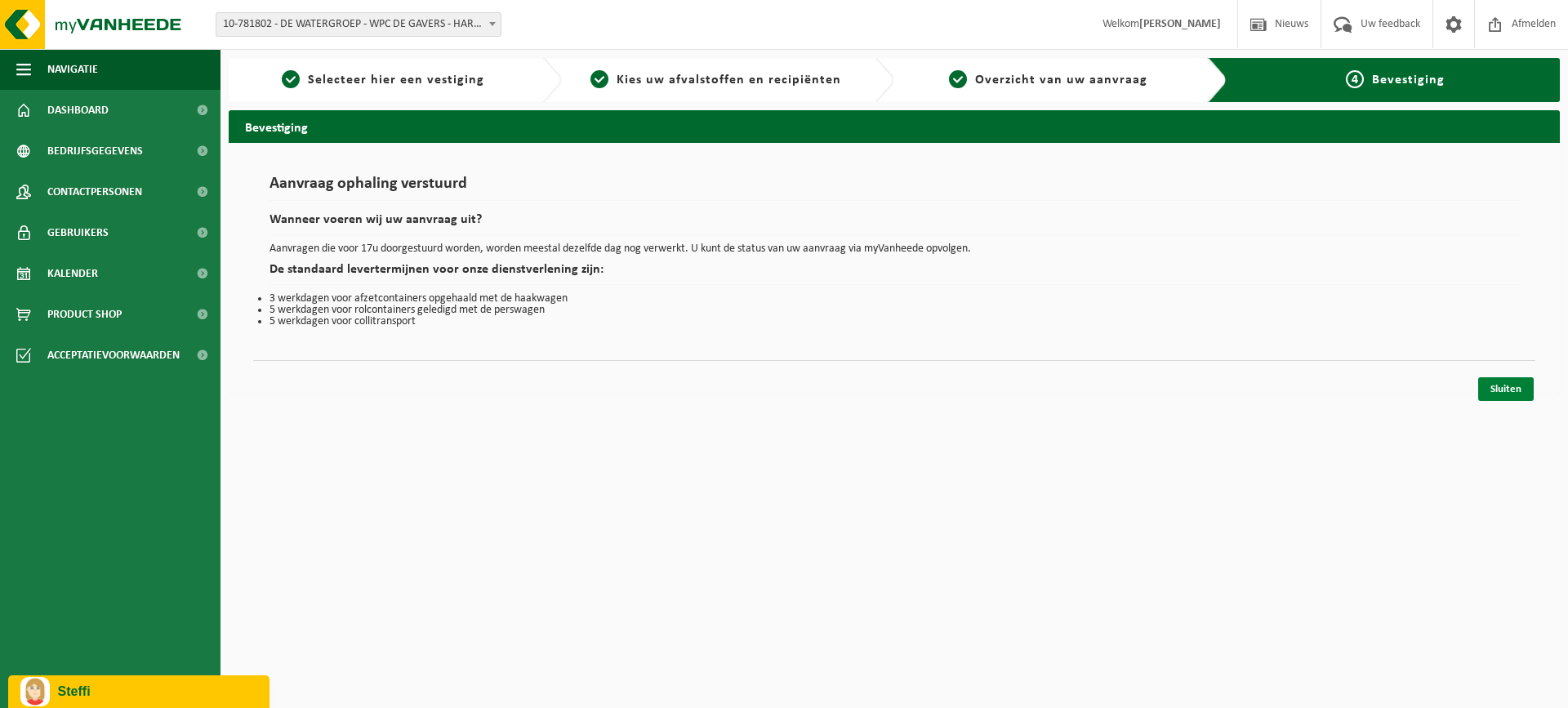
click at [1510, 389] on link "Sluiten" at bounding box center [1506, 389] width 55 height 24
